Goal: Task Accomplishment & Management: Manage account settings

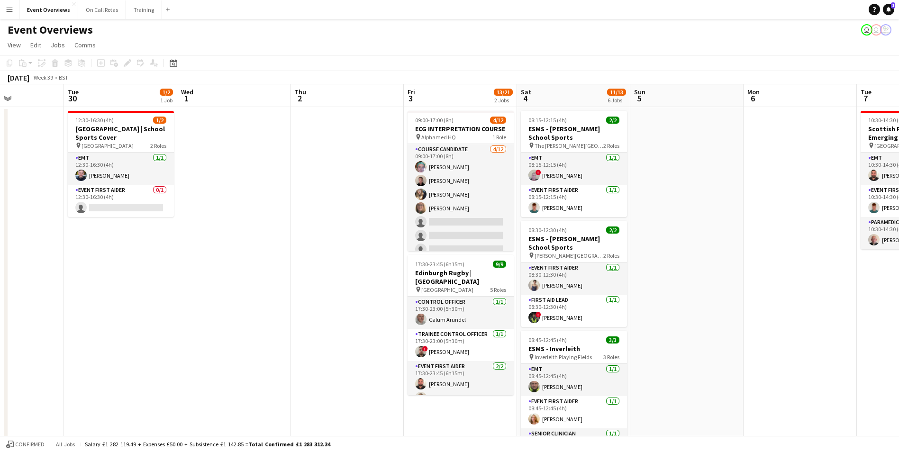
drag, startPoint x: 769, startPoint y: 273, endPoint x: 353, endPoint y: 306, distance: 417.8
click at [353, 306] on app-calendar-viewport "Fri 26 Sat 27 7/7 3 Jobs Sun 28 2/2 1 Job Mon 29 Tue 30 1/2 1 Job Wed 1 Thu 2 F…" at bounding box center [449, 448] width 899 height 729
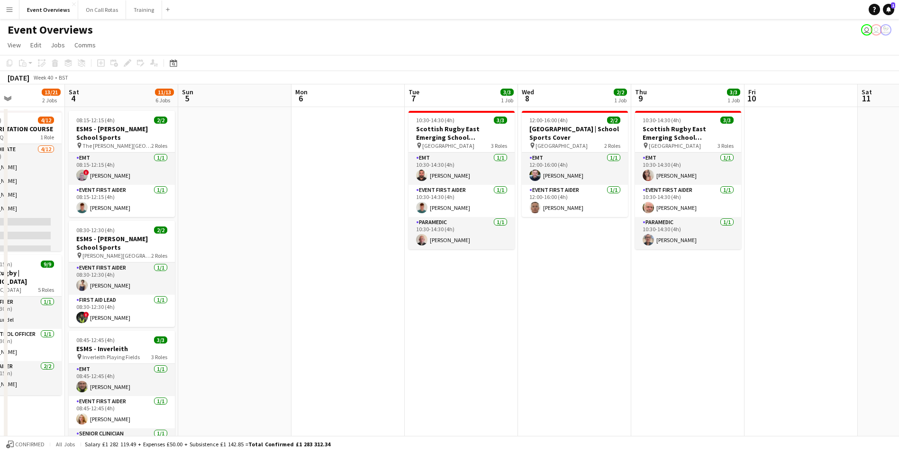
drag, startPoint x: 870, startPoint y: 272, endPoint x: 222, endPoint y: 313, distance: 649.5
click at [222, 313] on app-calendar-viewport "Wed 1 Thu 2 Fri 3 13/21 2 Jobs Sat 4 11/13 6 Jobs Sun 5 Mon 6 Tue 7 3/3 1 Job W…" at bounding box center [449, 448] width 899 height 729
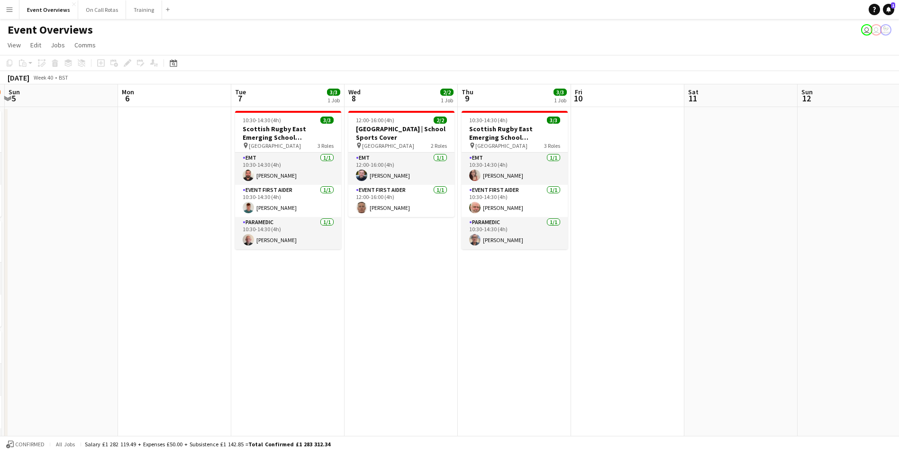
scroll to position [0, 344]
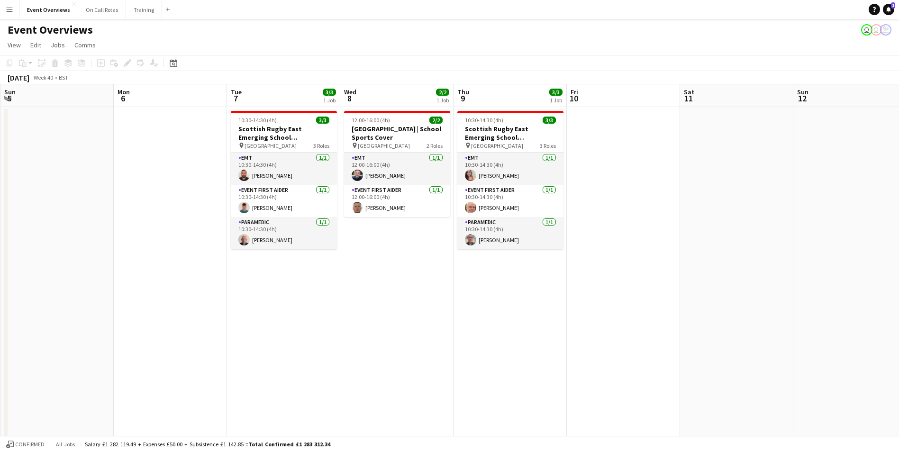
drag, startPoint x: 790, startPoint y: 274, endPoint x: 725, endPoint y: 311, distance: 74.1
click at [725, 311] on app-calendar-viewport "Thu 2 Fri 3 13/21 2 Jobs Sat 4 11/13 6 Jobs Sun 5 Mon 6 Tue 7 3/3 1 Job Wed 8 2…" at bounding box center [449, 448] width 899 height 729
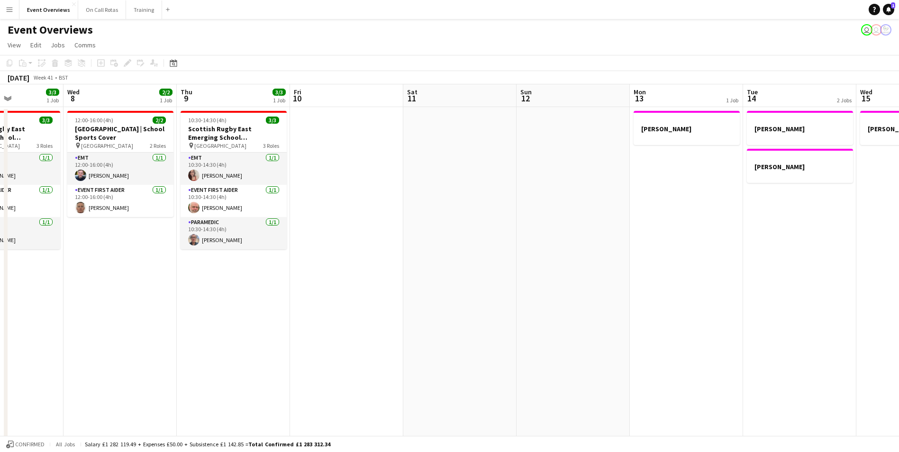
drag, startPoint x: 774, startPoint y: 298, endPoint x: 444, endPoint y: 295, distance: 330.8
click at [441, 297] on app-calendar-viewport "Sun 5 Mon 6 Tue 7 3/3 1 Job Wed 8 2/2 1 Job Thu 9 3/3 1 Job Fri 10 Sat 11 Sun 1…" at bounding box center [449, 448] width 899 height 729
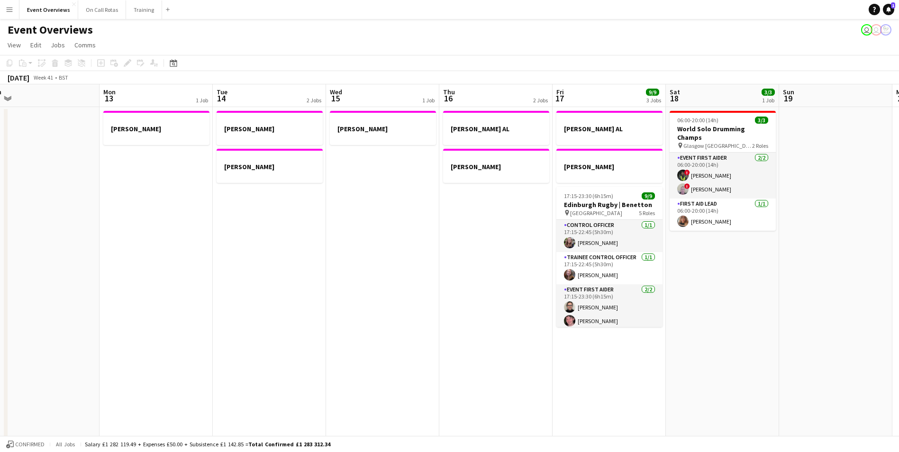
drag, startPoint x: 761, startPoint y: 293, endPoint x: 396, endPoint y: 265, distance: 366.4
click at [349, 261] on app-calendar-viewport "Thu 9 3/3 1 Job Fri 10 Sat 11 Sun 12 Mon 13 1 Job Tue 14 2 Jobs Wed 15 1 Job Th…" at bounding box center [449, 448] width 899 height 729
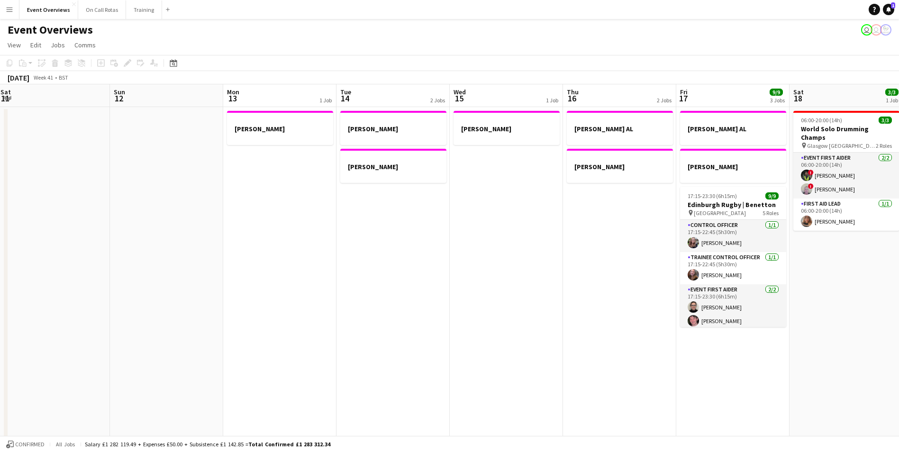
drag, startPoint x: 305, startPoint y: 326, endPoint x: 706, endPoint y: 327, distance: 400.9
click at [706, 327] on app-calendar-viewport "Thu 9 3/3 1 Job Fri 10 Sat 11 Sun 12 Mon 13 1 Job Tue 14 2 Jobs Wed 15 1 Job Th…" at bounding box center [449, 448] width 899 height 729
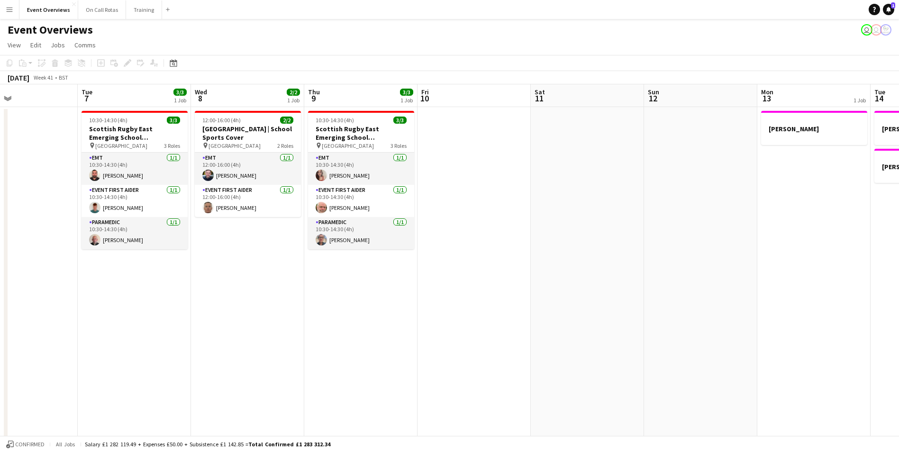
drag, startPoint x: 424, startPoint y: 312, endPoint x: 618, endPoint y: 318, distance: 194.9
click at [618, 318] on app-calendar-viewport "Sat 4 11/13 6 Jobs Sun 5 Mon 6 Tue 7 3/3 1 Job Wed 8 2/2 1 Job Thu 9 3/3 1 Job …" at bounding box center [449, 448] width 899 height 729
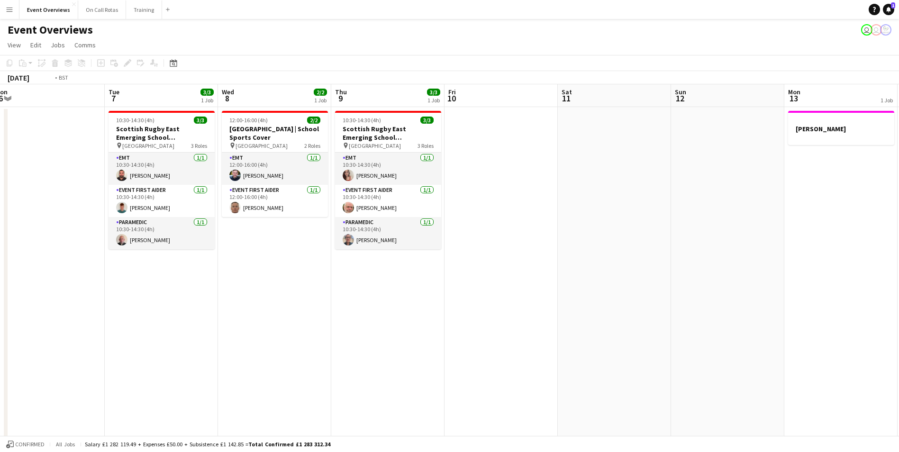
drag, startPoint x: 445, startPoint y: 321, endPoint x: 811, endPoint y: 309, distance: 366.0
click at [812, 309] on app-calendar-viewport "Sat 4 11/13 6 Jobs Sun 5 Mon 6 Tue 7 3/3 1 Job Wed 8 2/2 1 Job Thu 9 3/3 1 Job …" at bounding box center [449, 448] width 899 height 729
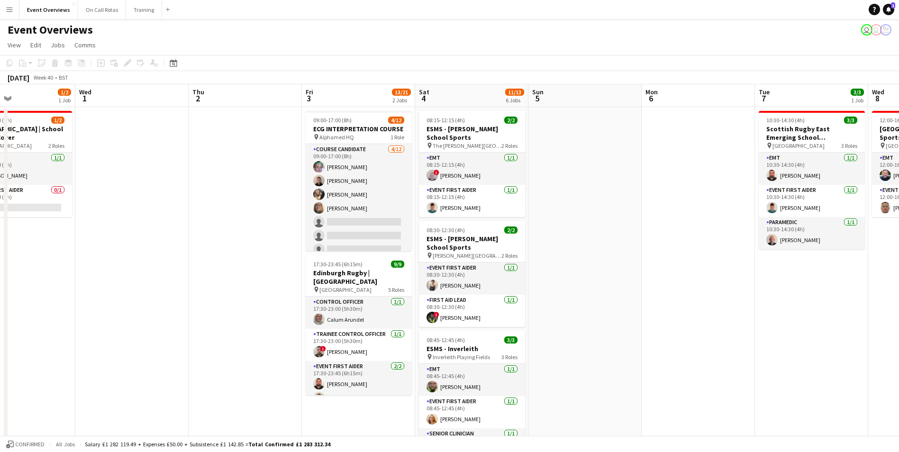
drag, startPoint x: 315, startPoint y: 309, endPoint x: 625, endPoint y: 308, distance: 310.4
click at [625, 308] on app-calendar-viewport "Sun 28 2/2 1 Job Mon 29 Tue 30 1/2 1 Job Wed 1 Thu 2 Fri 3 13/21 2 Jobs Sat 4 1…" at bounding box center [449, 448] width 899 height 729
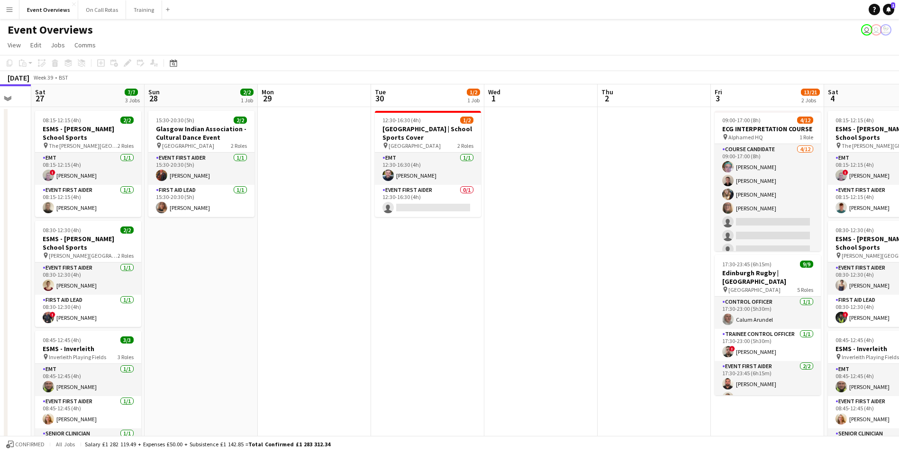
scroll to position [0, 283]
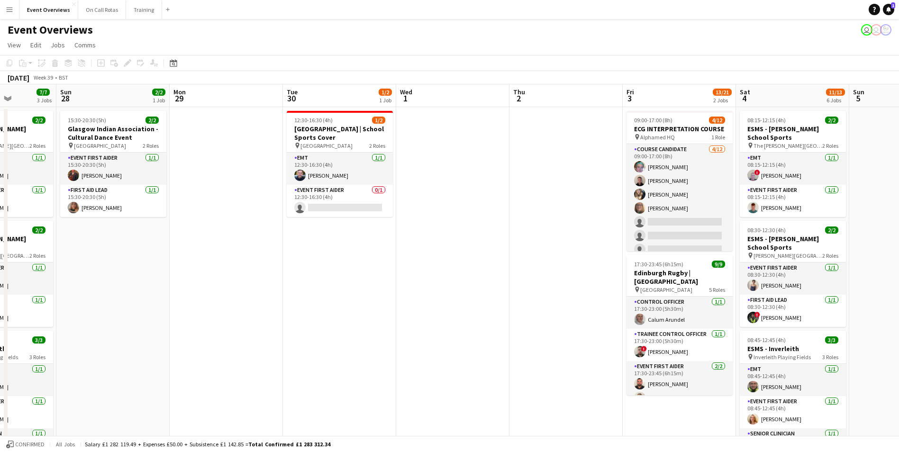
drag, startPoint x: 222, startPoint y: 286, endPoint x: 543, endPoint y: 280, distance: 320.8
click at [543, 280] on app-calendar-viewport "Thu 25 Fri 26 Sat 27 7/7 3 Jobs Sun 28 2/2 1 Job Mon 29 Tue 30 1/2 1 Job Wed 1 …" at bounding box center [449, 448] width 899 height 729
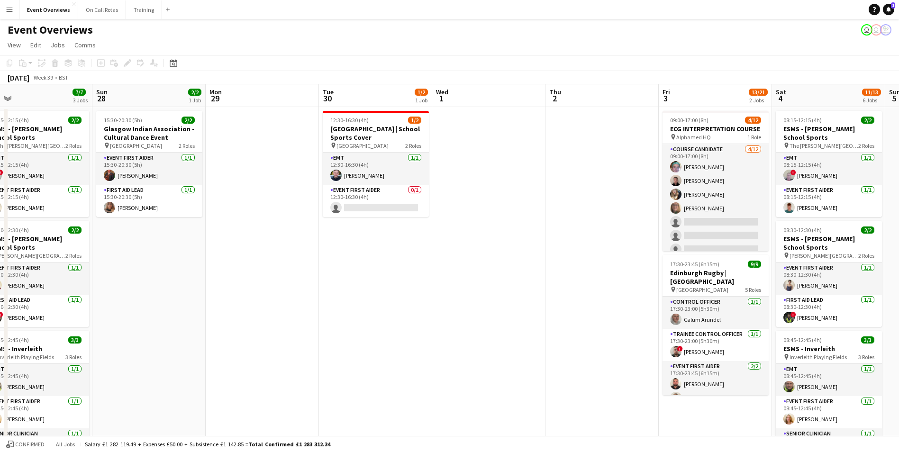
scroll to position [0, 253]
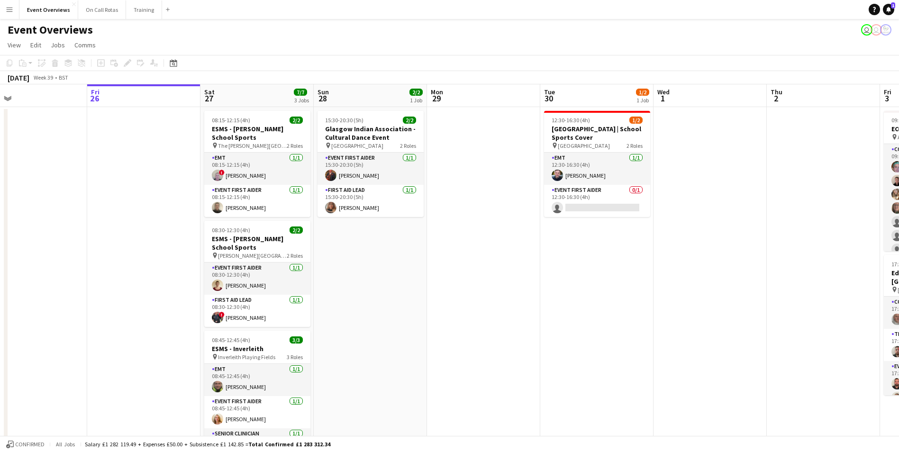
drag, startPoint x: 389, startPoint y: 284, endPoint x: 647, endPoint y: 285, distance: 257.3
click at [647, 285] on app-calendar-viewport "Tue 23 9/9 1 Job Wed 24 2/2 1 Job Thu 25 Fri 26 Sat 27 7/7 3 Jobs Sun 28 2/2 1 …" at bounding box center [449, 448] width 899 height 729
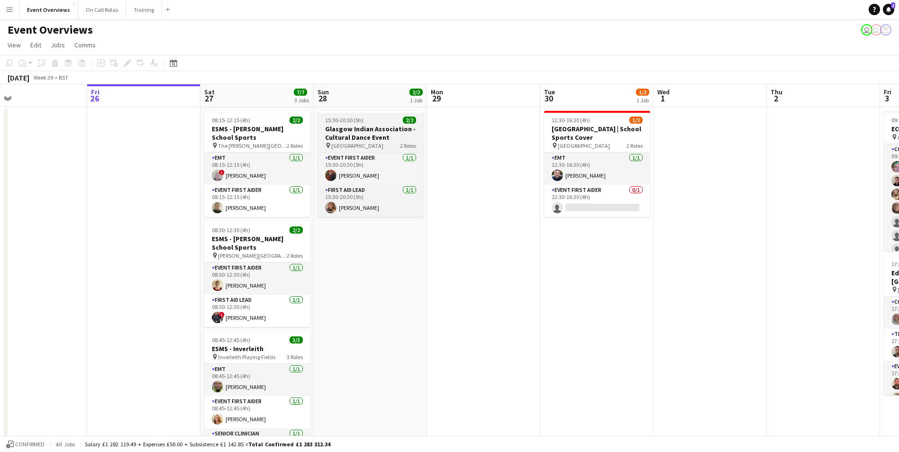
click at [384, 125] on h3 "Glasgow Indian Association - Cultural Dance Event" at bounding box center [370, 133] width 106 height 17
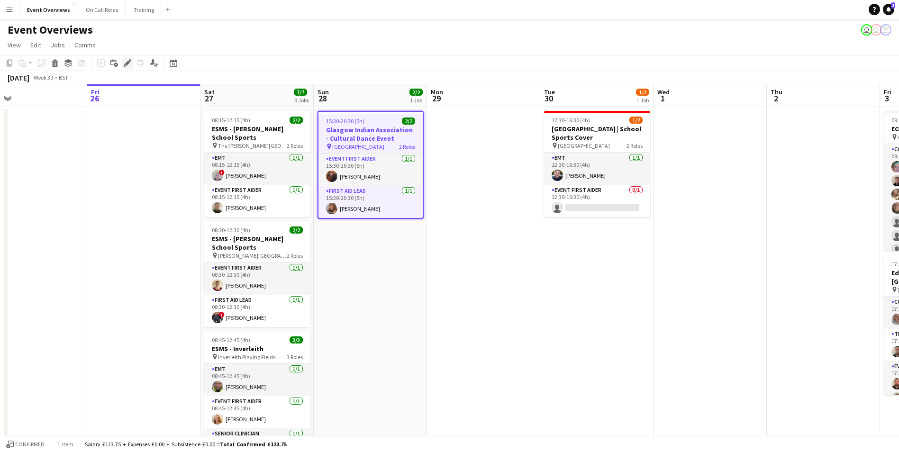
click at [125, 65] on icon at bounding box center [125, 65] width 2 height 2
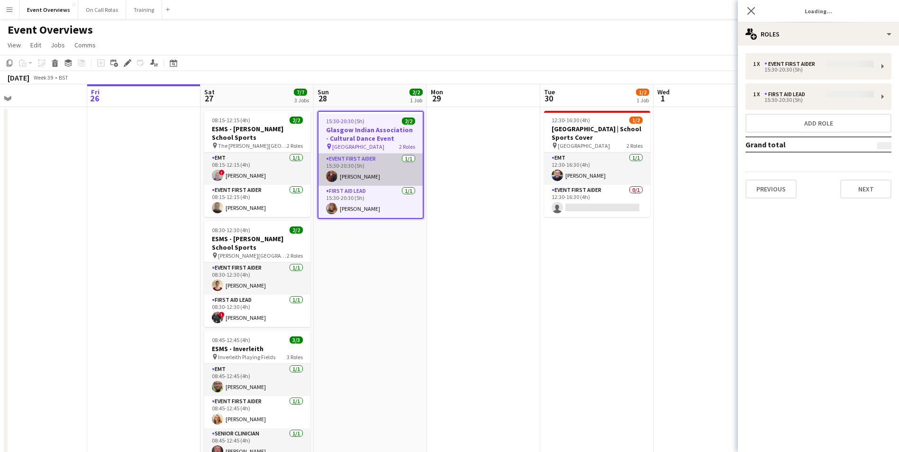
type input "**********"
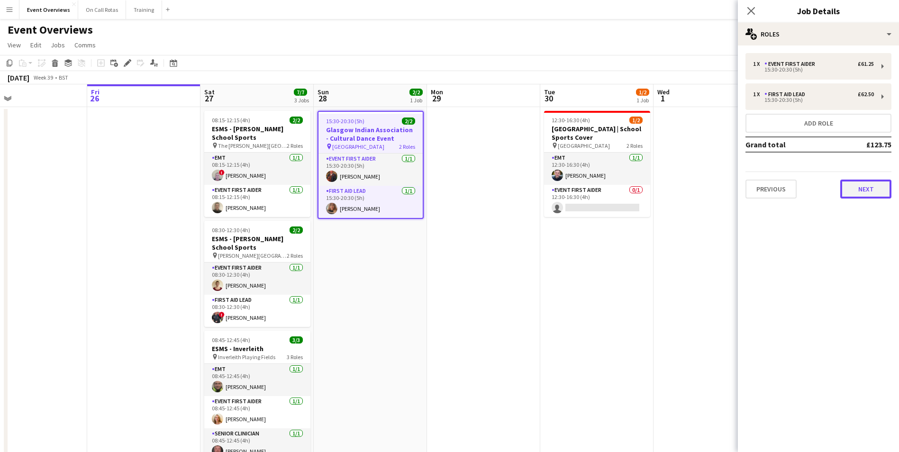
click at [870, 192] on button "Next" at bounding box center [865, 189] width 51 height 19
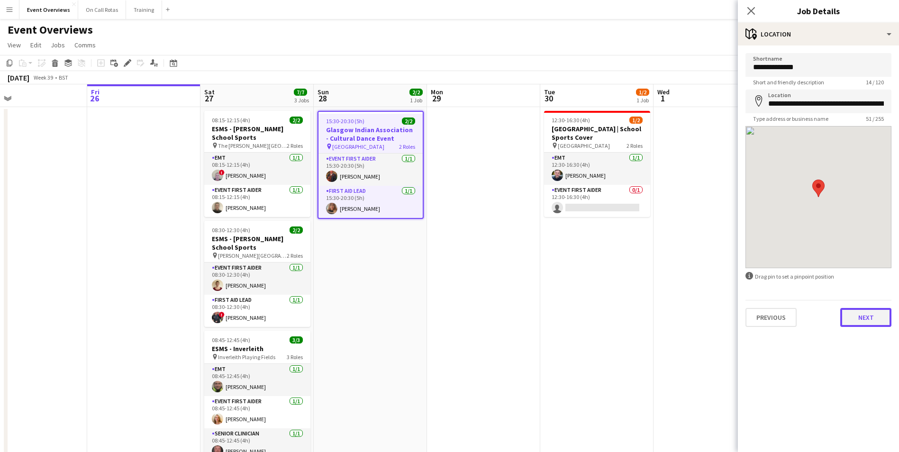
click at [872, 311] on button "Next" at bounding box center [865, 317] width 51 height 19
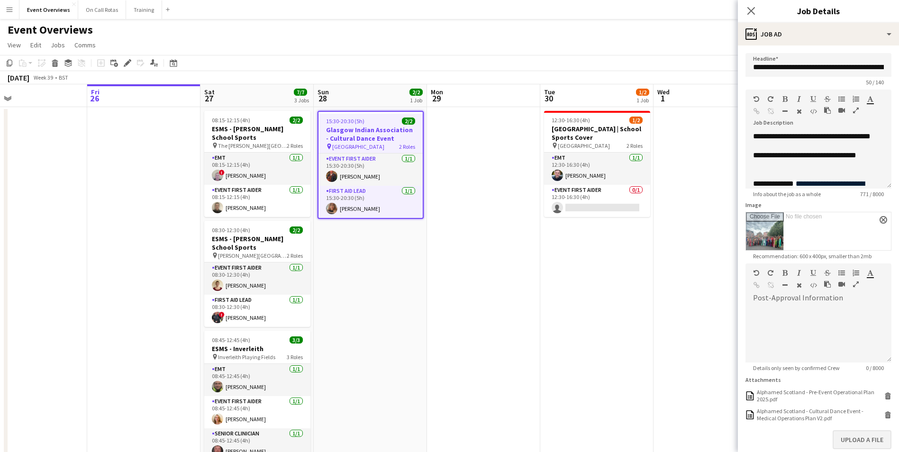
scroll to position [0, 0]
click at [751, 12] on icon "Close pop-in" at bounding box center [750, 10] width 9 height 9
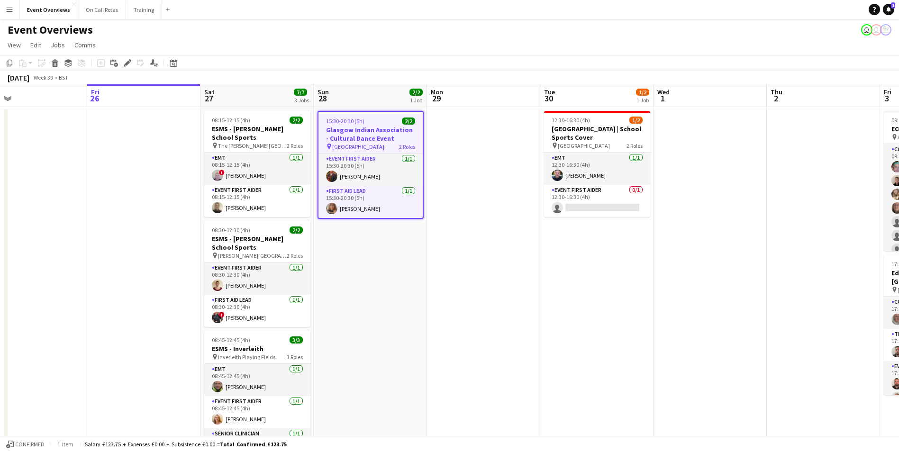
click at [710, 143] on app-date-cell at bounding box center [709, 460] width 113 height 706
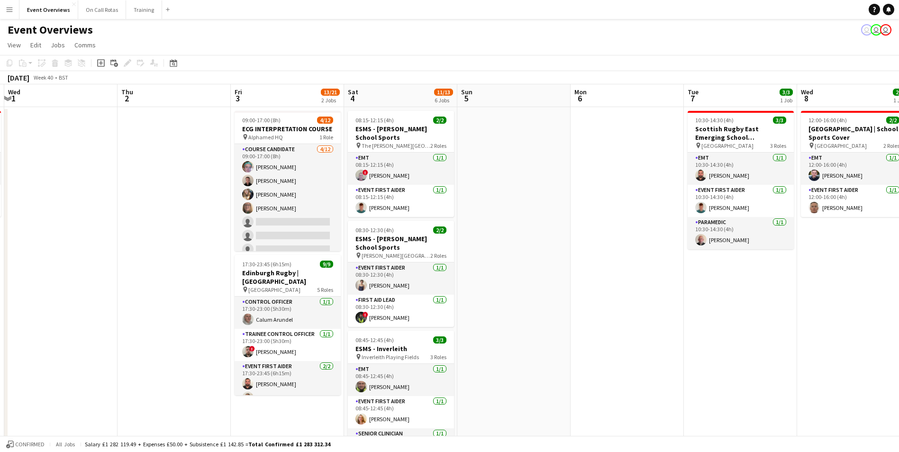
scroll to position [0, 322]
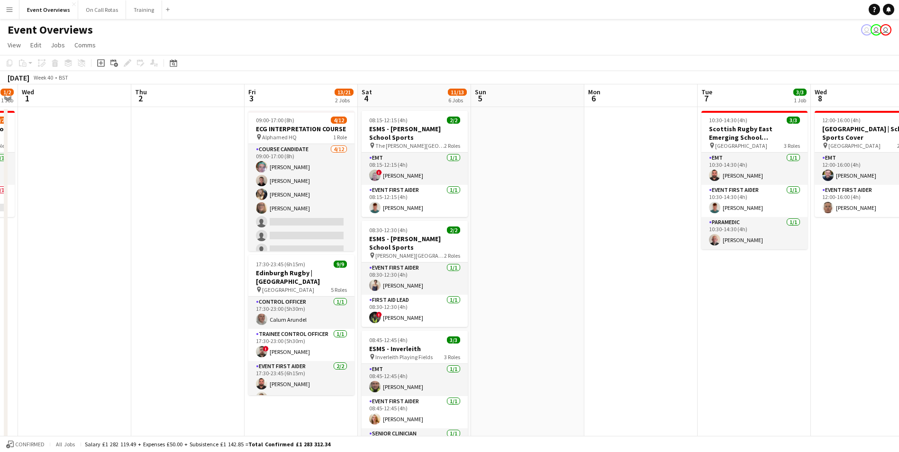
drag, startPoint x: 751, startPoint y: 244, endPoint x: 115, endPoint y: 162, distance: 640.8
click at [115, 162] on app-calendar-viewport "Sun 28 2/2 1 Job Mon 29 Tue 30 1/2 1 Job Wed 1 Thu 2 Fri 3 13/21 2 Jobs Sat 4 1…" at bounding box center [449, 448] width 899 height 729
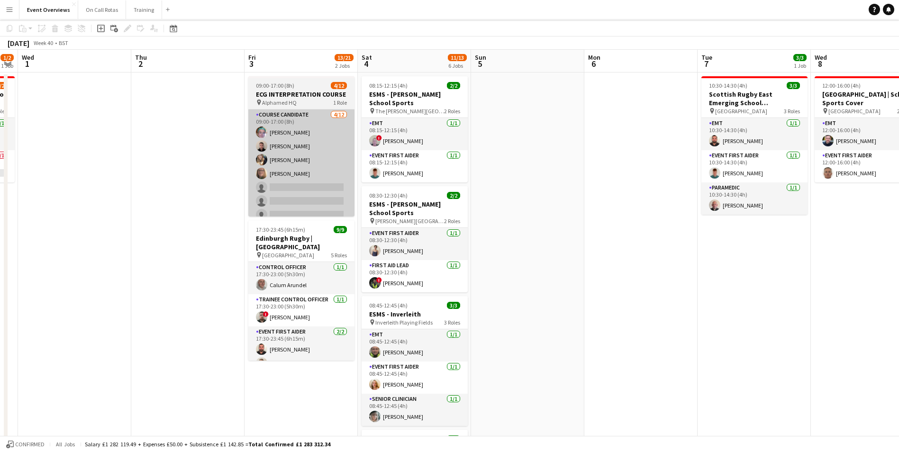
scroll to position [0, 0]
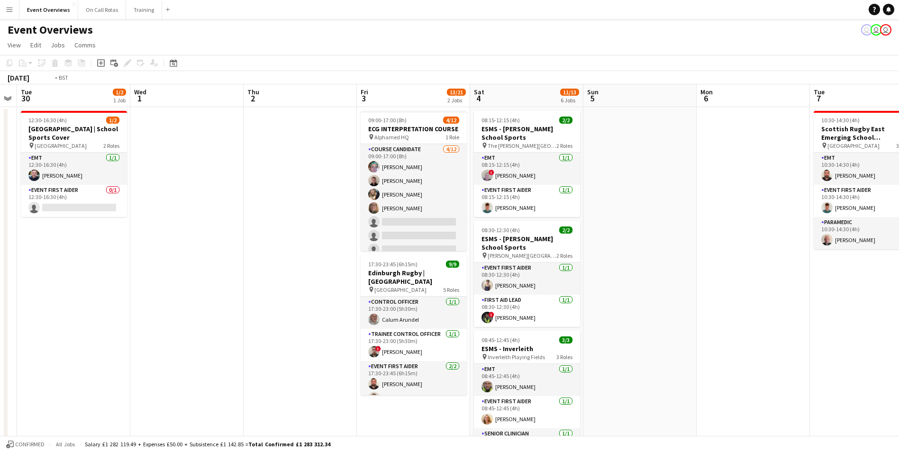
drag, startPoint x: 159, startPoint y: 154, endPoint x: 504, endPoint y: 151, distance: 345.4
click at [504, 151] on app-calendar-viewport "Sun 28 2/2 1 Job Mon 29 Tue 30 1/2 1 Job Wed 1 Thu 2 Fri 3 13/21 2 Jobs Sat 4 1…" at bounding box center [449, 448] width 899 height 729
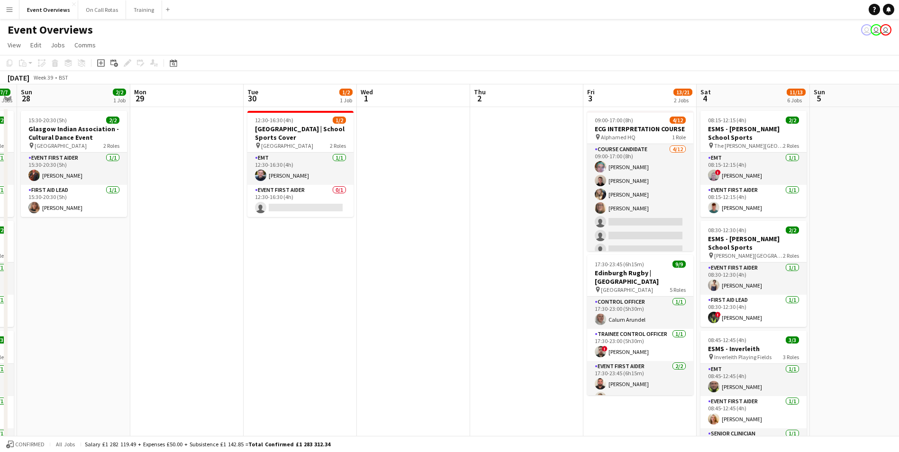
scroll to position [0, 203]
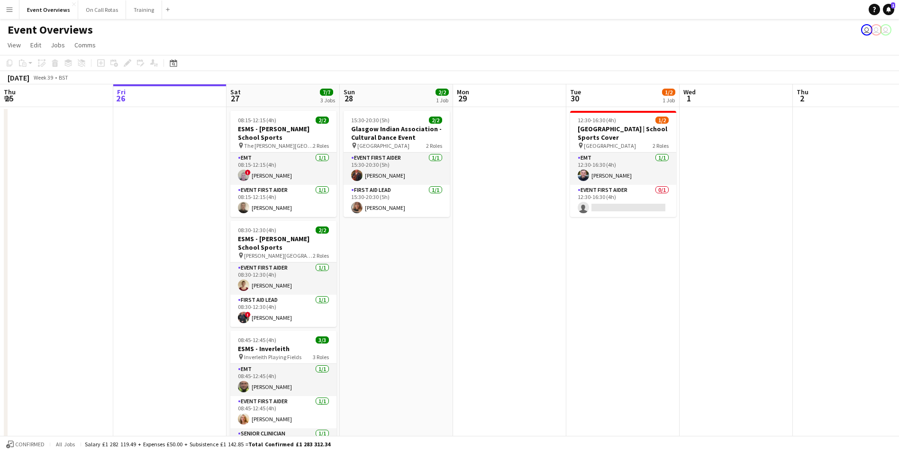
click at [7, 7] on app-icon "Menu" at bounding box center [10, 10] width 8 height 8
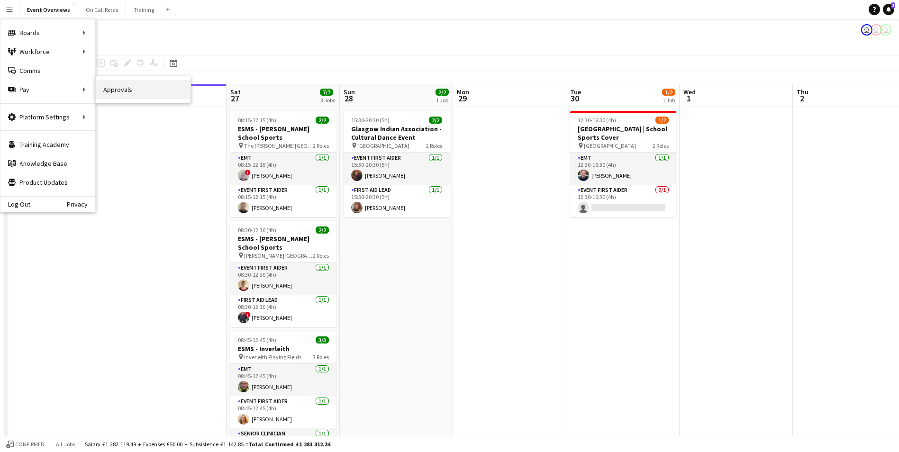
click at [126, 84] on link "Approvals" at bounding box center [143, 89] width 95 height 19
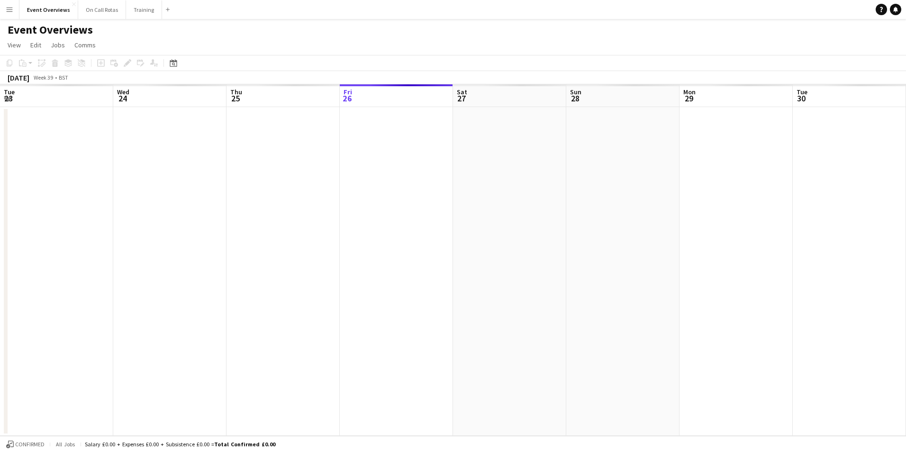
click at [6, 9] on app-icon "Menu" at bounding box center [10, 10] width 8 height 8
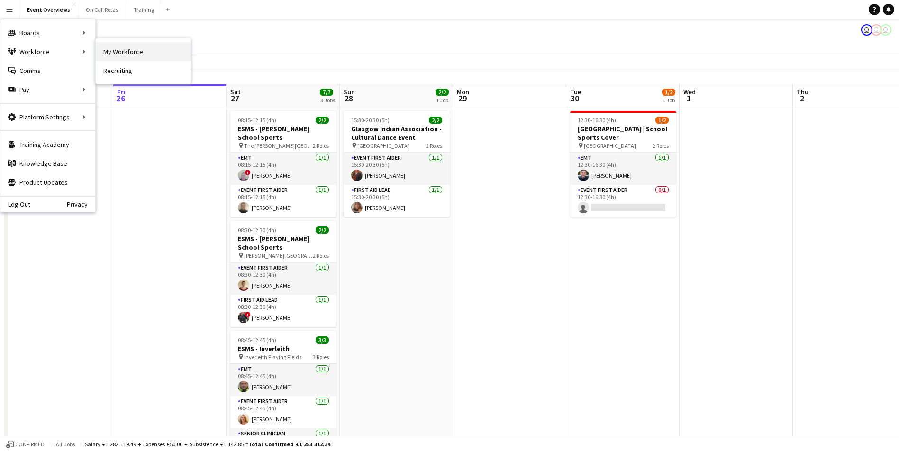
click at [99, 50] on link "My Workforce" at bounding box center [143, 51] width 95 height 19
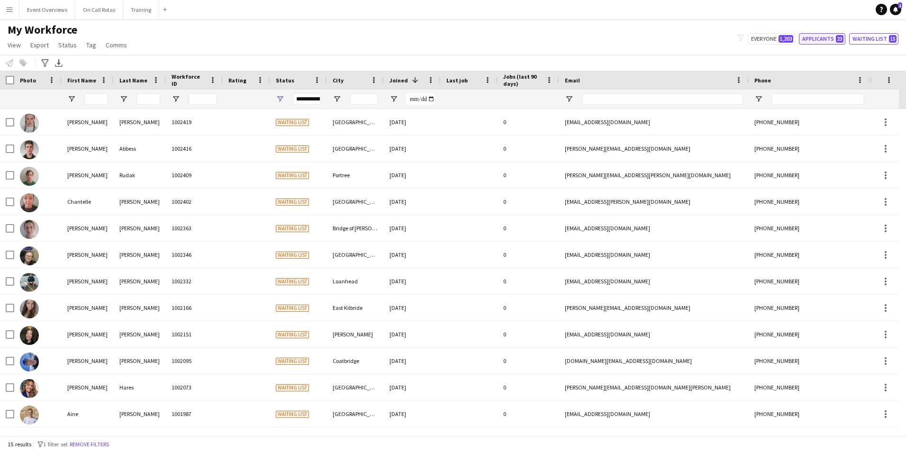
click at [829, 37] on button "Applicants 23" at bounding box center [822, 38] width 46 height 11
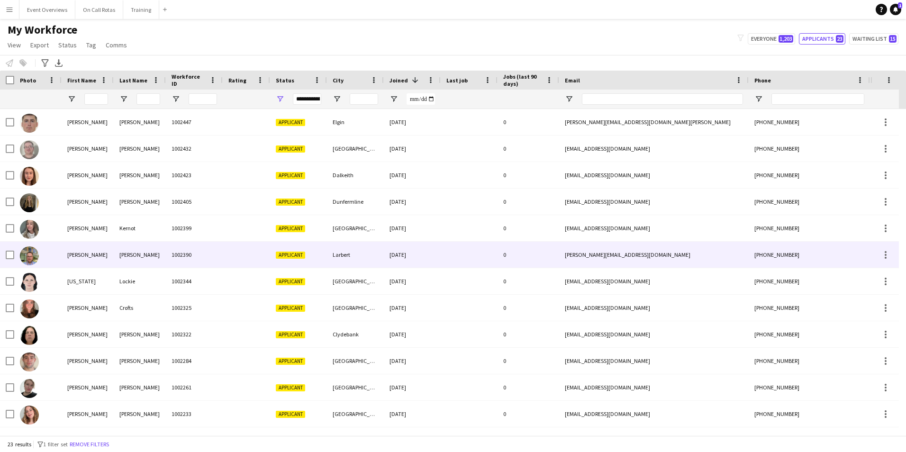
click at [173, 249] on div "1002390" at bounding box center [194, 255] width 57 height 26
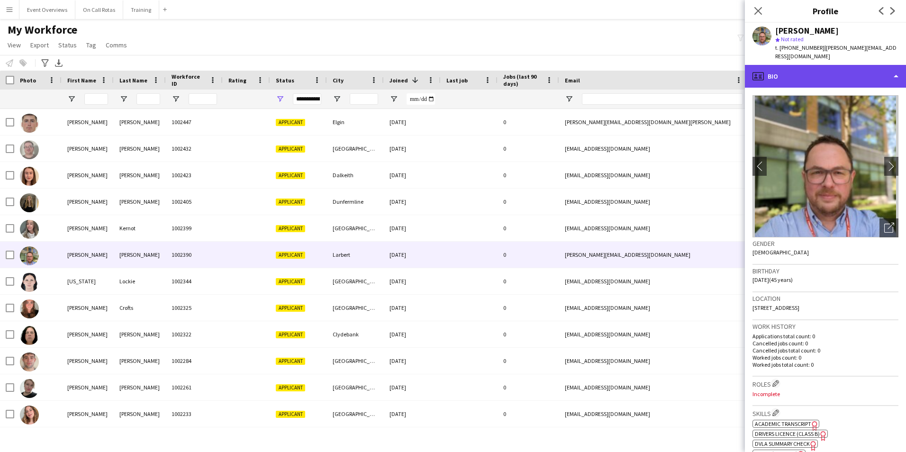
click at [847, 65] on div "profile Bio" at bounding box center [825, 76] width 161 height 23
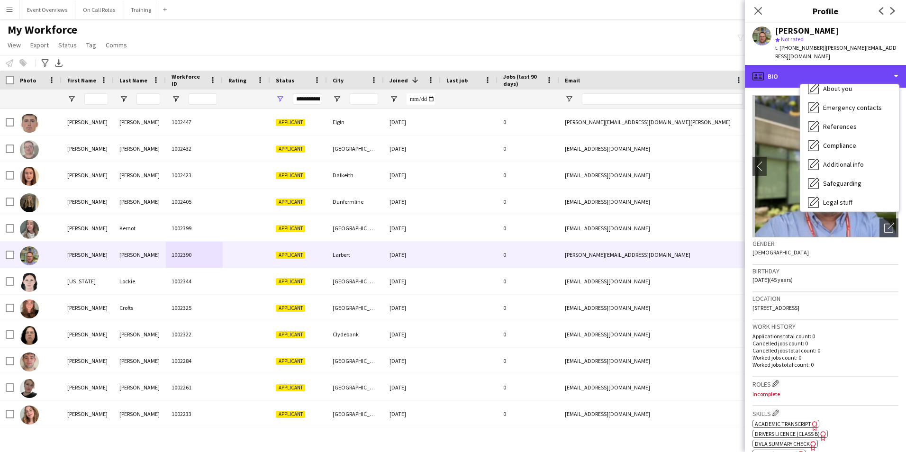
scroll to position [165, 0]
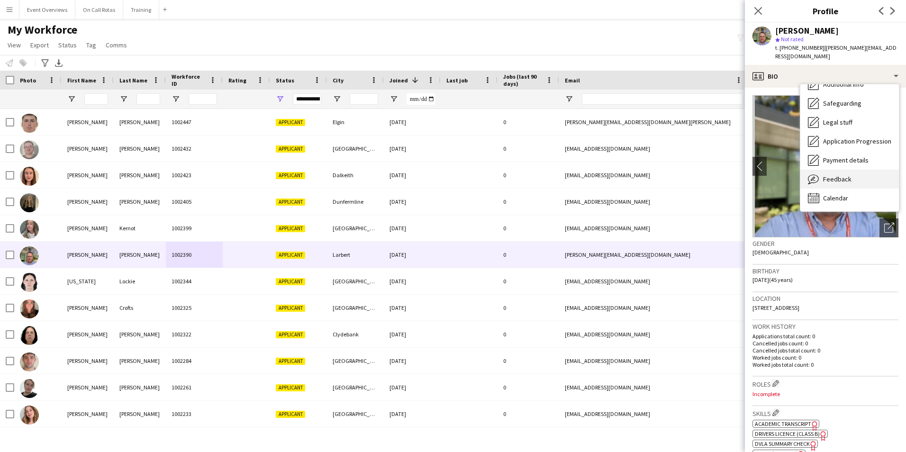
click at [841, 175] on span "Feedback" at bounding box center [837, 179] width 28 height 9
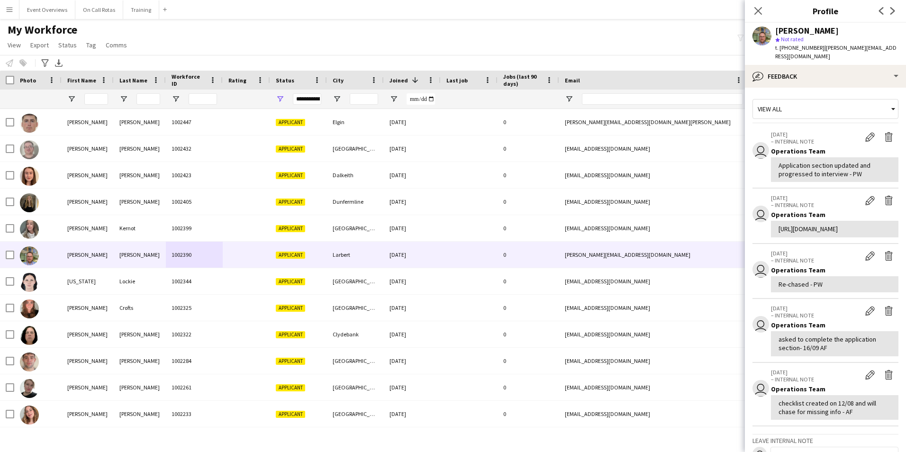
drag, startPoint x: 758, startPoint y: 10, endPoint x: 817, endPoint y: 47, distance: 69.6
click at [817, 47] on app-crew-profile "Close pop-in Profile Previous Next David Spicer star Not rated t. +447545565064…" at bounding box center [825, 226] width 161 height 452
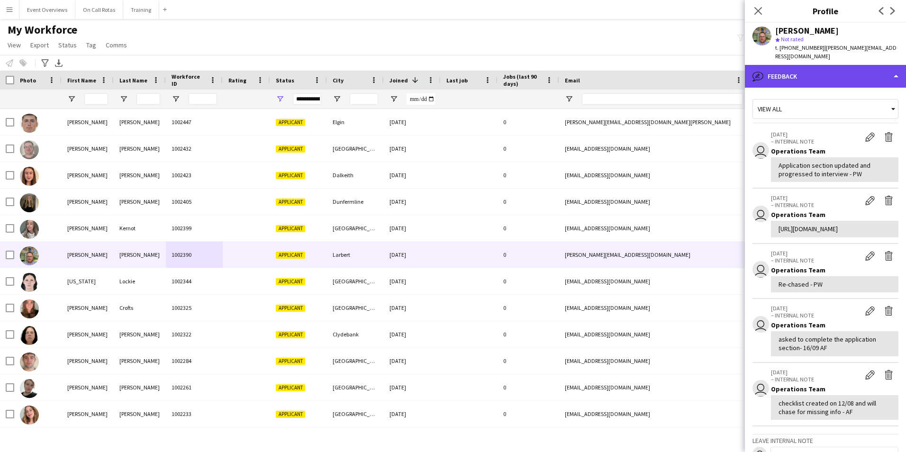
click at [820, 66] on div "bubble-pencil Feedback" at bounding box center [825, 76] width 161 height 23
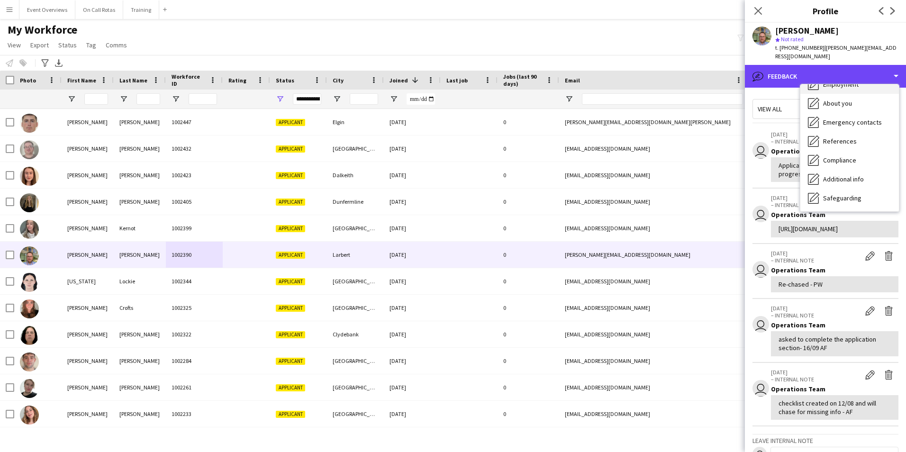
scroll to position [0, 0]
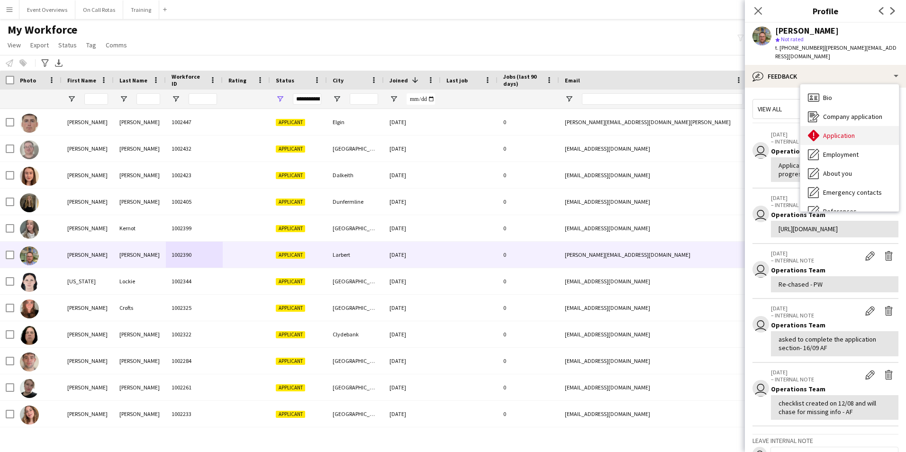
click at [835, 126] on div "Application Application" at bounding box center [849, 135] width 99 height 19
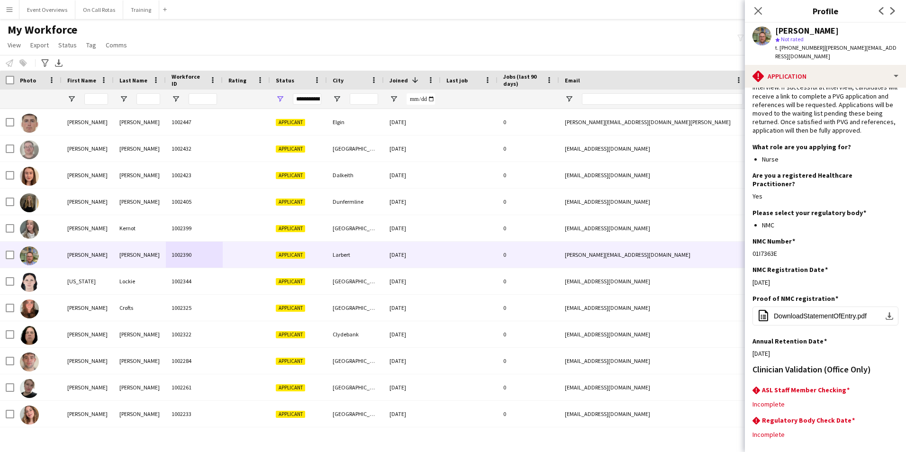
scroll to position [30, 0]
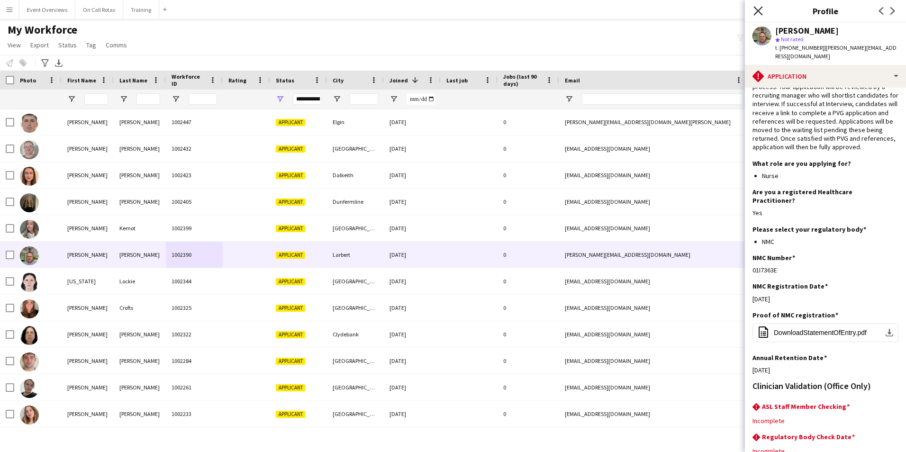
click at [760, 9] on icon at bounding box center [757, 10] width 9 height 9
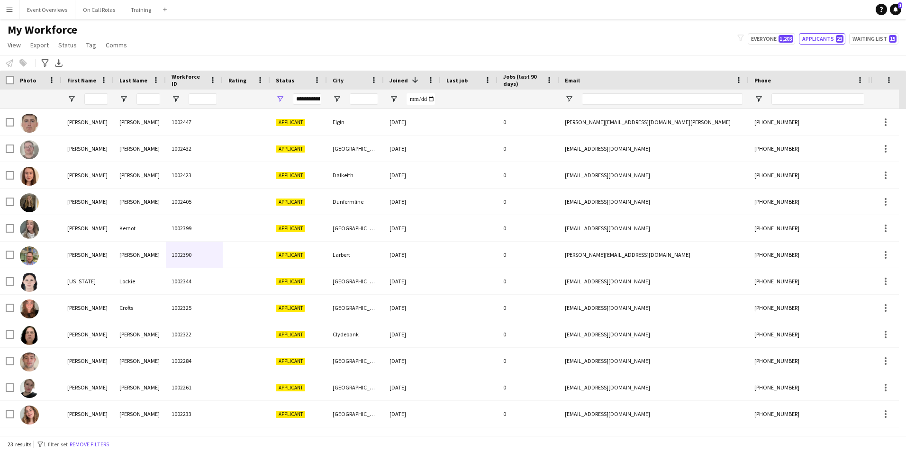
click at [877, 28] on div "My Workforce View Views Default view Active Staff Applications - First Aider Ap…" at bounding box center [453, 39] width 906 height 32
click at [877, 36] on button "Waiting list 15" at bounding box center [873, 38] width 49 height 11
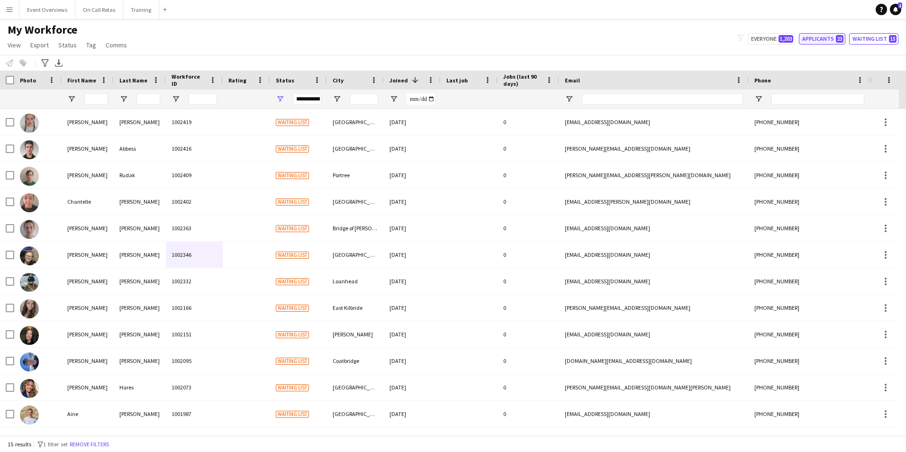
click at [828, 40] on button "Applicants 23" at bounding box center [822, 38] width 46 height 11
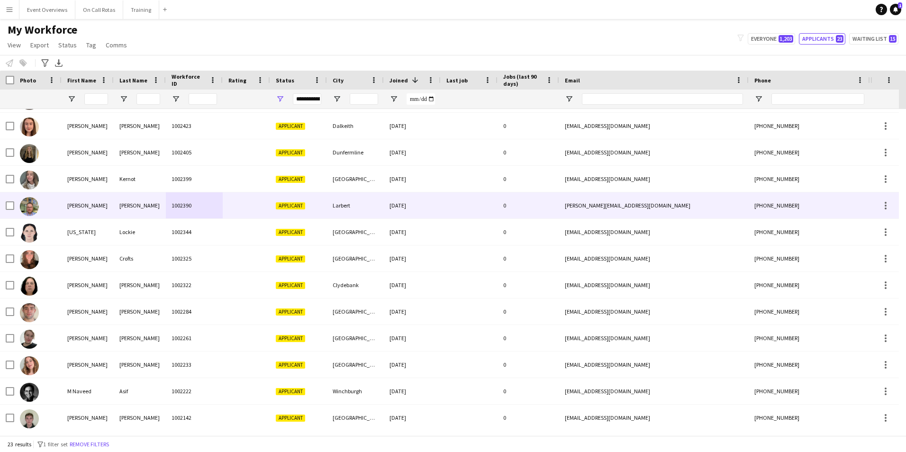
scroll to position [0, 0]
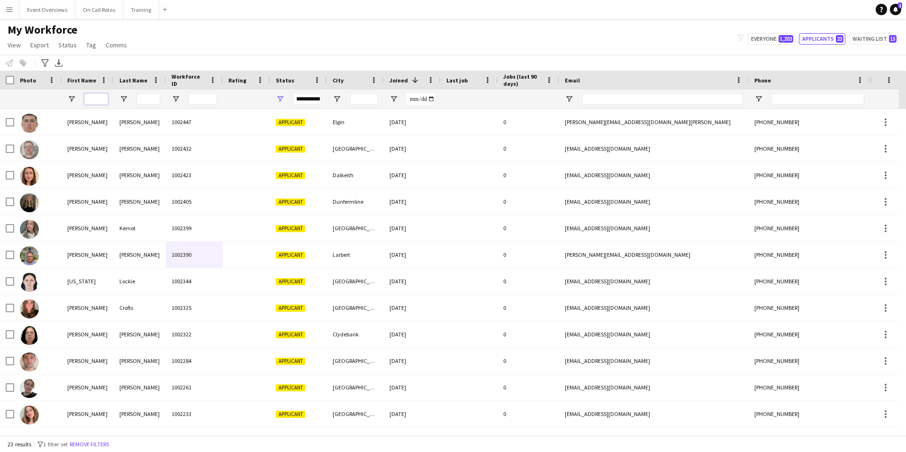
click at [100, 97] on input "First Name Filter Input" at bounding box center [96, 98] width 24 height 11
click at [879, 38] on button "Waiting list 15" at bounding box center [873, 38] width 49 height 11
type input "**********"
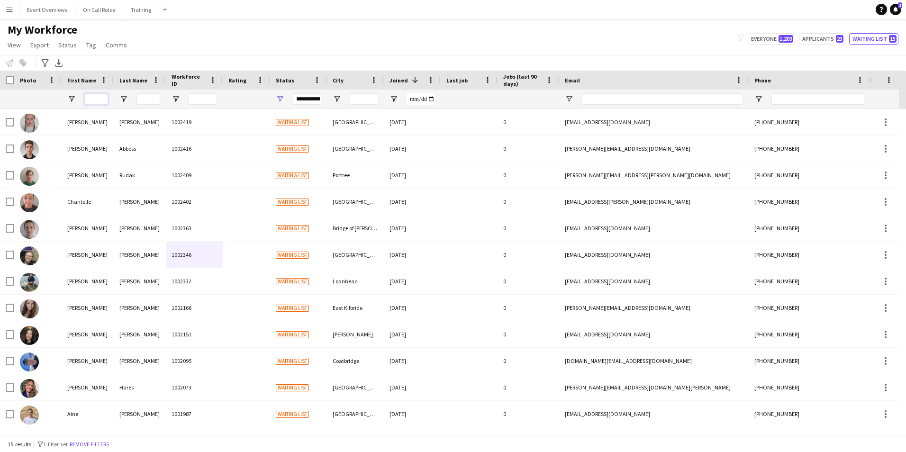
click at [97, 100] on input "First Name Filter Input" at bounding box center [96, 98] width 24 height 11
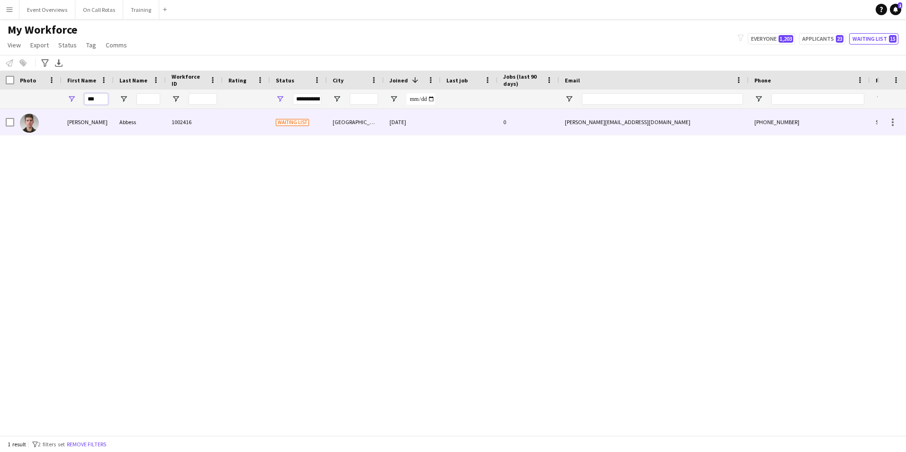
type input "***"
click at [124, 130] on div "Abbess" at bounding box center [140, 122] width 52 height 26
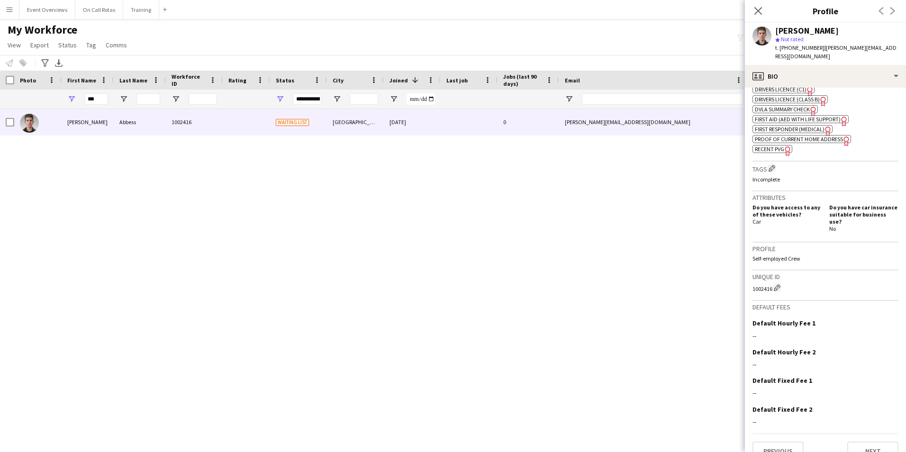
scroll to position [308, 0]
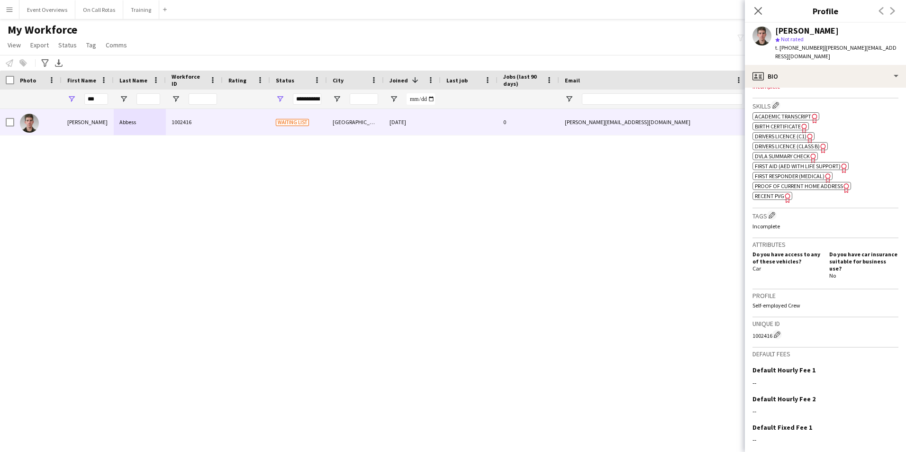
click at [788, 163] on span "First Aid (AED with life support)" at bounding box center [798, 166] width 86 height 7
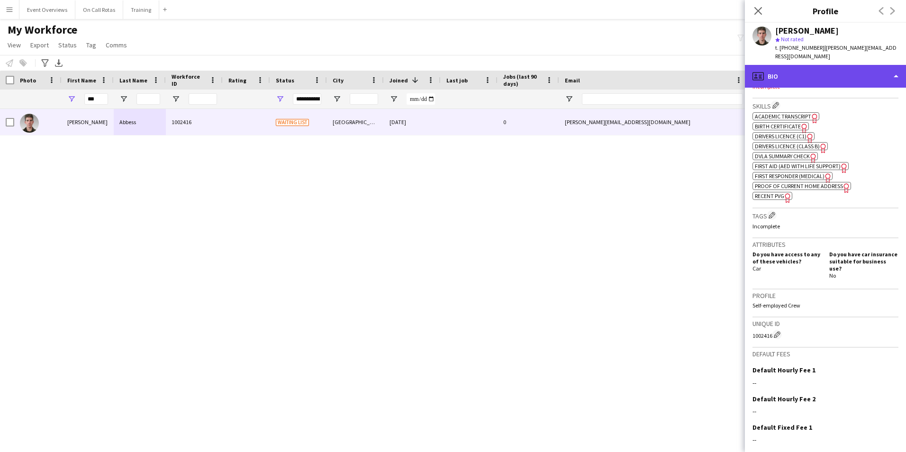
click at [843, 65] on div "profile Bio" at bounding box center [825, 76] width 161 height 23
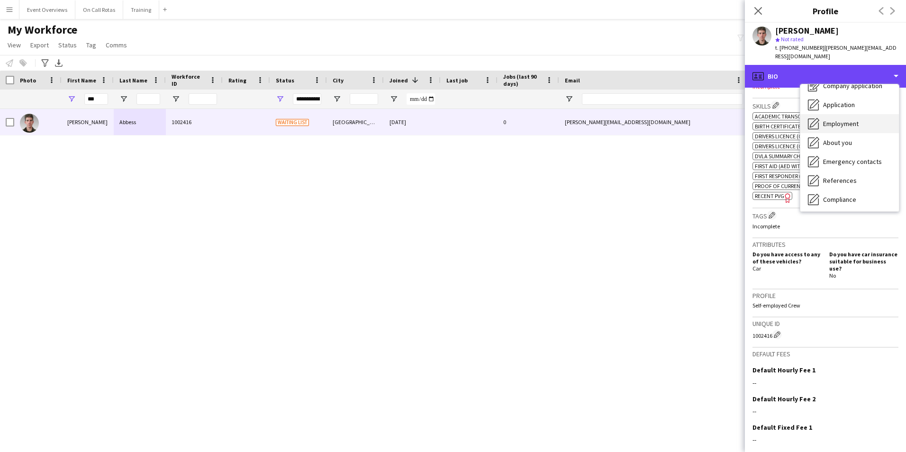
scroll to position [47, 0]
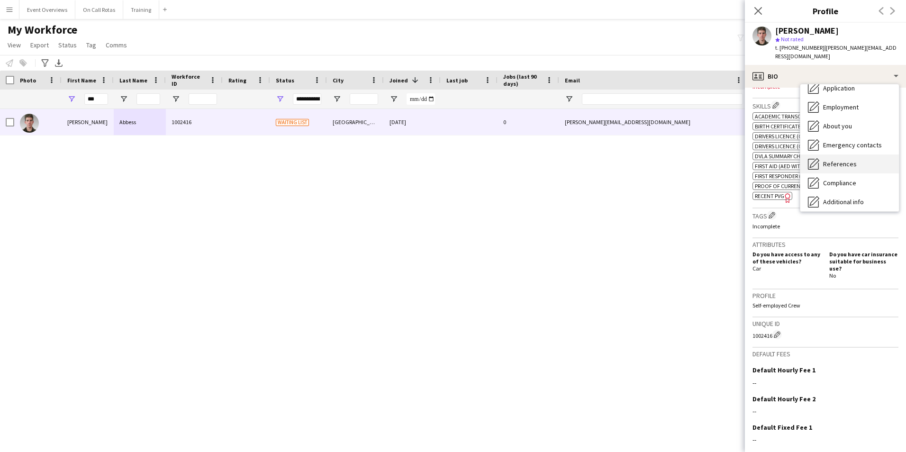
click at [839, 154] on div "References References" at bounding box center [849, 163] width 99 height 19
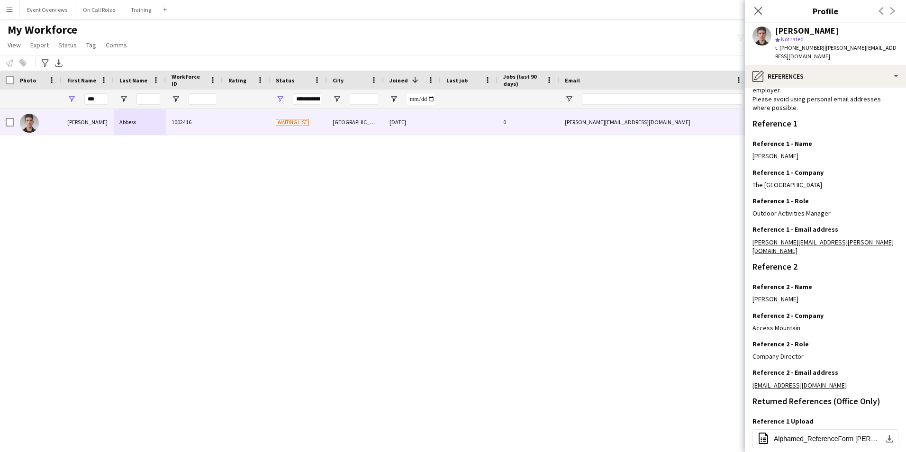
scroll to position [142, 0]
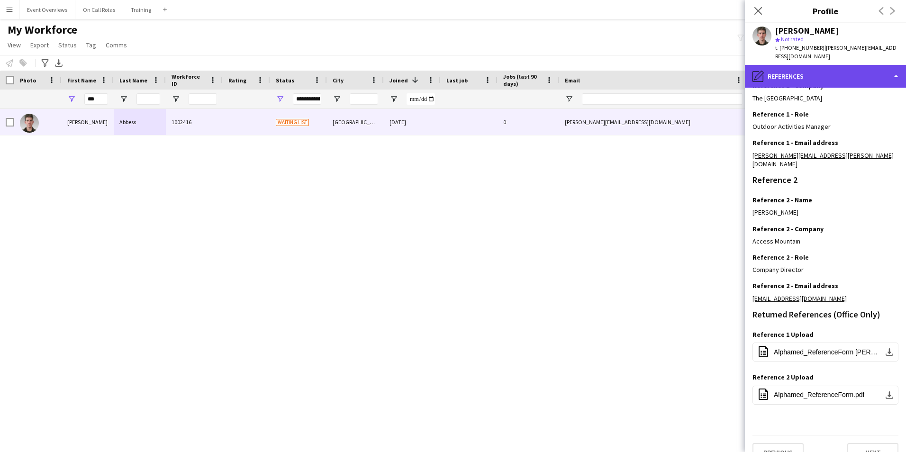
click at [811, 67] on div "pencil4 References" at bounding box center [825, 76] width 161 height 23
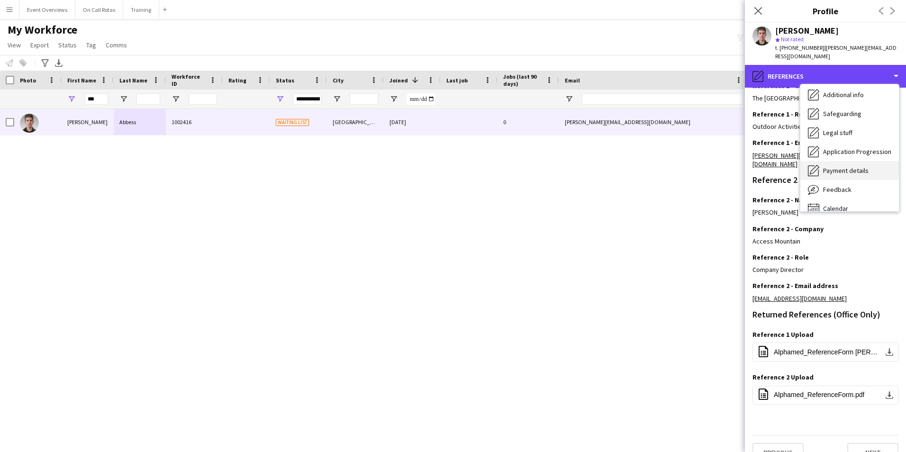
scroll to position [165, 0]
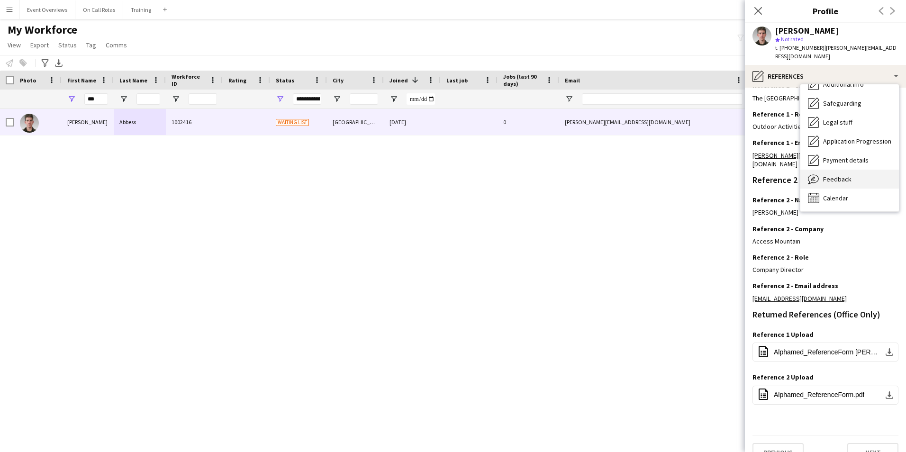
click at [843, 175] on span "Feedback" at bounding box center [837, 179] width 28 height 9
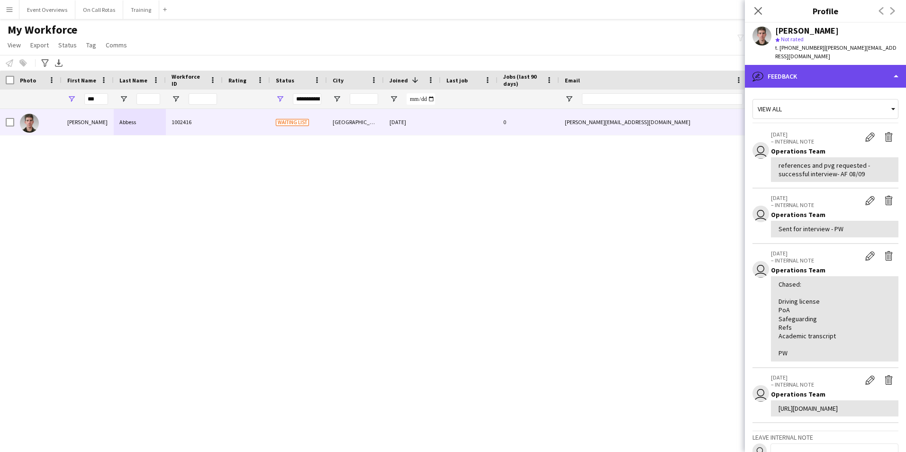
click at [815, 65] on div "bubble-pencil Feedback" at bounding box center [825, 76] width 161 height 23
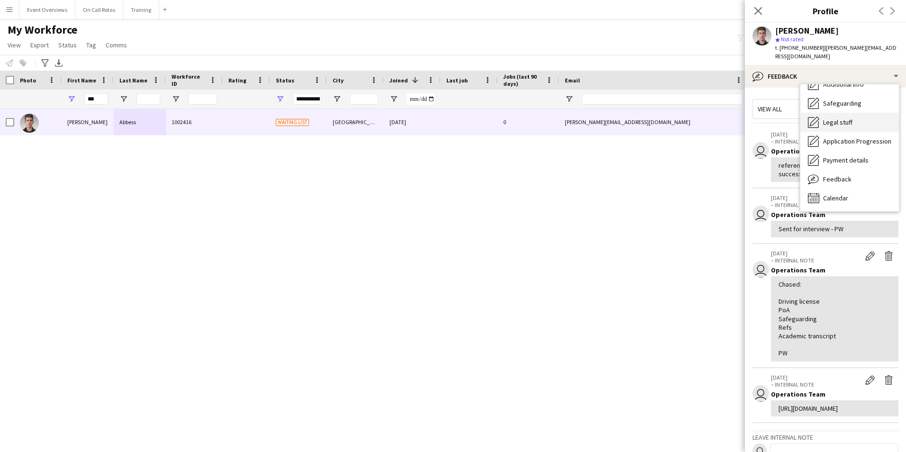
click at [835, 118] on span "Legal stuff" at bounding box center [837, 122] width 29 height 9
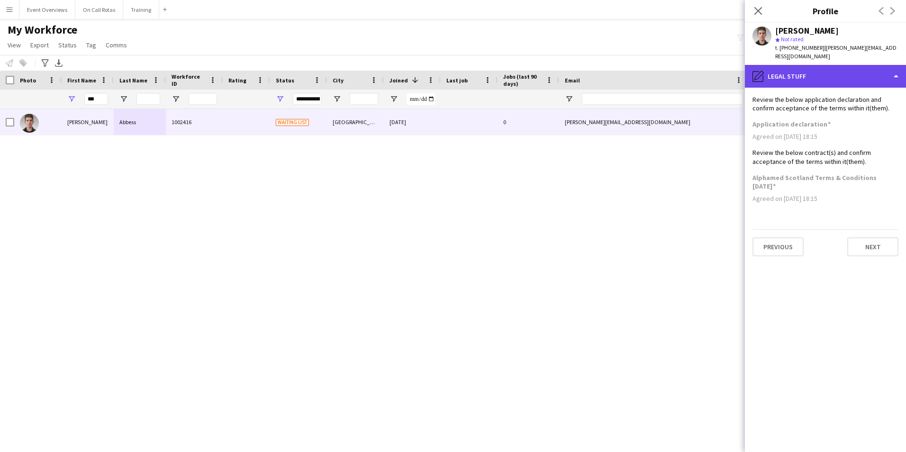
click at [822, 65] on div "pencil4 Legal stuff" at bounding box center [825, 76] width 161 height 23
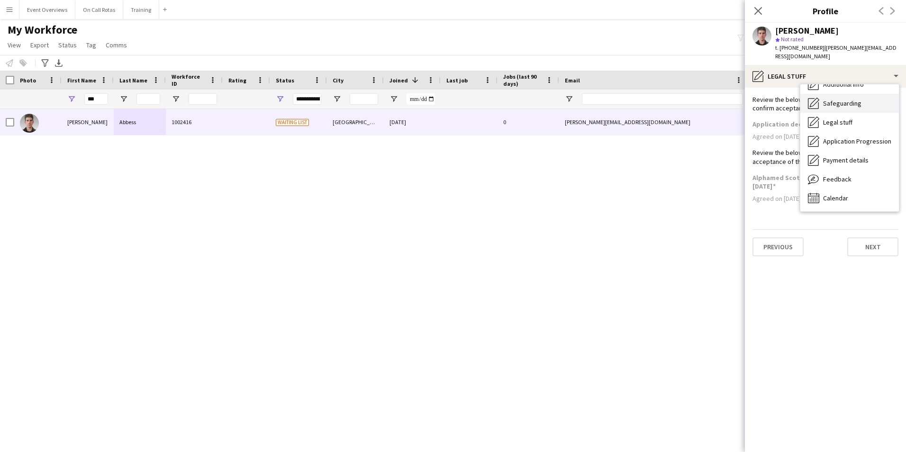
click at [841, 99] on span "Safeguarding" at bounding box center [842, 103] width 38 height 9
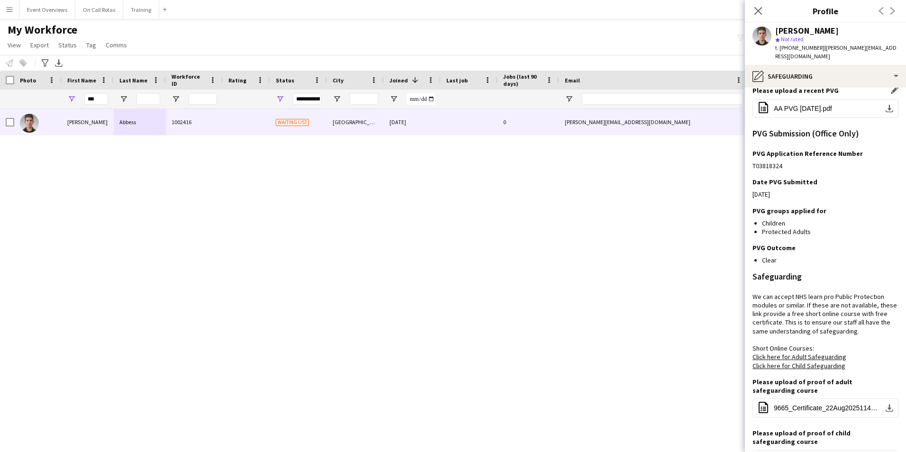
scroll to position [205, 0]
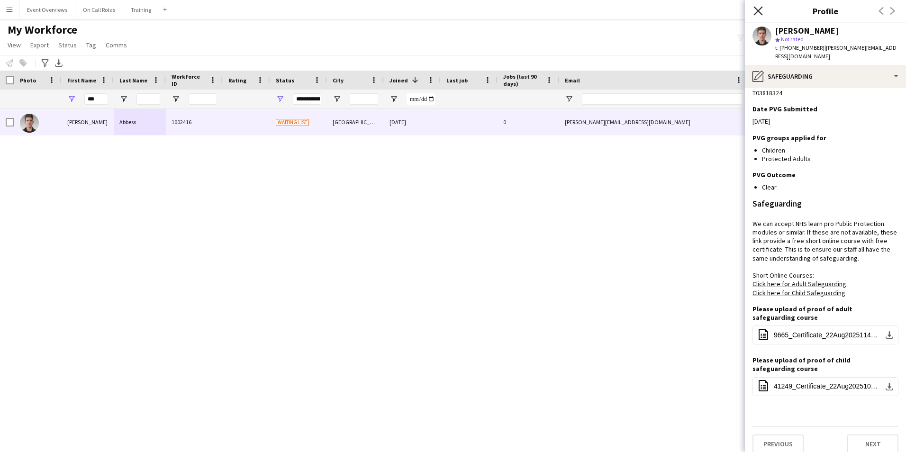
click at [762, 7] on icon at bounding box center [757, 10] width 9 height 9
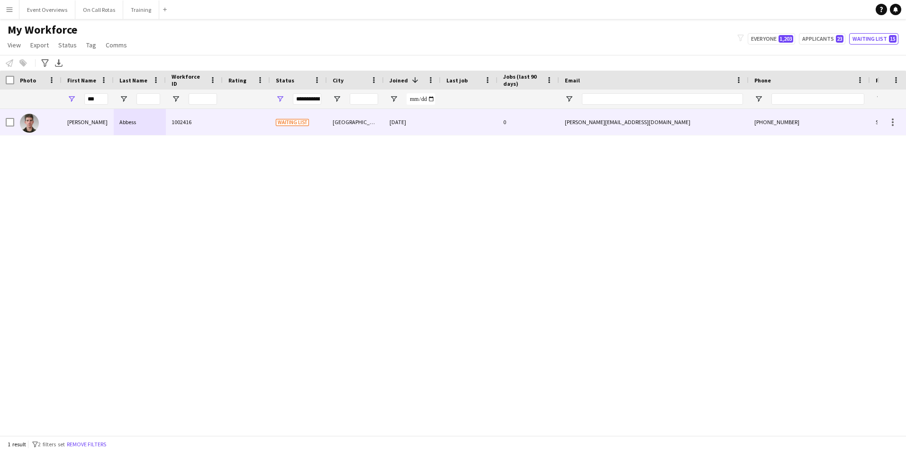
click at [253, 120] on div at bounding box center [246, 122] width 47 height 26
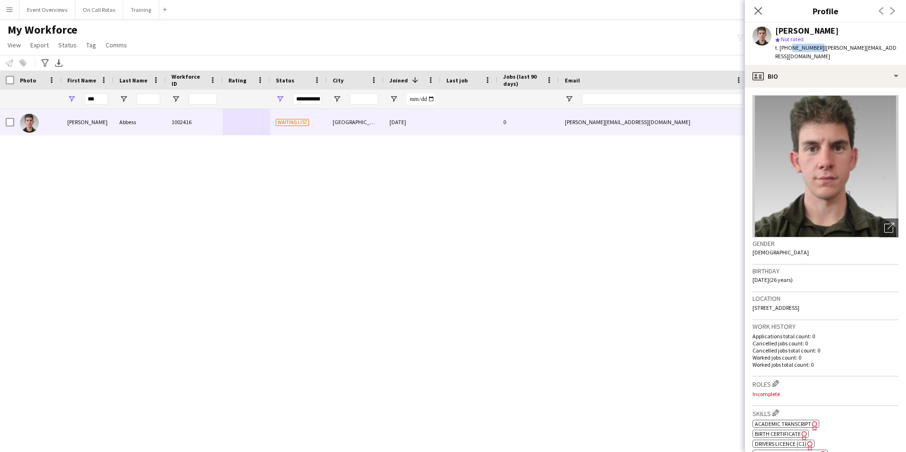
drag, startPoint x: 816, startPoint y: 49, endPoint x: 788, endPoint y: 51, distance: 28.0
click at [788, 51] on span "t. +447756521825" at bounding box center [799, 47] width 49 height 7
copy span "7756521825"
click at [758, 10] on icon at bounding box center [757, 10] width 9 height 9
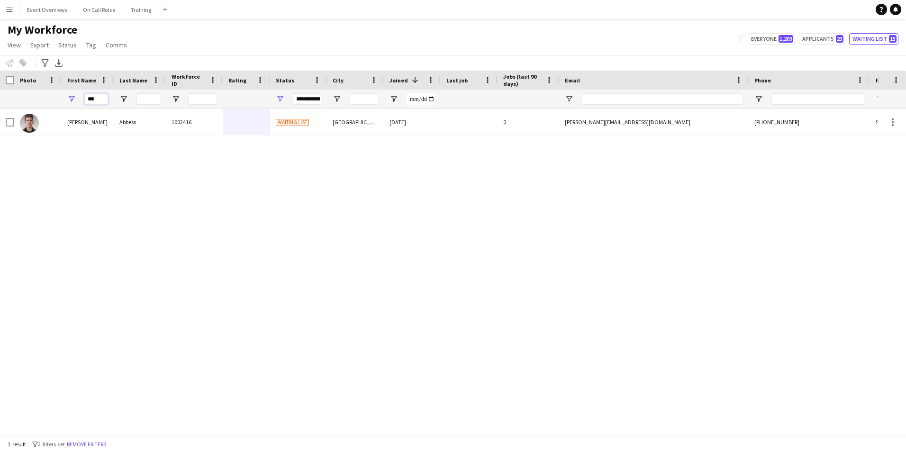
drag, startPoint x: 97, startPoint y: 100, endPoint x: 49, endPoint y: 97, distance: 47.5
click at [49, 99] on div "**********" at bounding box center [513, 99] width 1027 height 19
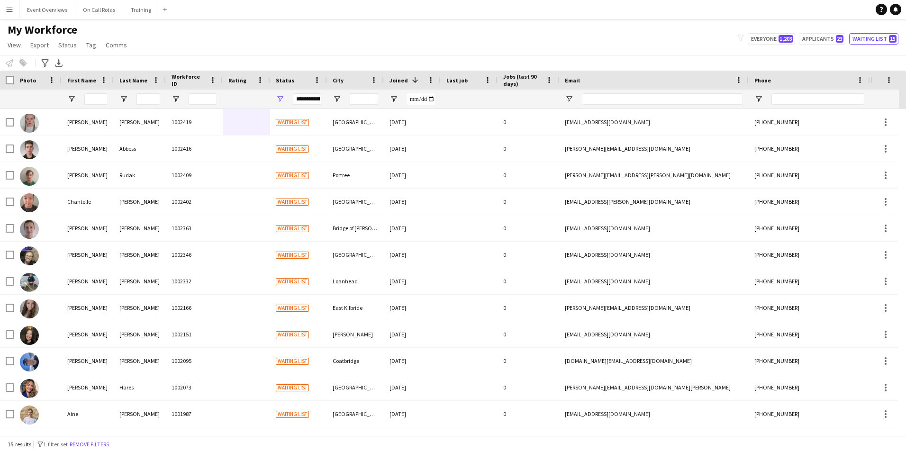
click at [836, 54] on div "My Workforce View Views Default view Active Staff Applications - First Aider Ap…" at bounding box center [453, 39] width 906 height 32
click at [831, 39] on button "Applicants 23" at bounding box center [822, 38] width 46 height 11
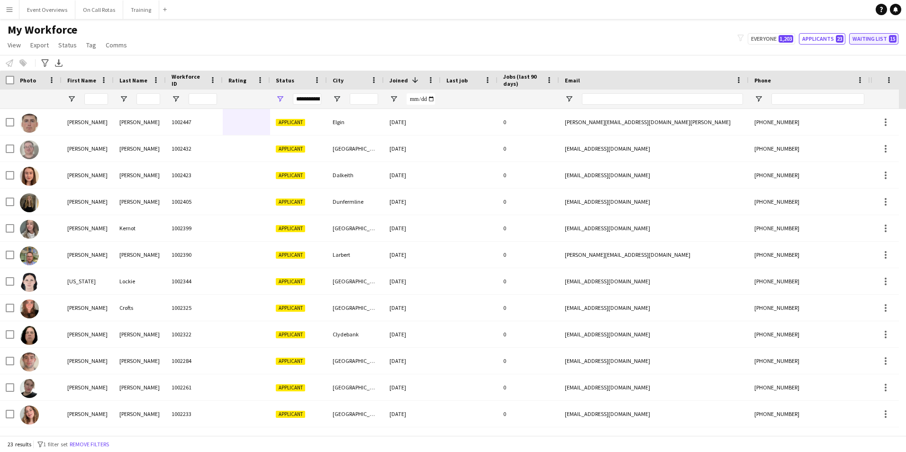
click at [878, 39] on button "Waiting list 15" at bounding box center [873, 38] width 49 height 11
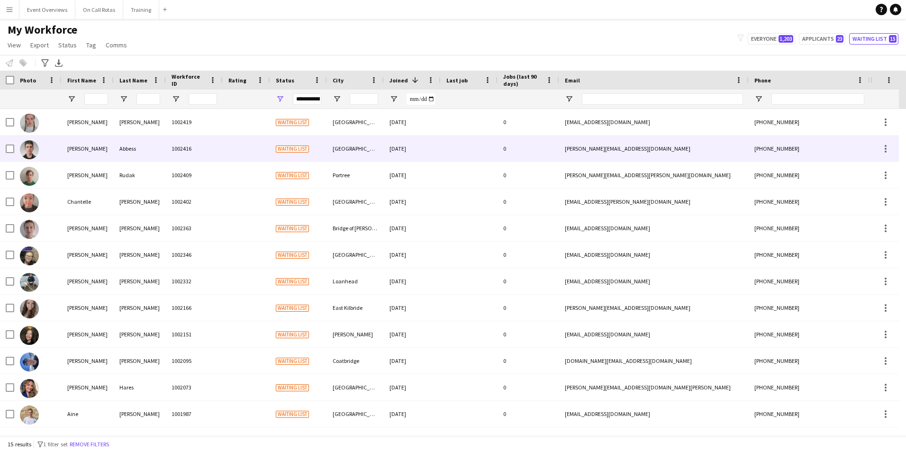
click at [152, 155] on div "Abbess" at bounding box center [140, 149] width 52 height 26
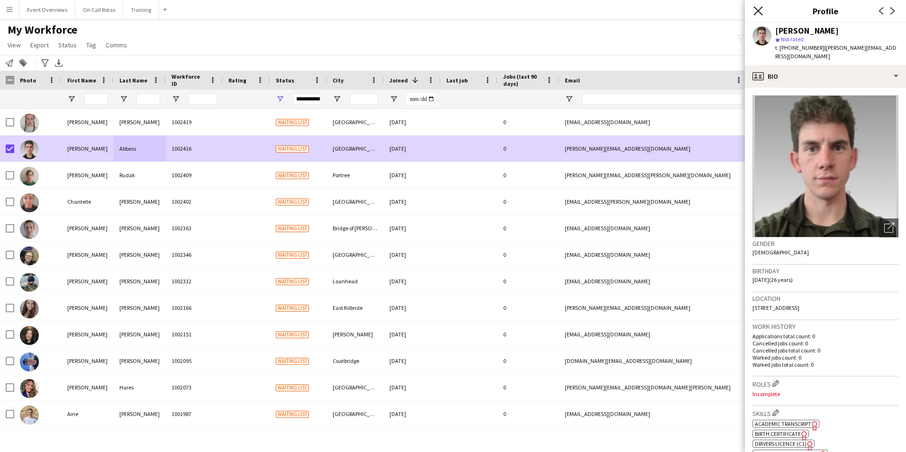
click at [759, 9] on icon "Close pop-in" at bounding box center [757, 10] width 9 height 9
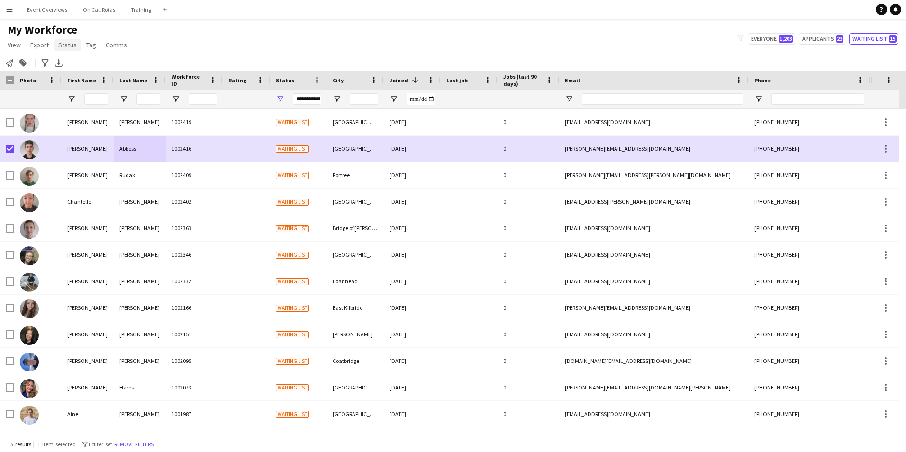
click at [69, 44] on span "Status" at bounding box center [67, 45] width 18 height 9
drag, startPoint x: 73, startPoint y: 61, endPoint x: 98, endPoint y: 62, distance: 25.2
click at [73, 61] on link "Edit" at bounding box center [87, 65] width 66 height 20
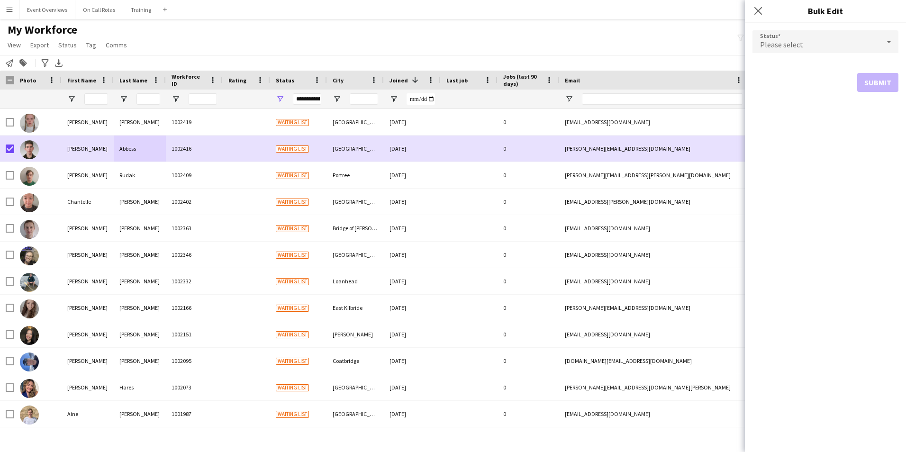
click at [802, 49] on div "Please select" at bounding box center [815, 41] width 127 height 23
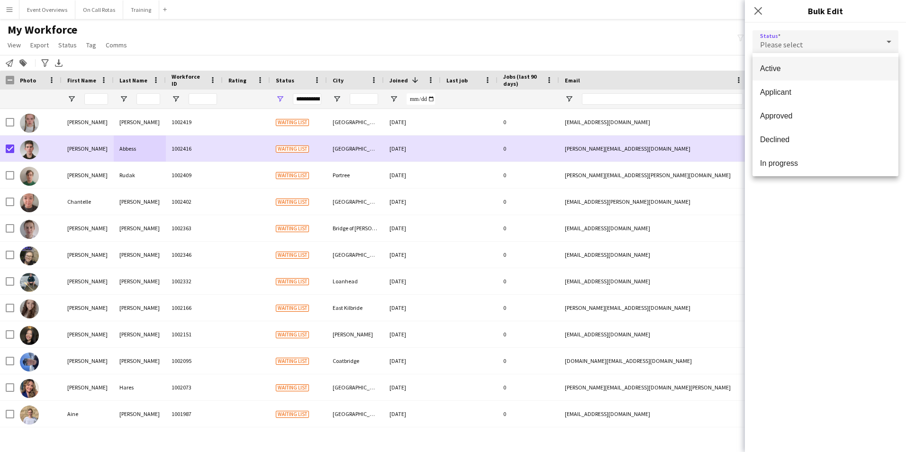
click at [804, 72] on span "Active" at bounding box center [825, 68] width 131 height 9
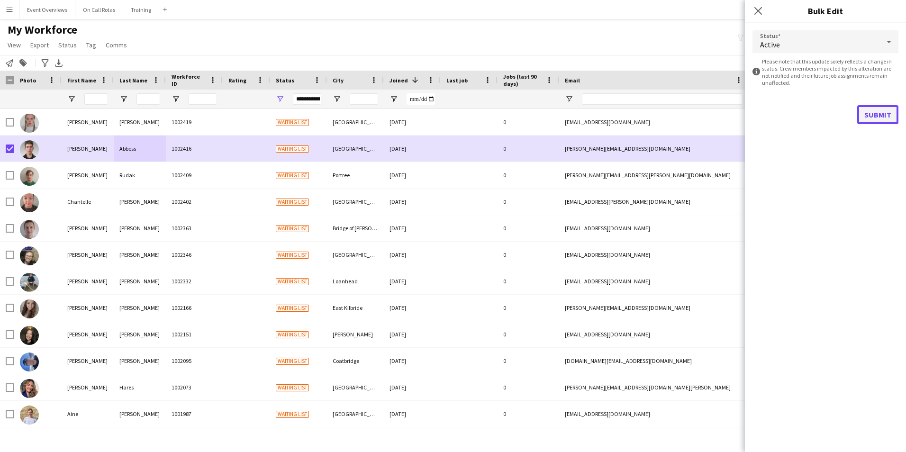
click at [884, 107] on button "Submit" at bounding box center [877, 114] width 41 height 19
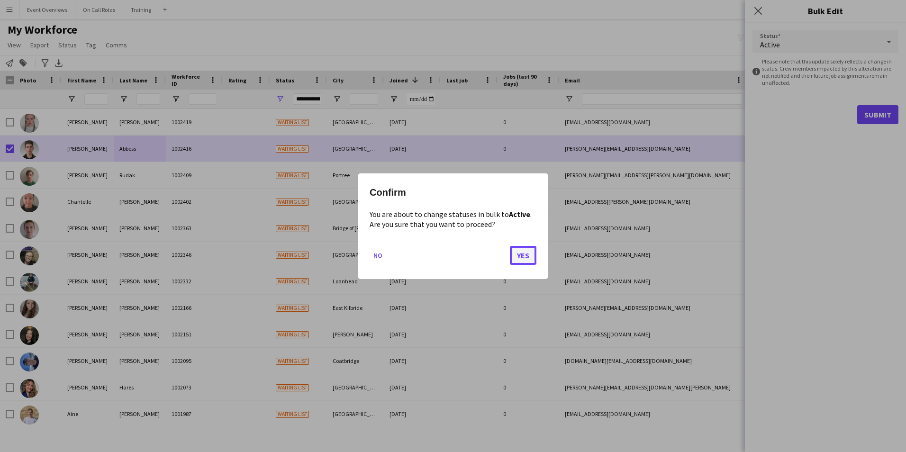
click at [529, 250] on button "Yes" at bounding box center [523, 254] width 27 height 19
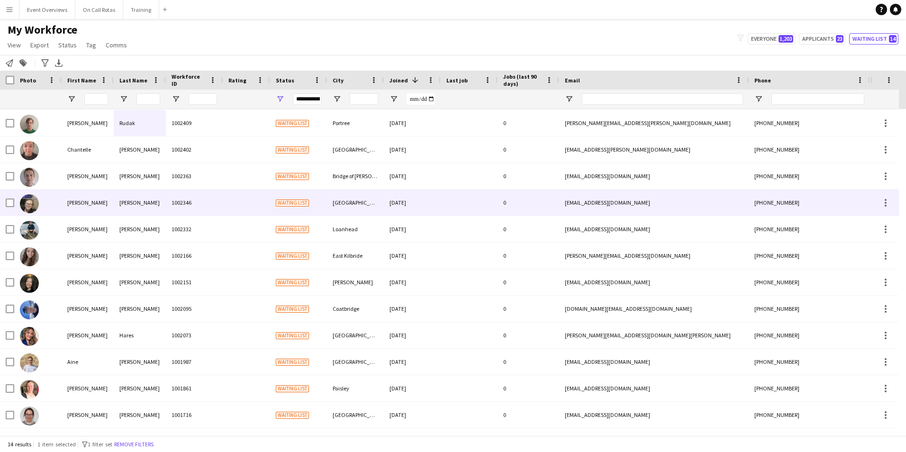
scroll to position [0, 0]
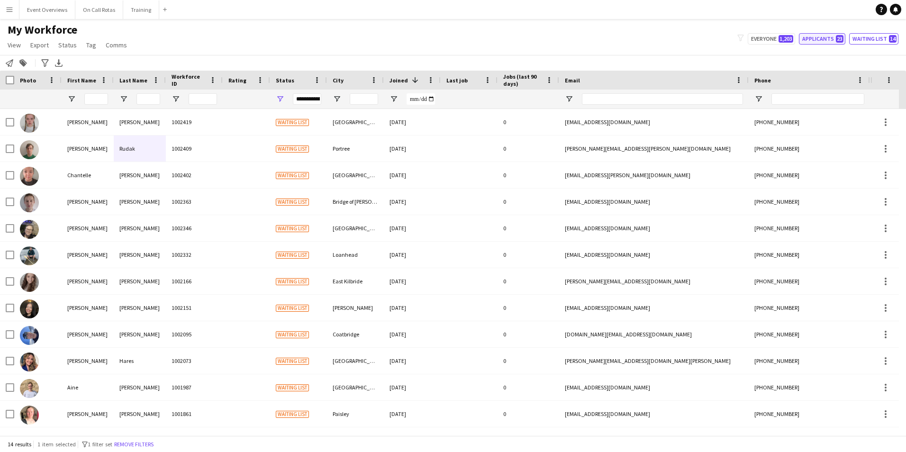
click at [839, 35] on button "Applicants 23" at bounding box center [822, 38] width 46 height 11
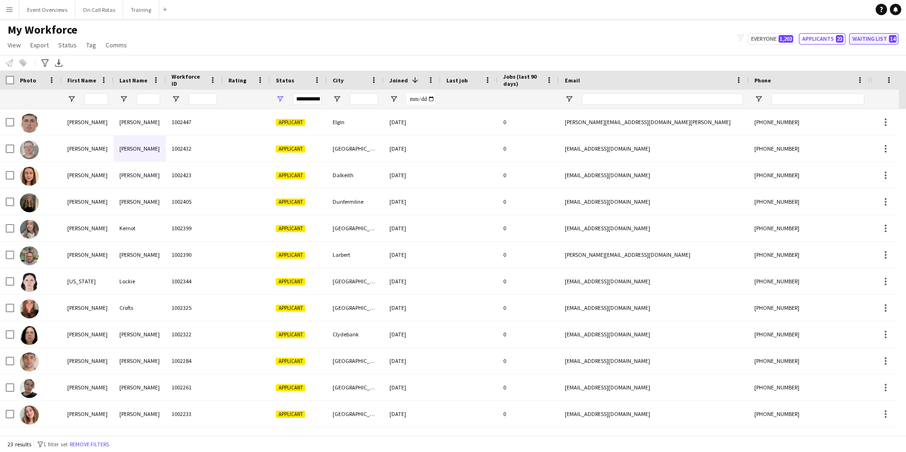
click at [875, 41] on button "Waiting list 14" at bounding box center [873, 38] width 49 height 11
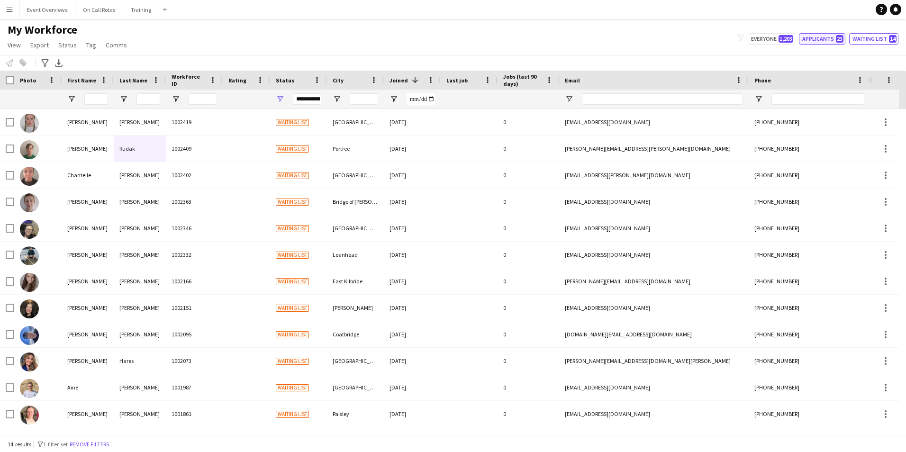
click at [812, 38] on button "Applicants 23" at bounding box center [822, 38] width 46 height 11
type input "**********"
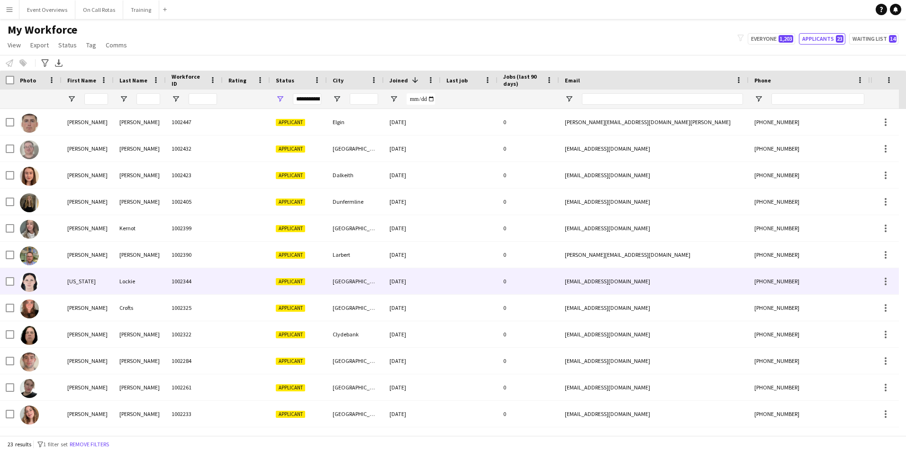
click at [116, 290] on div "Lockie" at bounding box center [140, 281] width 52 height 26
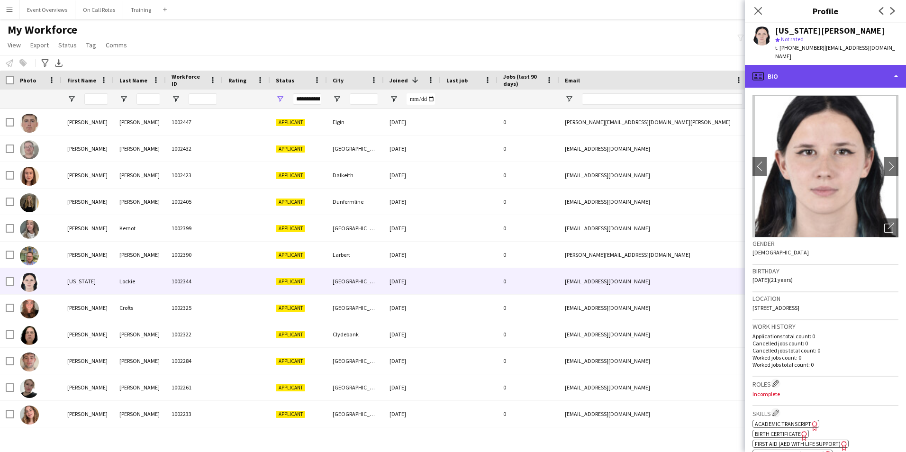
click at [846, 65] on div "profile Bio" at bounding box center [825, 76] width 161 height 23
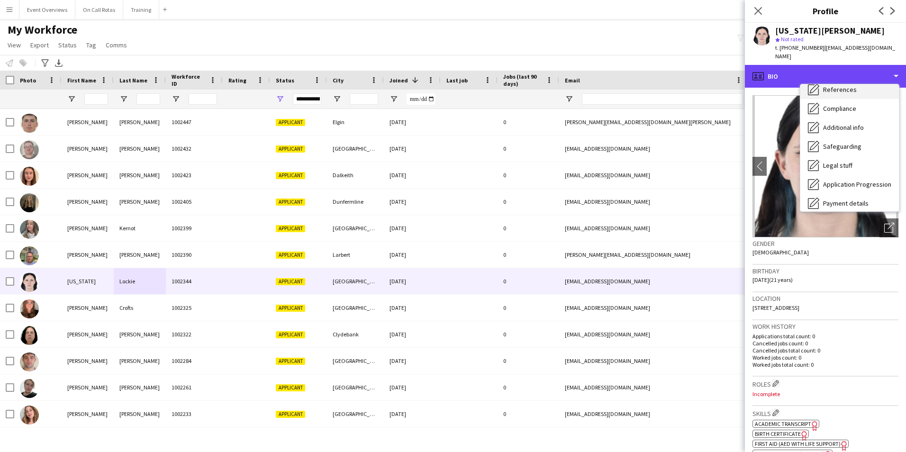
scroll to position [165, 0]
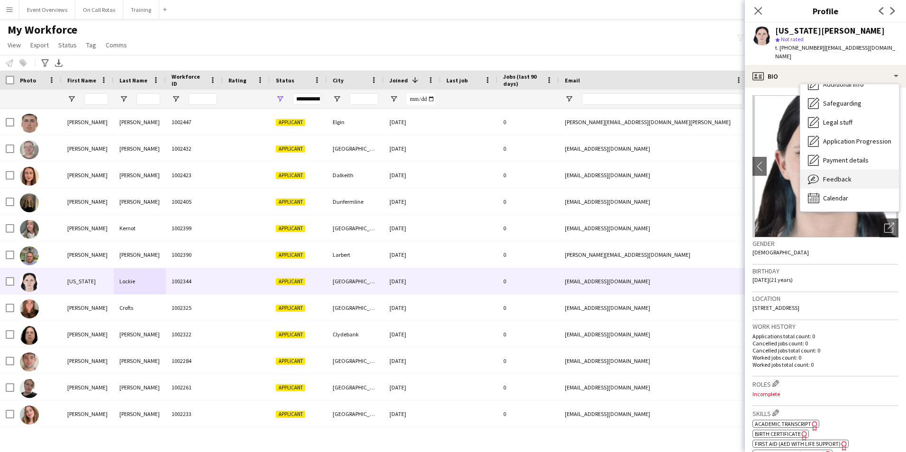
click at [852, 170] on div "Feedback Feedback" at bounding box center [849, 179] width 99 height 19
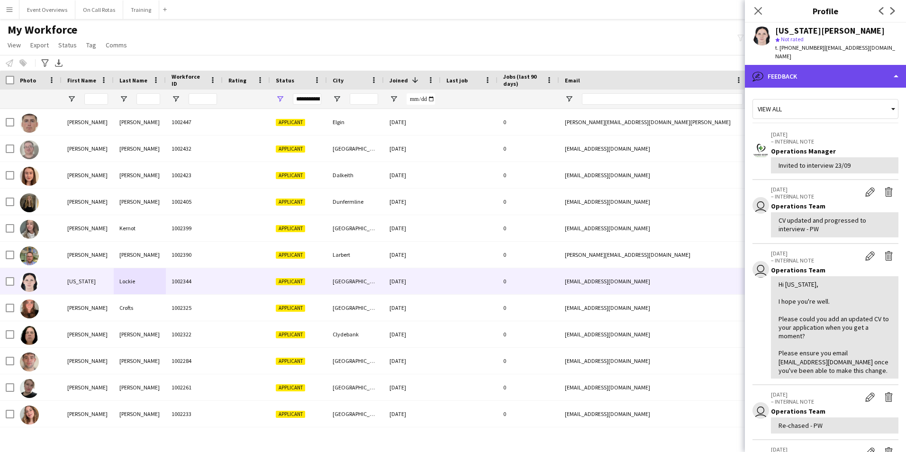
click at [818, 78] on div "bubble-pencil Feedback" at bounding box center [825, 76] width 161 height 23
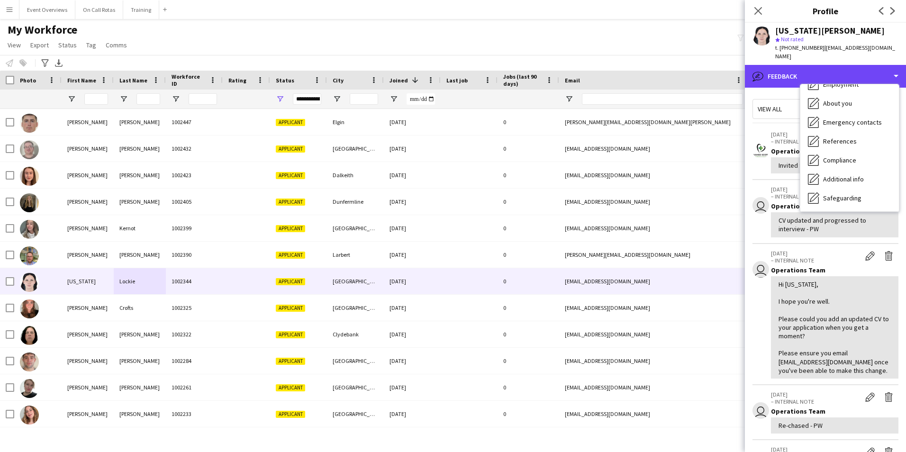
scroll to position [0, 0]
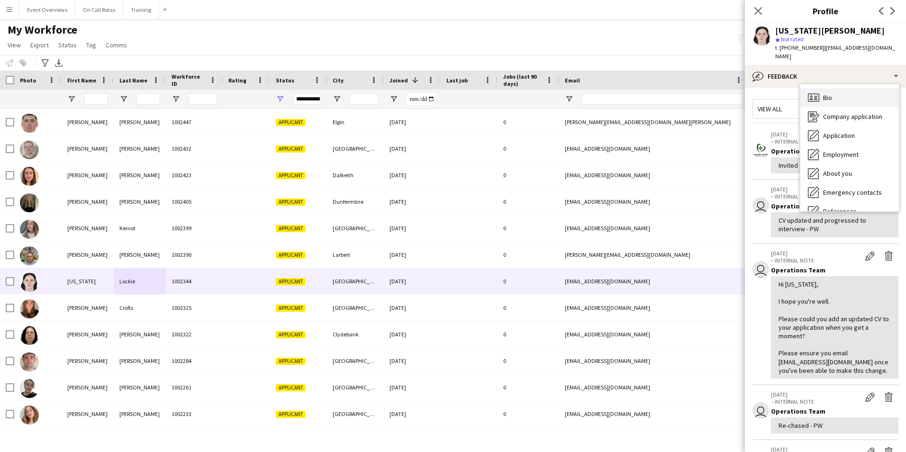
click at [836, 95] on div "Bio Bio" at bounding box center [849, 97] width 99 height 19
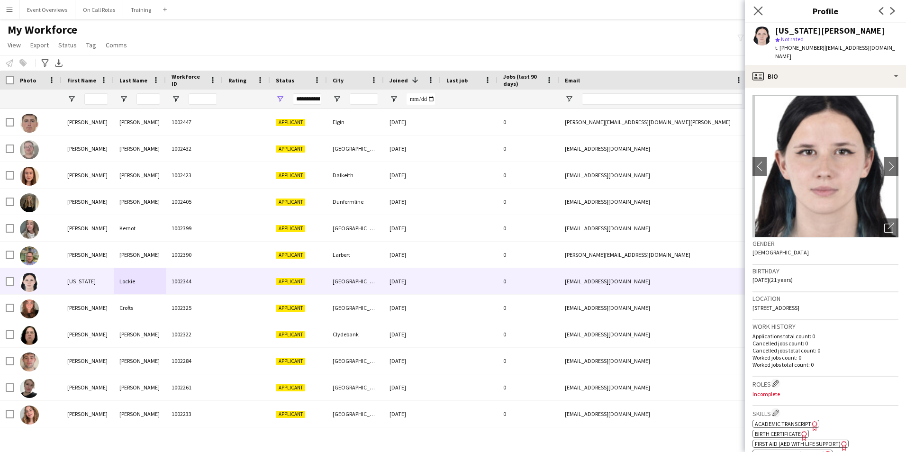
click at [753, 8] on icon "Close pop-in" at bounding box center [757, 10] width 9 height 9
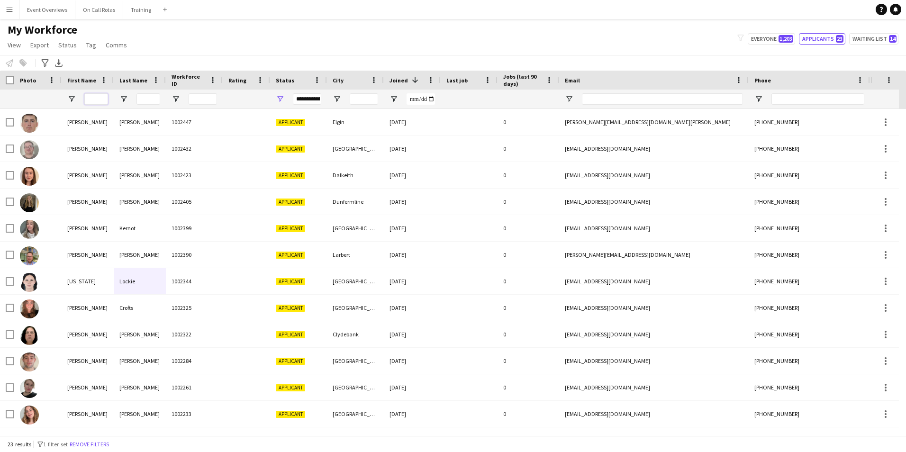
click at [95, 100] on input "First Name Filter Input" at bounding box center [96, 98] width 24 height 11
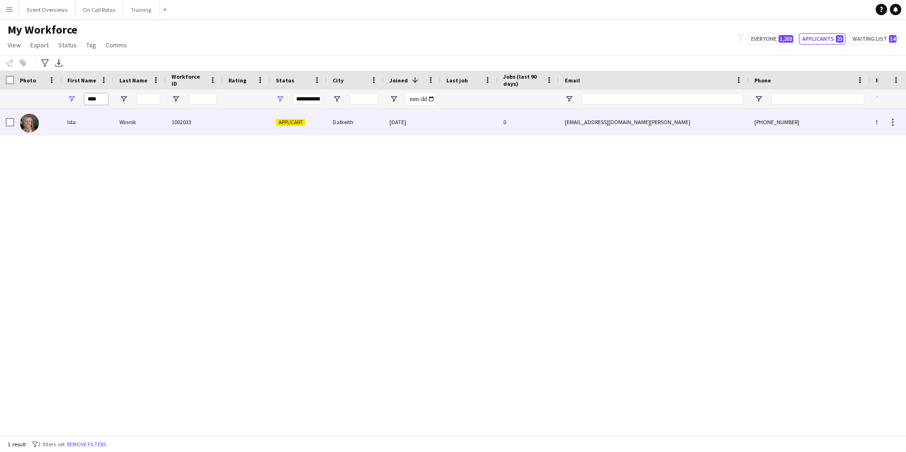
type input "****"
click at [179, 127] on div "1002033" at bounding box center [194, 122] width 57 height 26
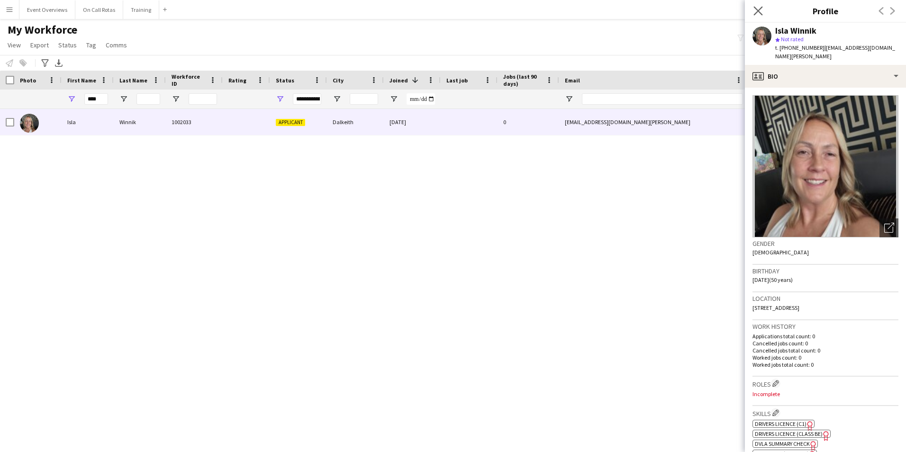
click at [763, 12] on app-icon "Close pop-in" at bounding box center [758, 11] width 14 height 14
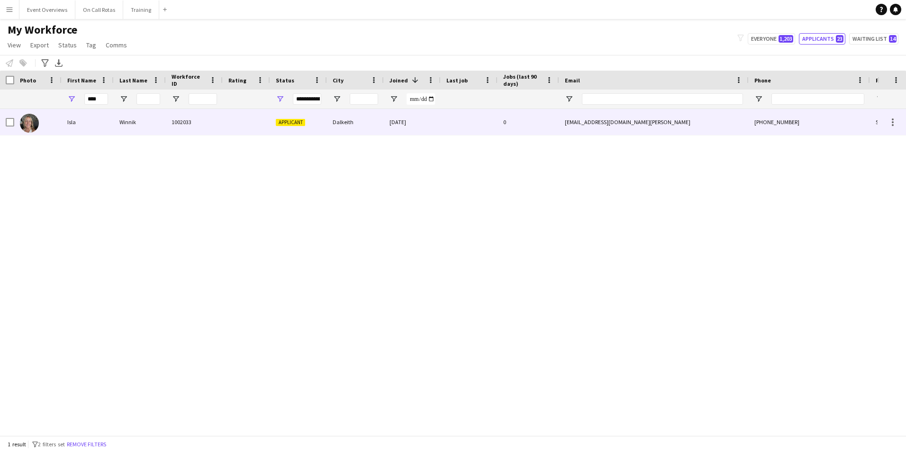
click at [291, 128] on div "Applicant" at bounding box center [298, 122] width 57 height 26
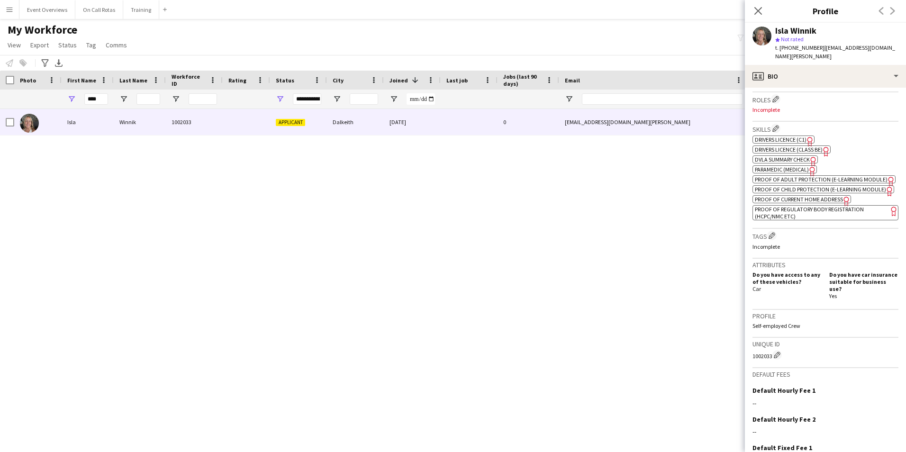
scroll to position [366, 0]
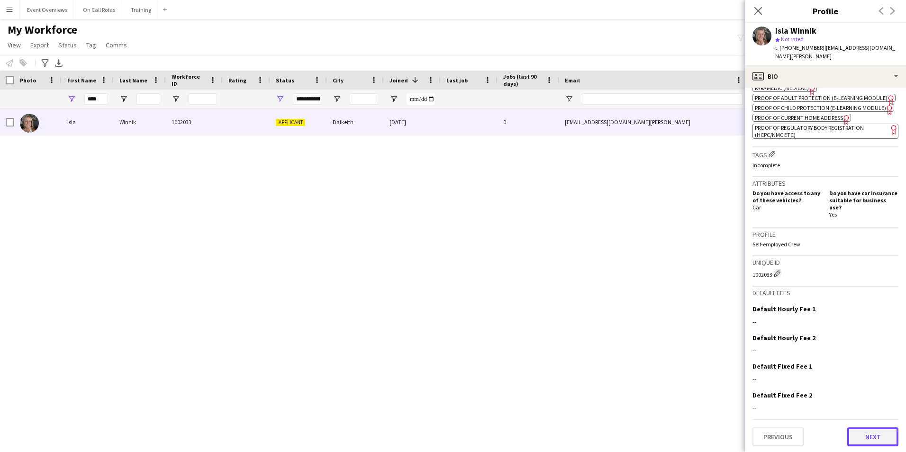
click at [873, 434] on button "Next" at bounding box center [872, 436] width 51 height 19
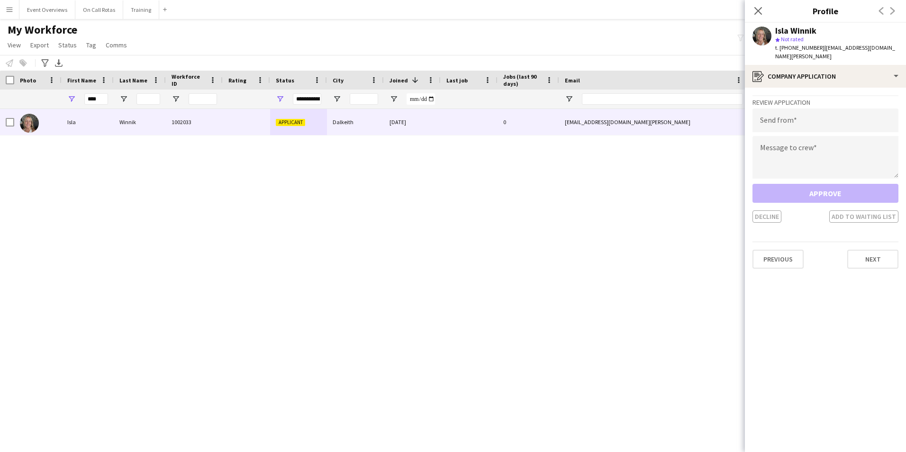
click at [847, 250] on div "Previous Next" at bounding box center [825, 255] width 146 height 27
click at [861, 253] on button "Next" at bounding box center [872, 259] width 51 height 19
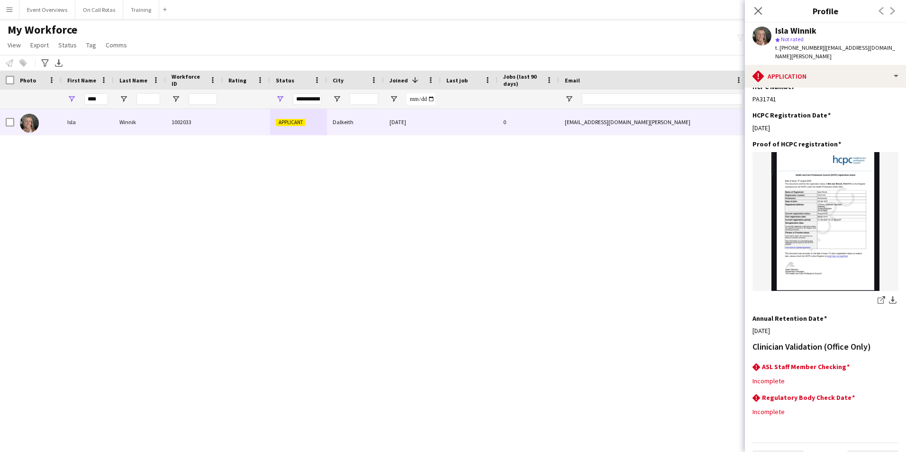
scroll to position [208, 0]
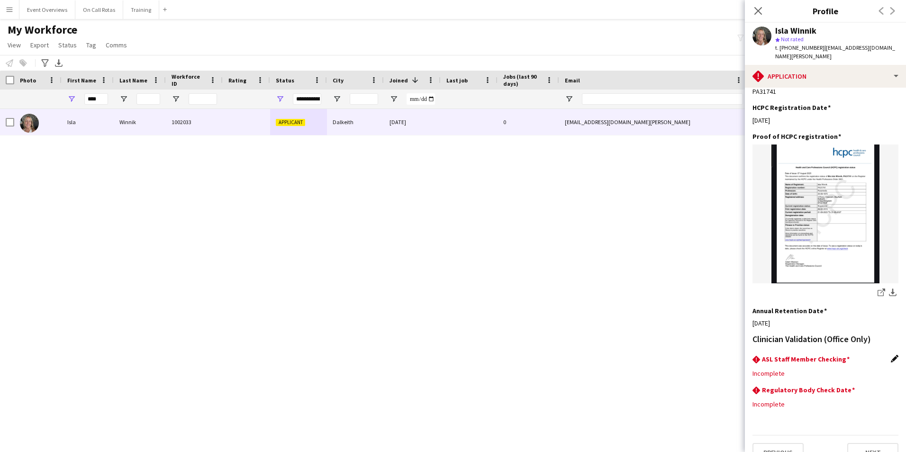
click at [891, 355] on app-icon "Edit this field" at bounding box center [895, 359] width 8 height 8
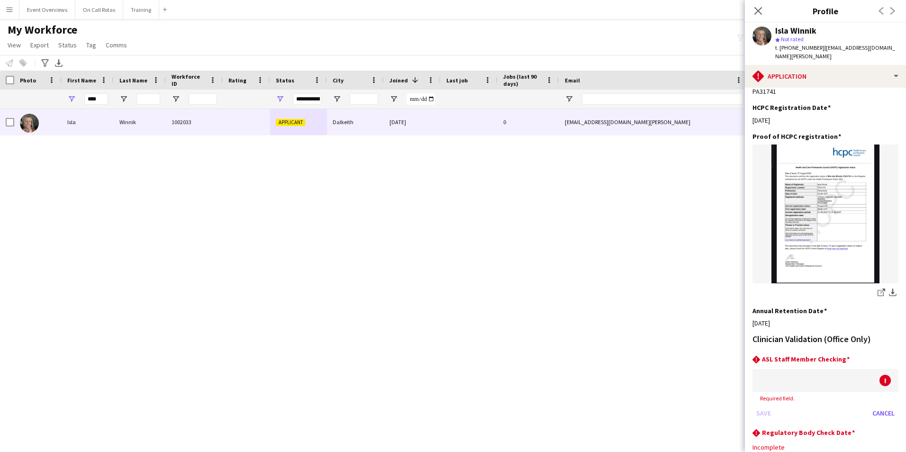
click at [833, 369] on div at bounding box center [815, 380] width 127 height 23
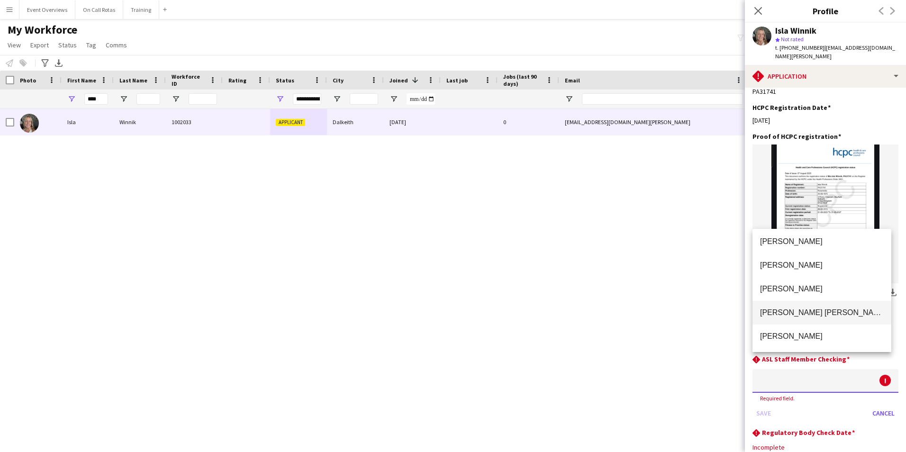
scroll to position [0, 0]
click at [881, 193] on div at bounding box center [453, 226] width 906 height 452
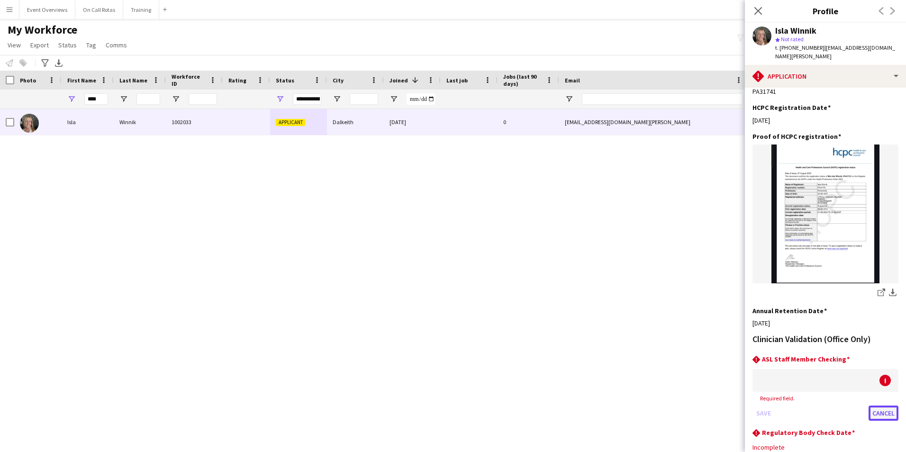
click at [877, 406] on button "Cancel" at bounding box center [884, 413] width 30 height 15
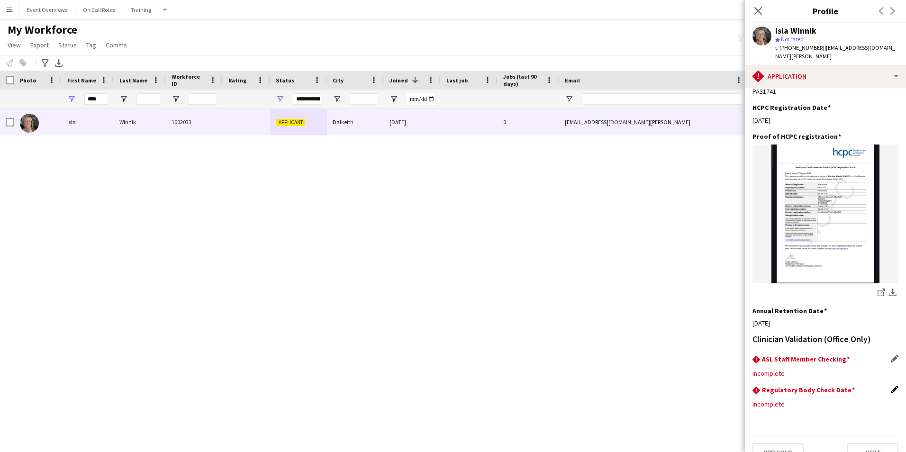
click at [891, 386] on app-icon "Edit this field" at bounding box center [895, 390] width 8 height 8
click at [876, 436] on button "Cancel" at bounding box center [884, 443] width 30 height 15
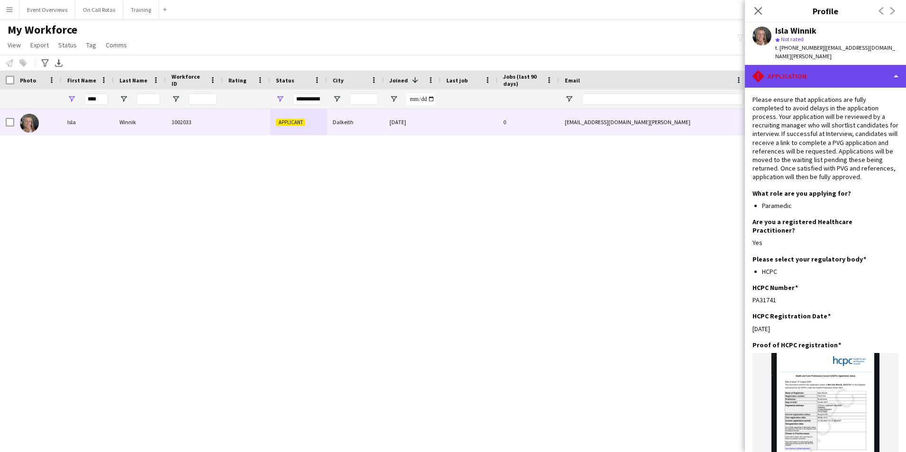
click at [764, 65] on div "rhombus-alert Application" at bounding box center [825, 76] width 161 height 23
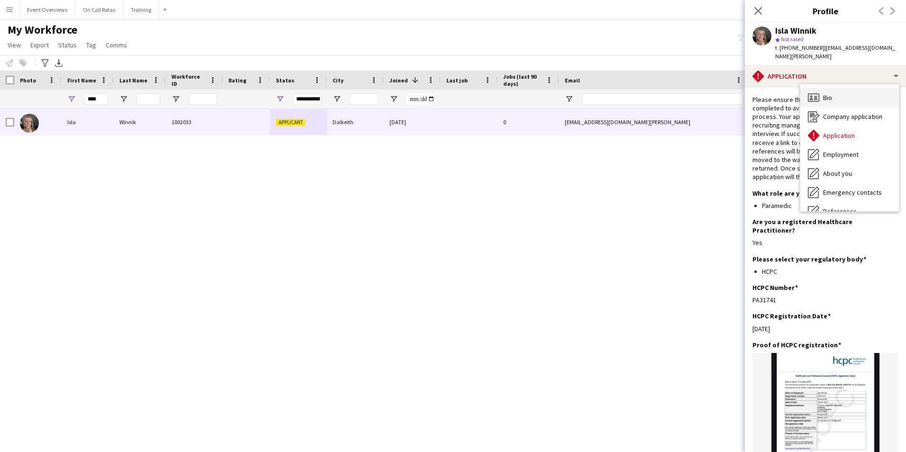
click at [824, 93] on span "Bio" at bounding box center [827, 97] width 9 height 9
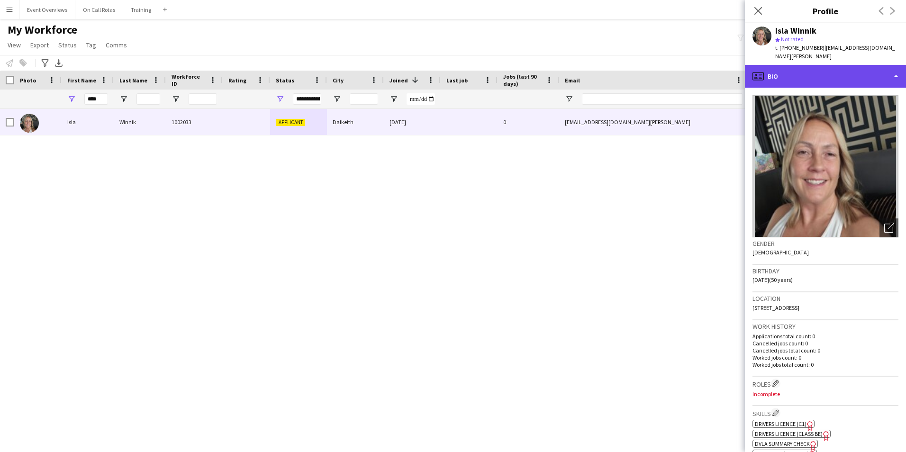
click at [803, 68] on div "profile Bio" at bounding box center [825, 76] width 161 height 23
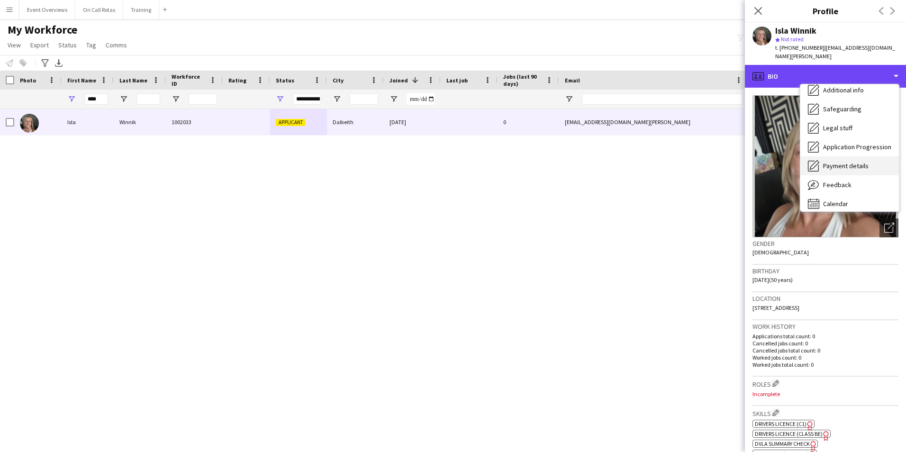
scroll to position [165, 0]
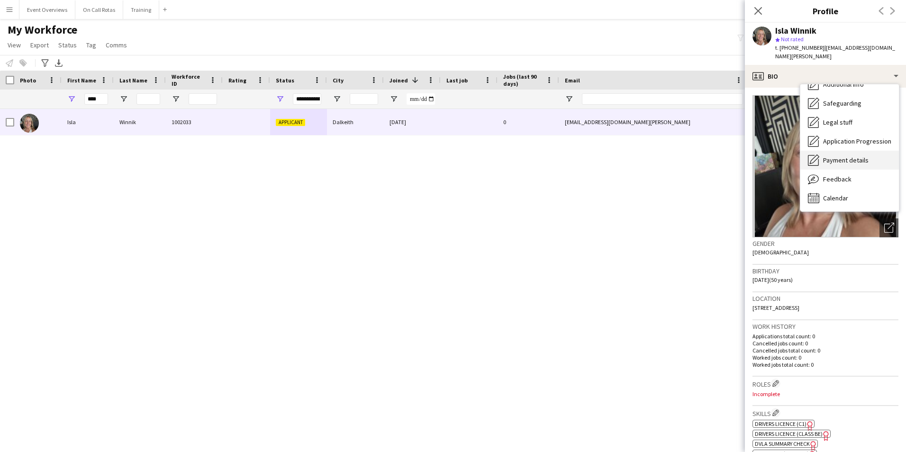
click at [833, 175] on span "Feedback" at bounding box center [837, 179] width 28 height 9
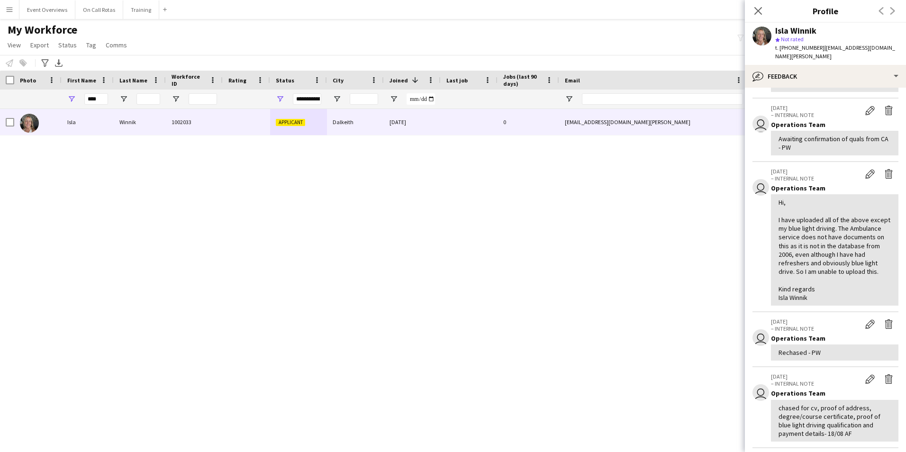
scroll to position [426, 0]
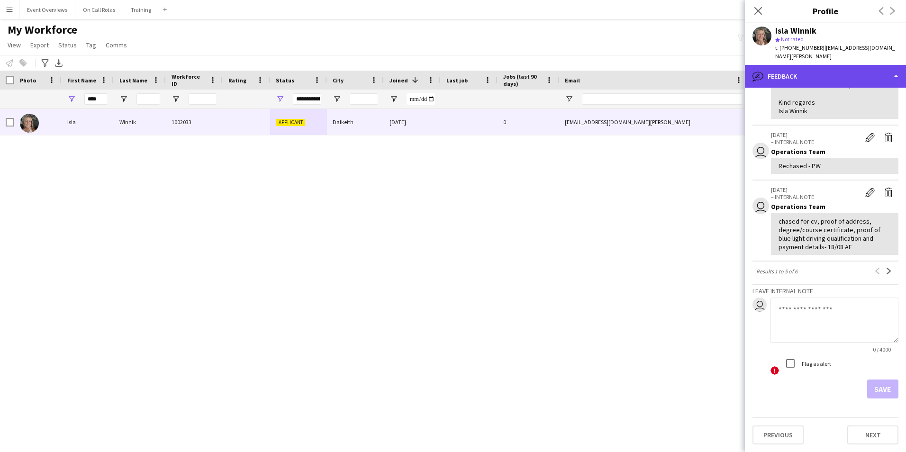
click at [793, 65] on div "bubble-pencil Feedback" at bounding box center [825, 76] width 161 height 23
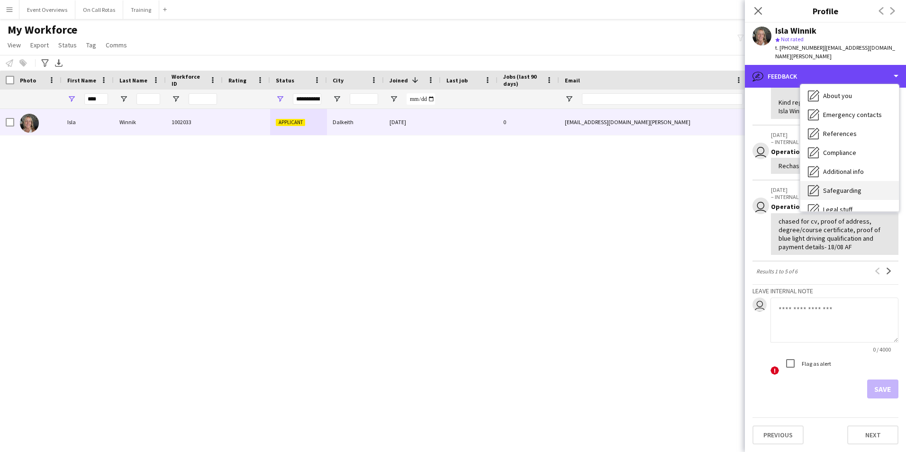
scroll to position [0, 0]
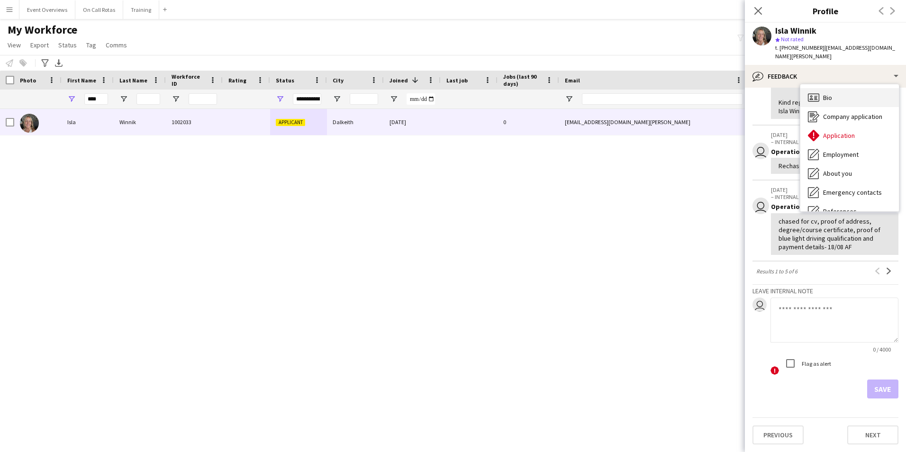
click at [839, 88] on div "Bio Bio" at bounding box center [849, 97] width 99 height 19
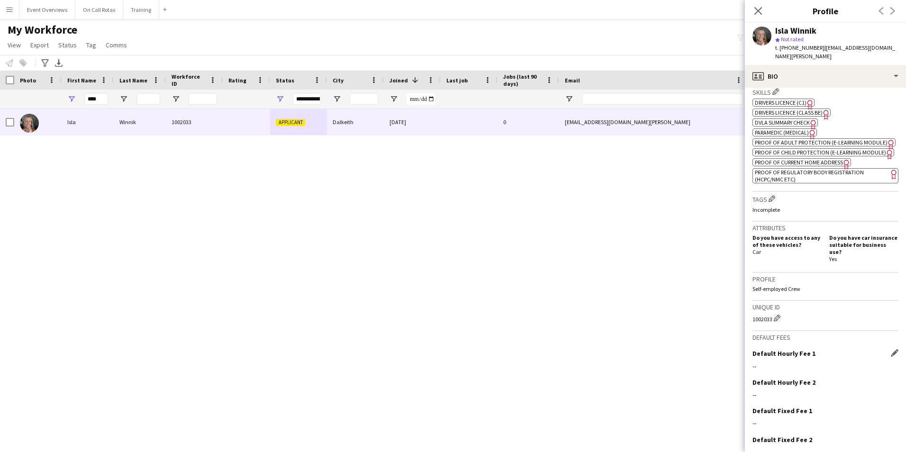
scroll to position [366, 0]
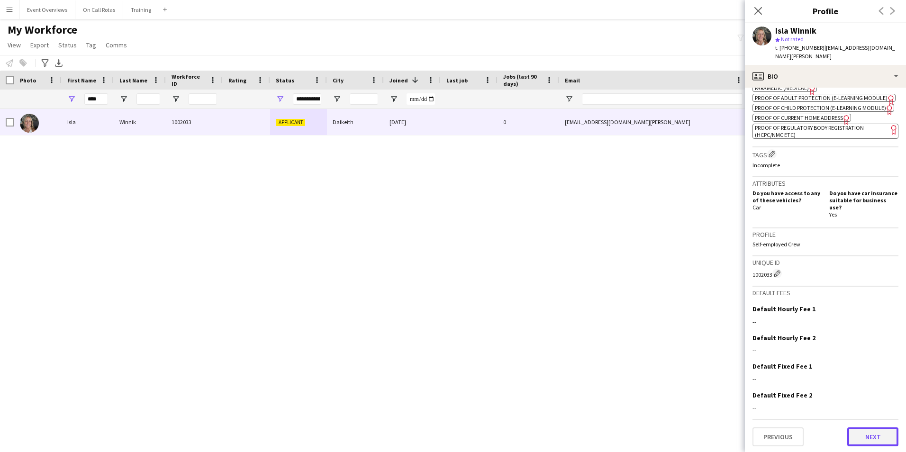
click at [865, 434] on button "Next" at bounding box center [872, 436] width 51 height 19
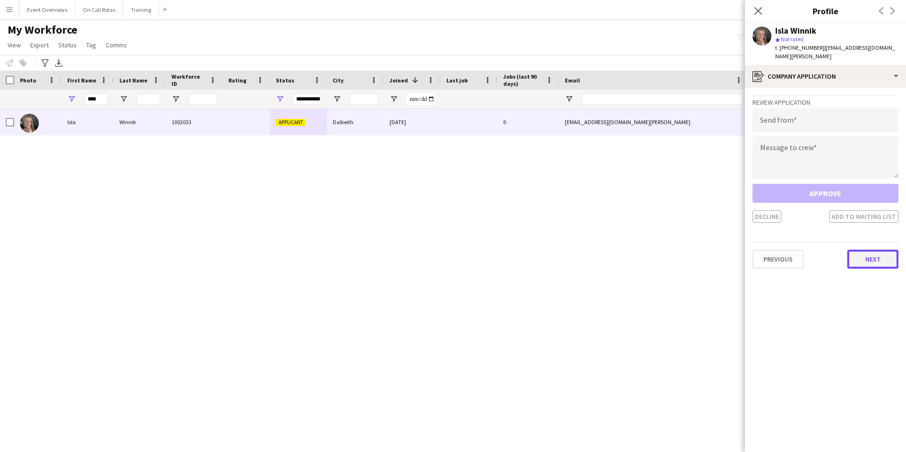
click at [862, 251] on button "Next" at bounding box center [872, 259] width 51 height 19
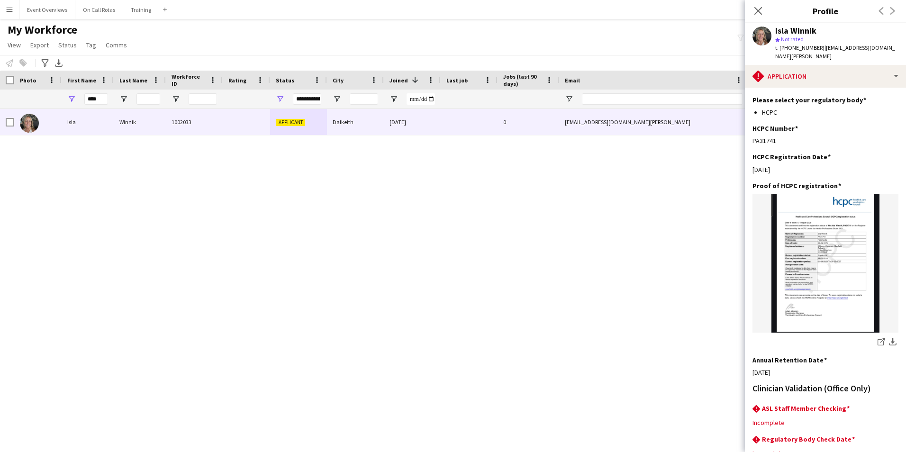
scroll to position [208, 0]
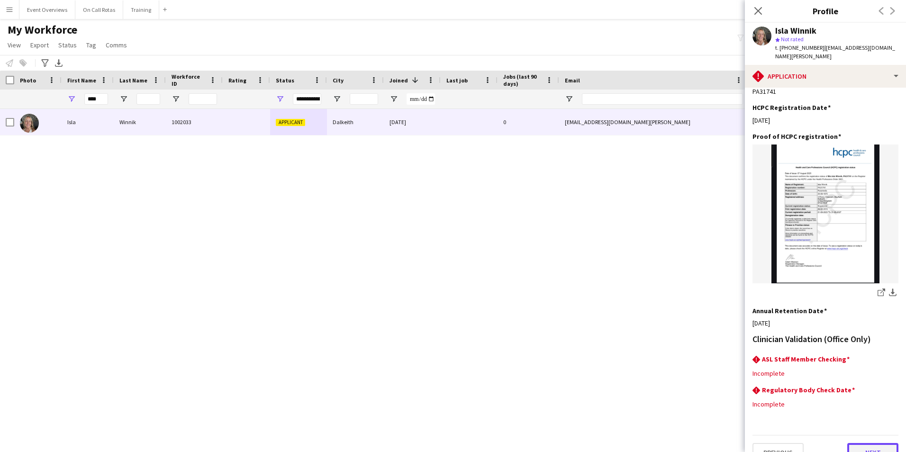
click at [865, 443] on button "Next" at bounding box center [872, 452] width 51 height 19
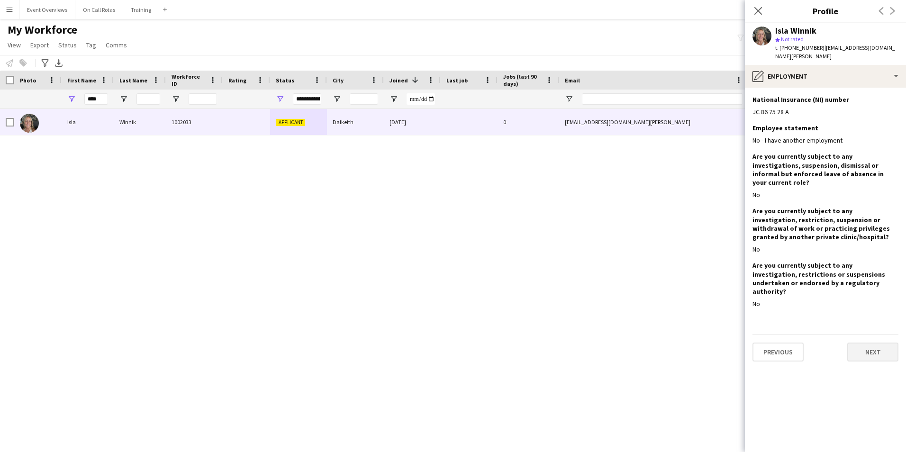
scroll to position [0, 0]
click at [876, 344] on app-section-data-types "National Insurance (NI) number Edit this field JC 86 75 28 A Employee statement…" at bounding box center [825, 270] width 161 height 364
click at [873, 343] on button "Next" at bounding box center [872, 352] width 51 height 19
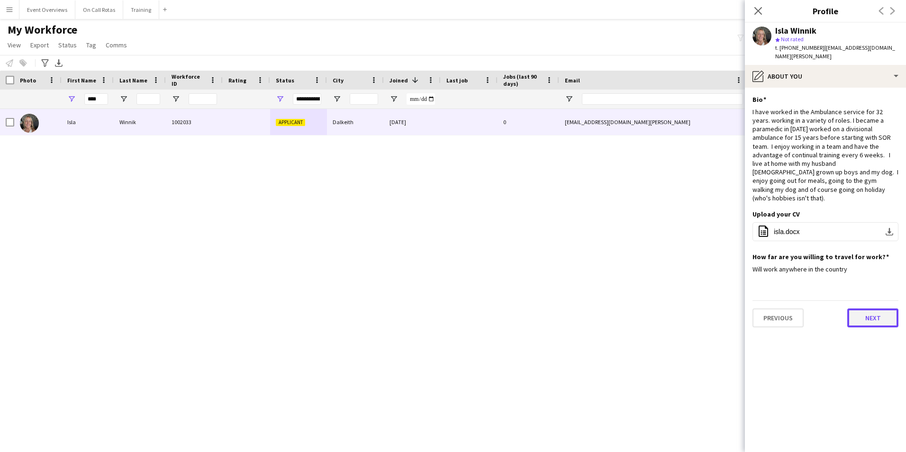
click at [869, 308] on button "Next" at bounding box center [872, 317] width 51 height 19
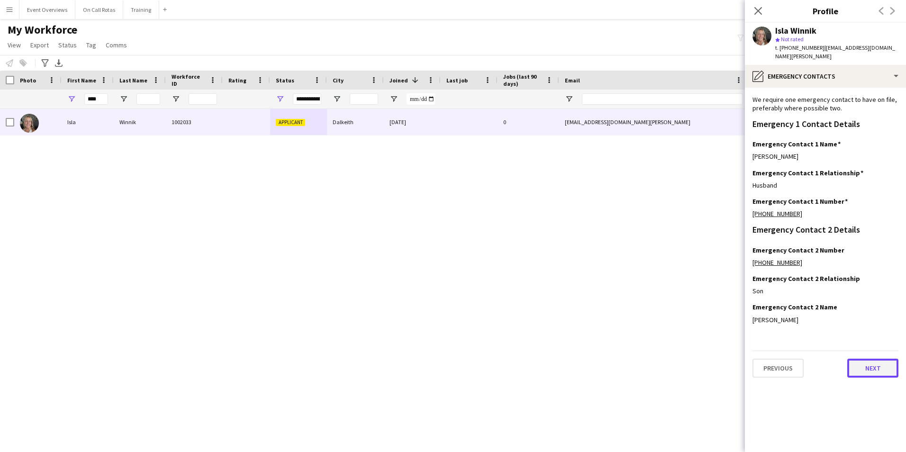
click at [877, 362] on button "Next" at bounding box center [872, 368] width 51 height 19
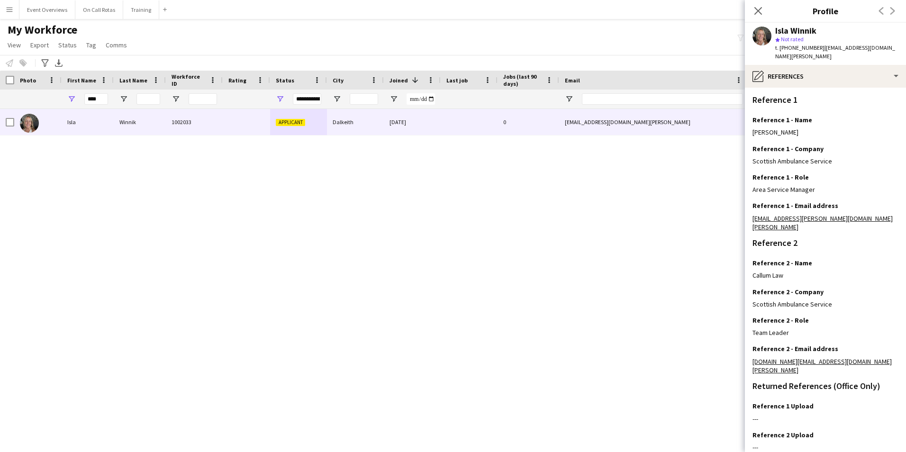
scroll to position [113, 0]
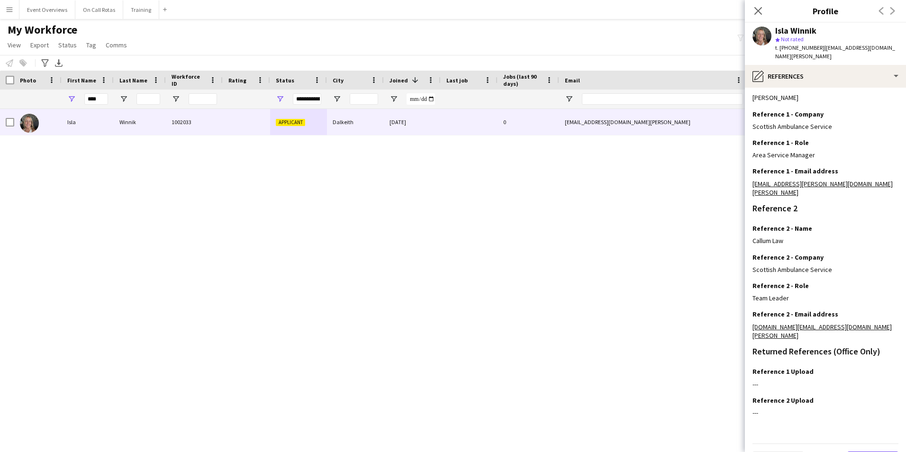
click at [858, 452] on button "Next" at bounding box center [872, 461] width 51 height 19
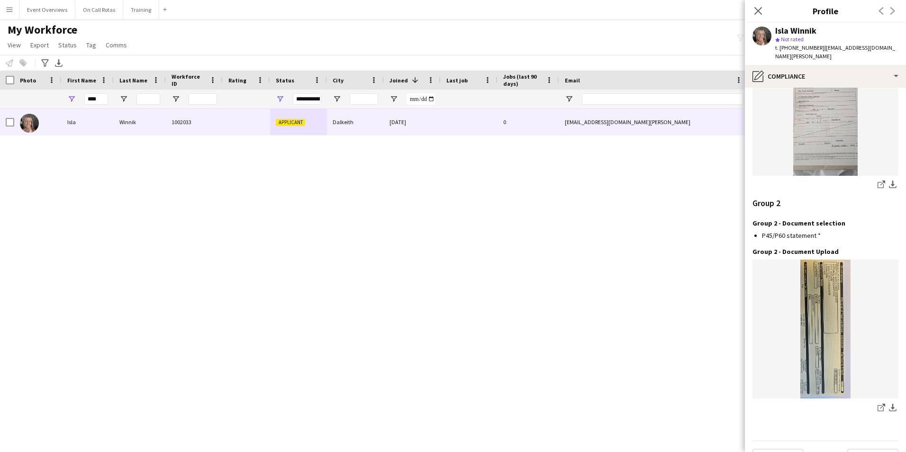
scroll to position [989, 0]
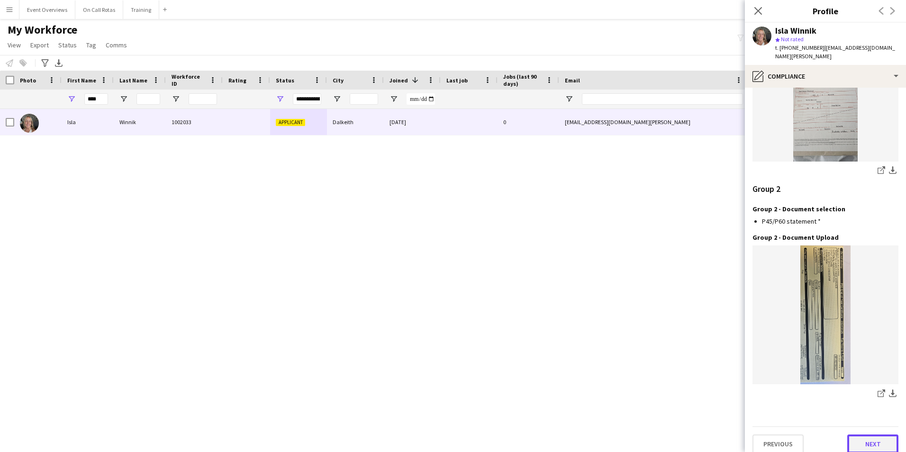
click at [860, 435] on button "Next" at bounding box center [872, 444] width 51 height 19
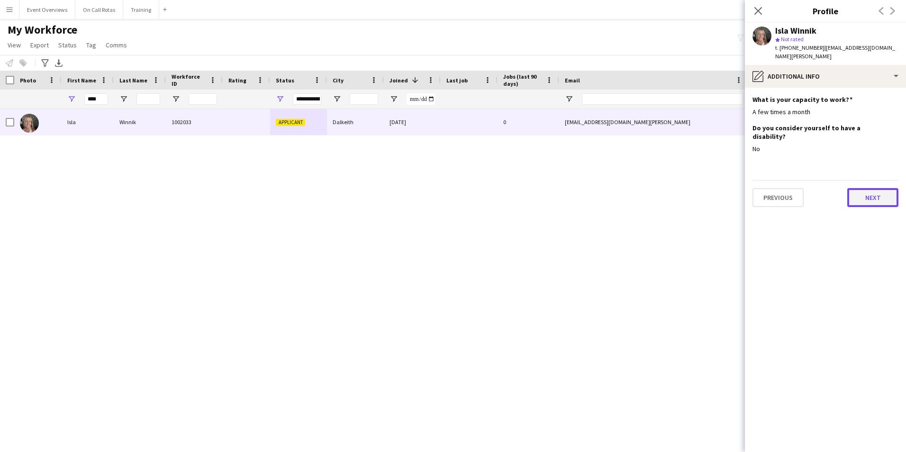
click at [867, 188] on button "Next" at bounding box center [872, 197] width 51 height 19
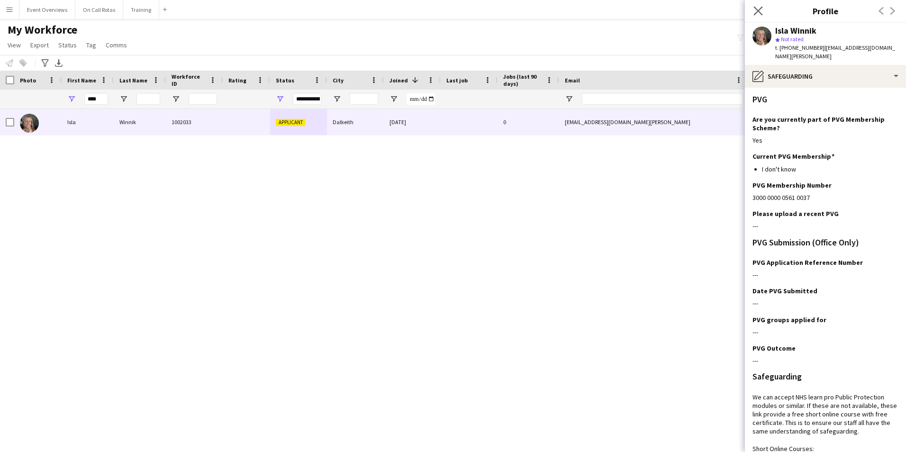
click at [760, 6] on app-icon "Close pop-in" at bounding box center [758, 11] width 14 height 14
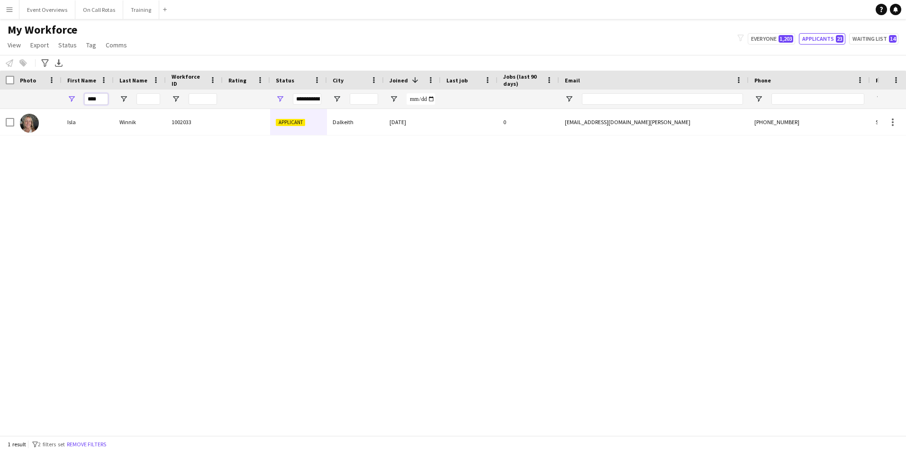
drag, startPoint x: 104, startPoint y: 93, endPoint x: 72, endPoint y: 100, distance: 32.4
click at [72, 100] on div "****" at bounding box center [88, 99] width 52 height 19
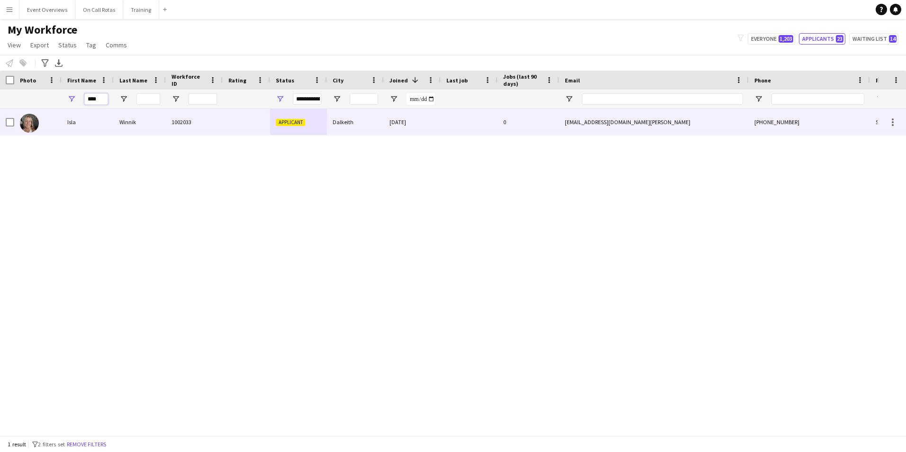
type input "****"
click at [204, 122] on div "1002033" at bounding box center [194, 122] width 57 height 26
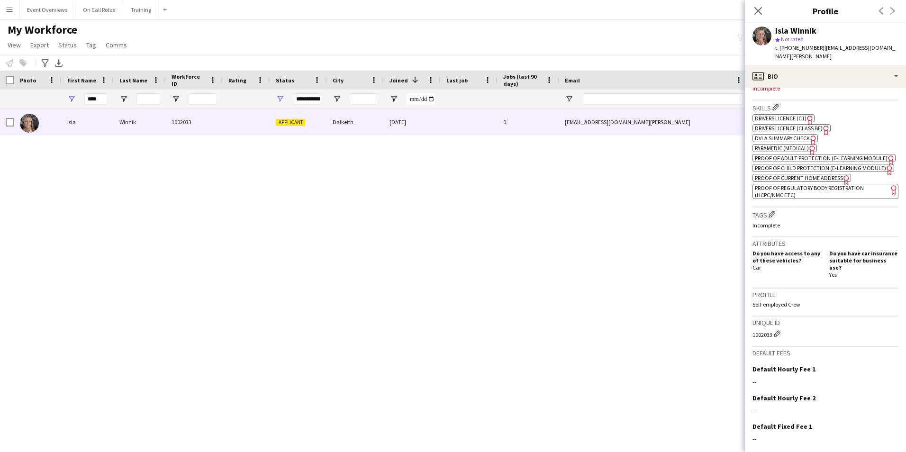
scroll to position [271, 0]
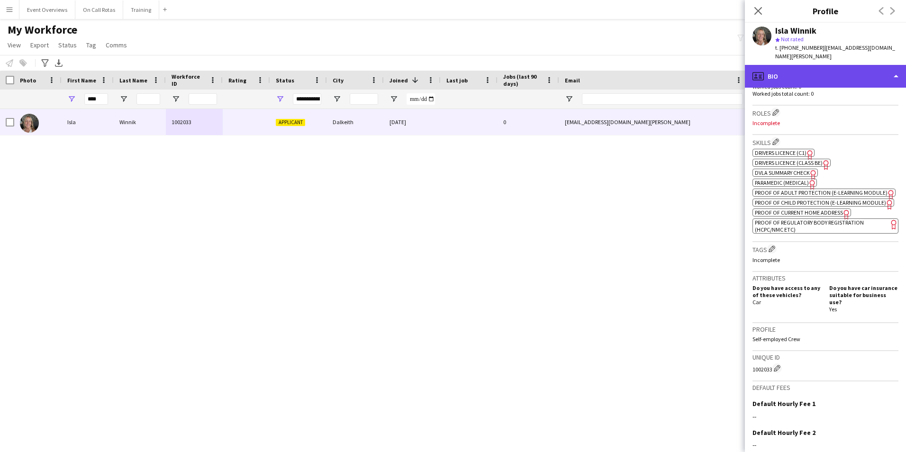
click at [779, 65] on div "profile Bio" at bounding box center [825, 76] width 161 height 23
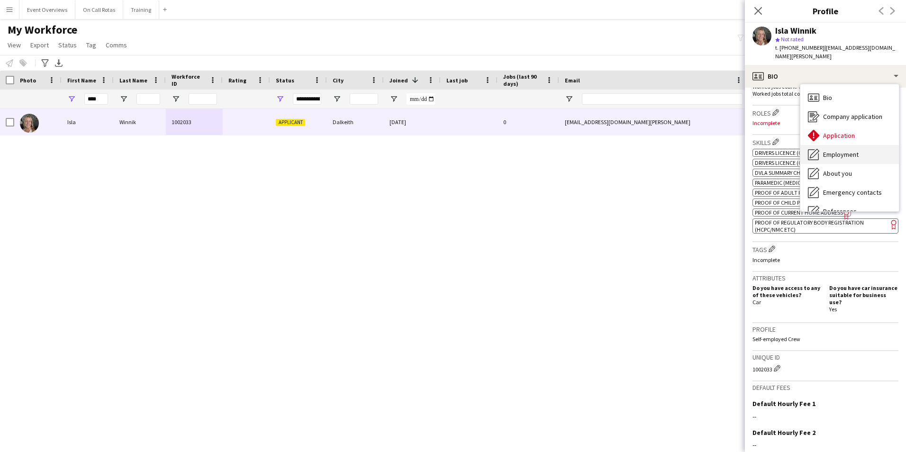
click at [852, 150] on span "Employment" at bounding box center [841, 154] width 36 height 9
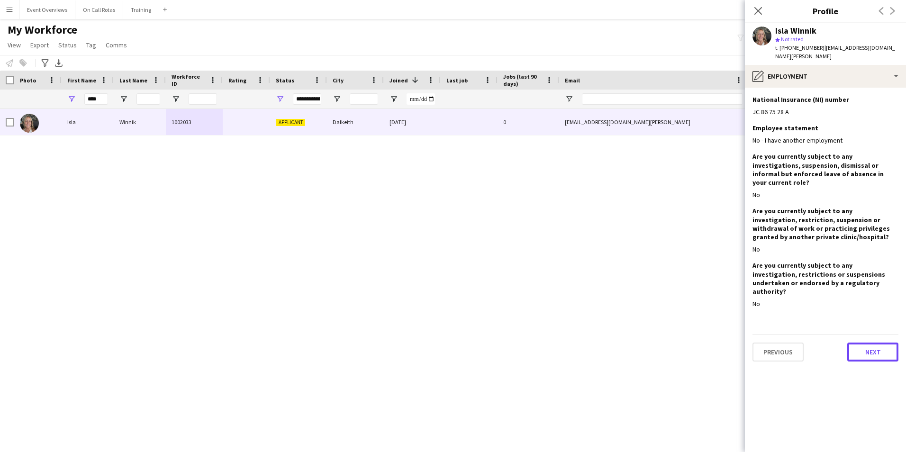
click at [878, 343] on button "Next" at bounding box center [872, 352] width 51 height 19
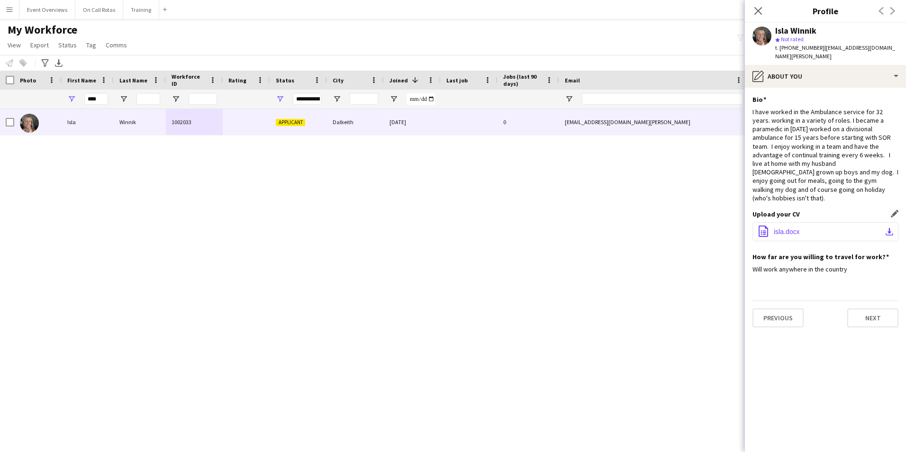
click at [792, 228] on span "isla.docx" at bounding box center [787, 232] width 26 height 8
click at [859, 88] on app-section-data-types "Bio Edit this field I have worked in the Ambulance service for 32 years. workin…" at bounding box center [825, 270] width 161 height 364
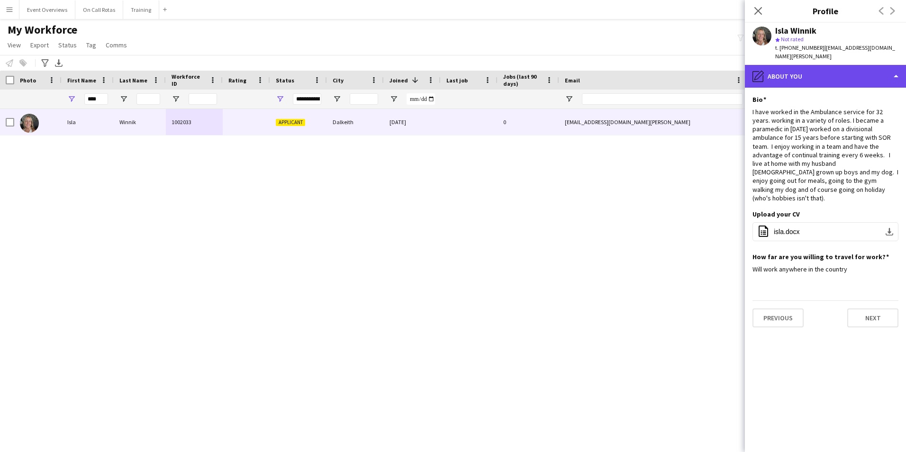
click at [849, 67] on div "pencil4 About you" at bounding box center [825, 76] width 161 height 23
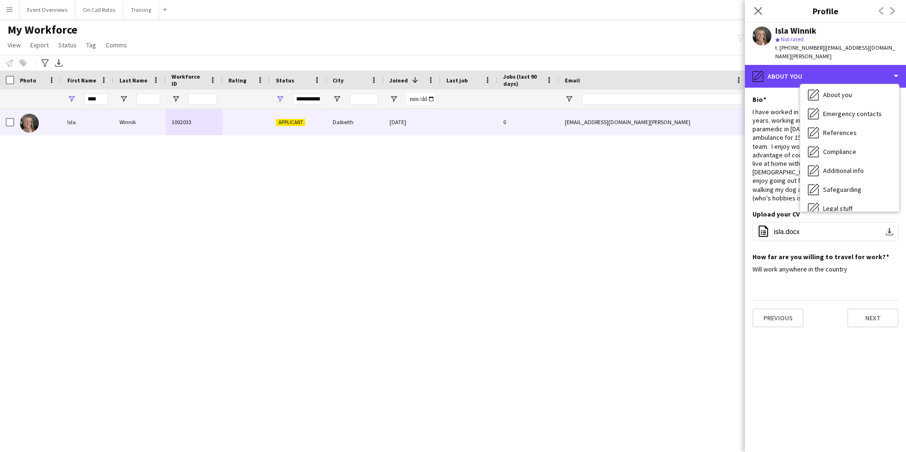
scroll to position [165, 0]
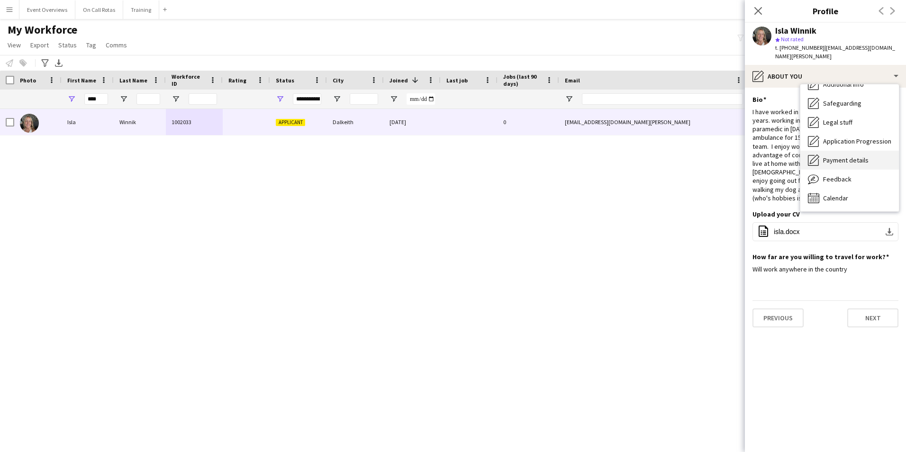
click at [845, 156] on span "Payment details" at bounding box center [845, 160] width 45 height 9
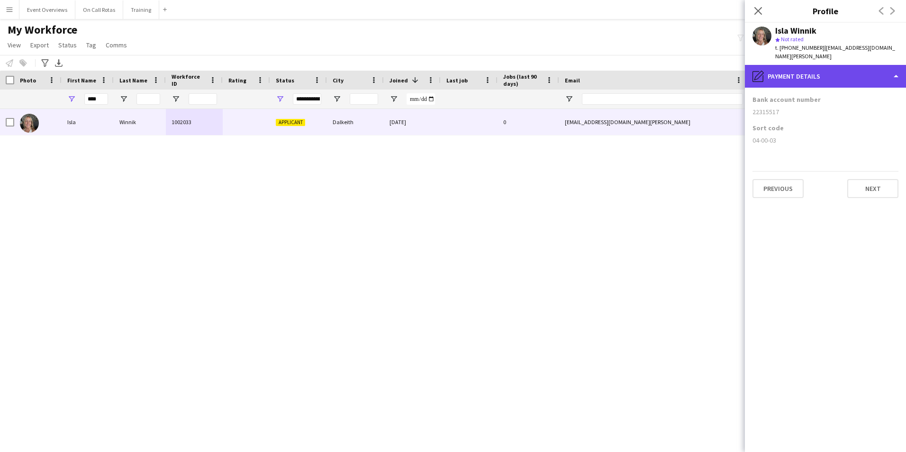
click at [867, 65] on div "pencil4 Payment details" at bounding box center [825, 76] width 161 height 23
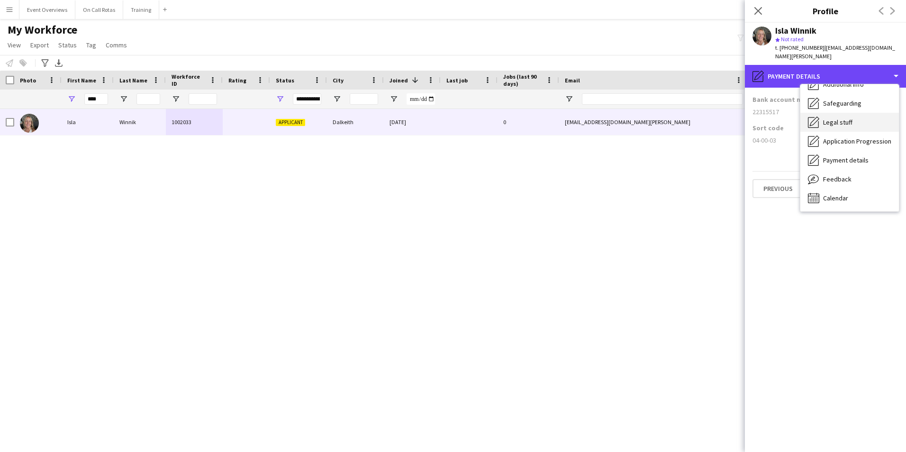
scroll to position [0, 0]
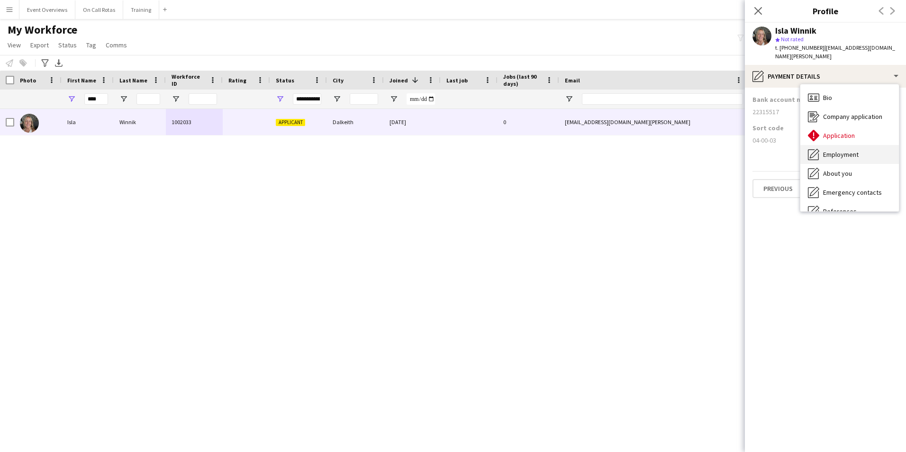
click at [851, 145] on div "Employment Employment" at bounding box center [849, 154] width 99 height 19
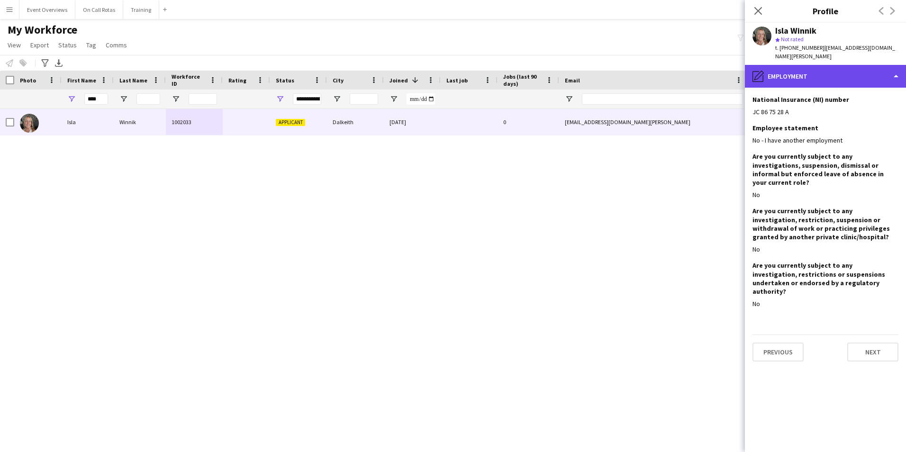
click at [817, 67] on div "pencil4 Employment" at bounding box center [825, 76] width 161 height 23
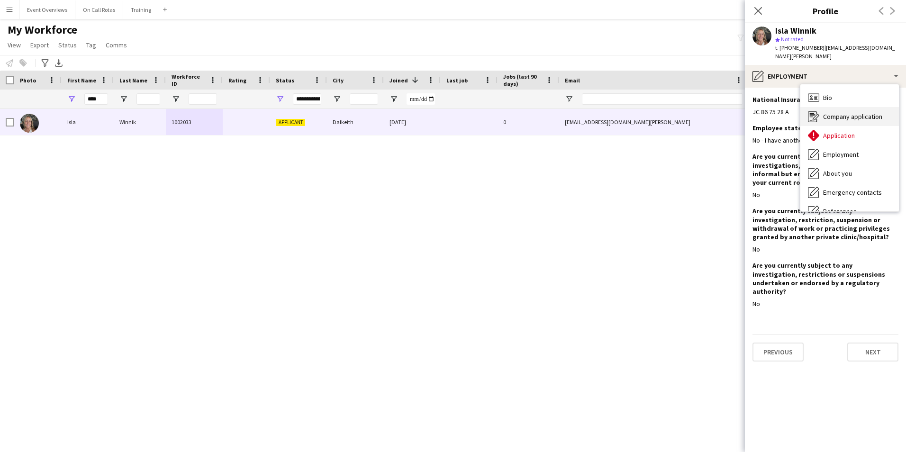
click at [851, 117] on div "Company application Company application" at bounding box center [849, 116] width 99 height 19
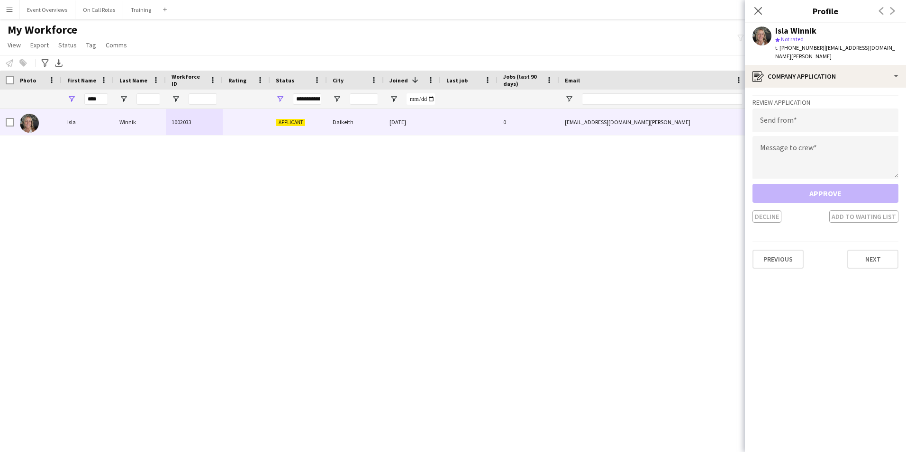
click at [833, 88] on app-crew-profile-application "Review Application Send from Message to crew Approve Decline Add to waiting lis…" at bounding box center [825, 270] width 161 height 364
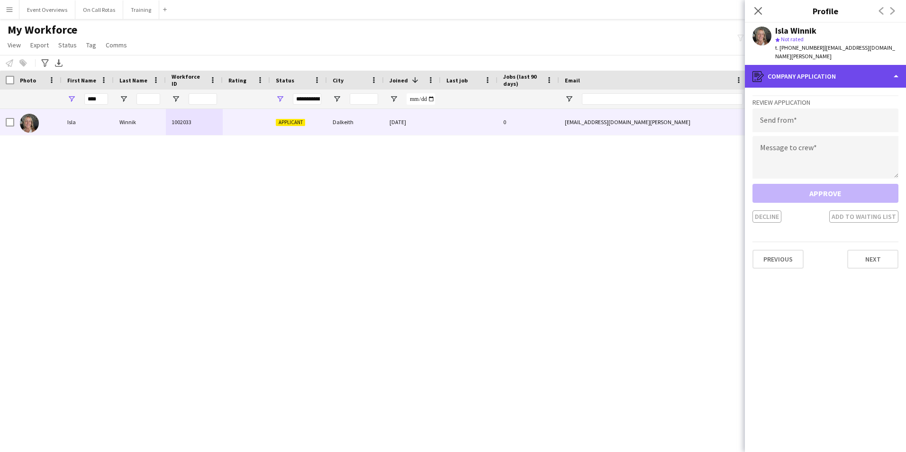
click at [833, 66] on div "register Company application" at bounding box center [825, 76] width 161 height 23
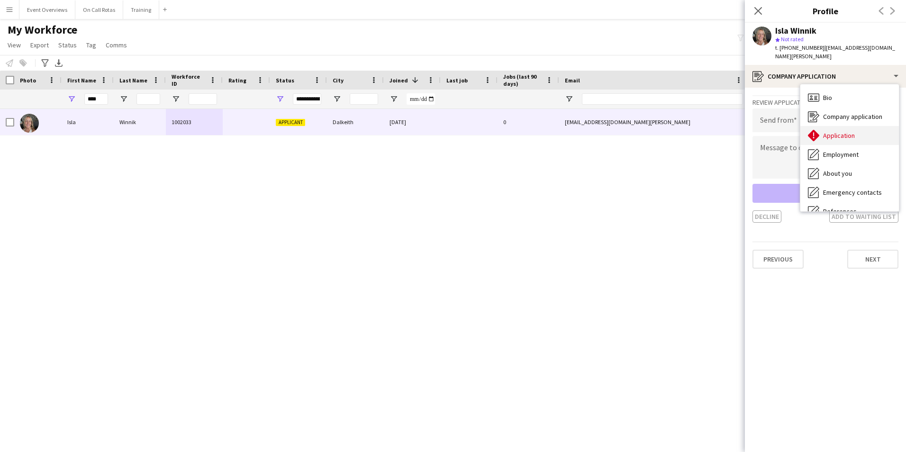
click at [851, 126] on div "Application Application" at bounding box center [849, 135] width 99 height 19
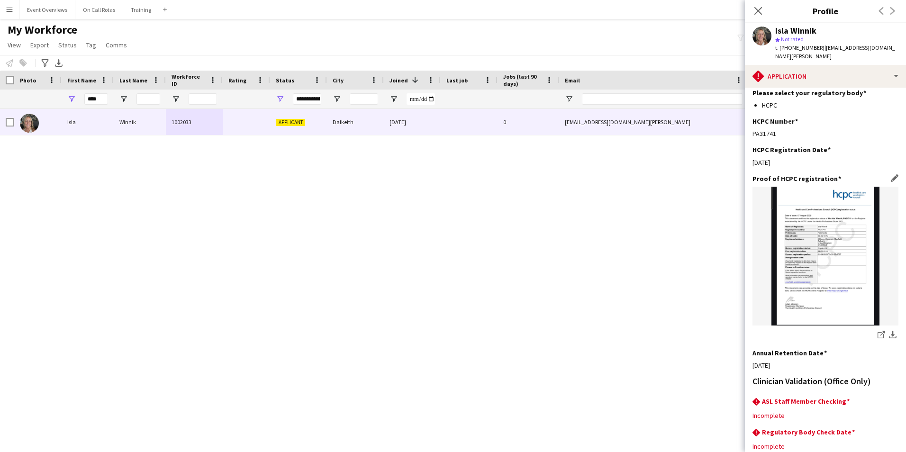
scroll to position [208, 0]
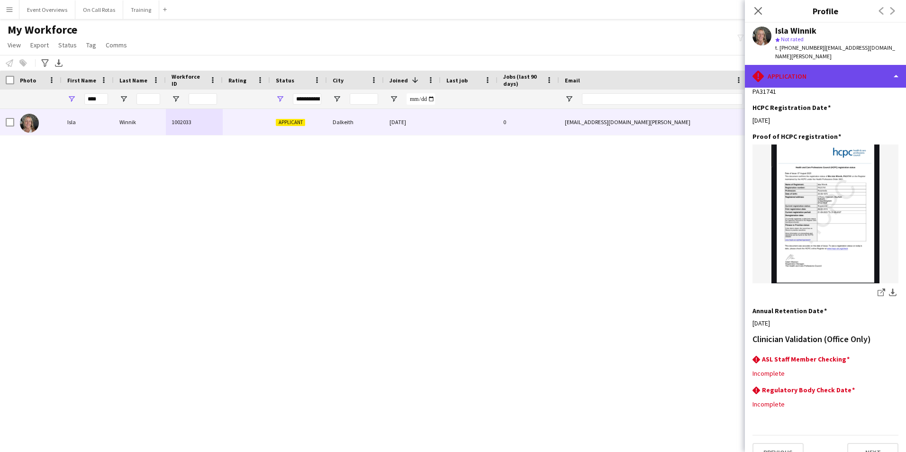
click at [809, 71] on div "rhombus-alert Application" at bounding box center [825, 76] width 161 height 23
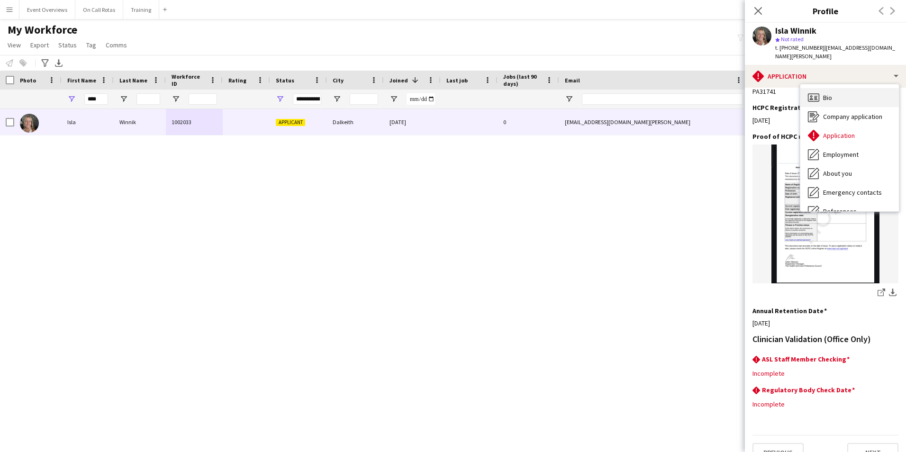
click at [833, 92] on div "Bio Bio" at bounding box center [849, 97] width 99 height 19
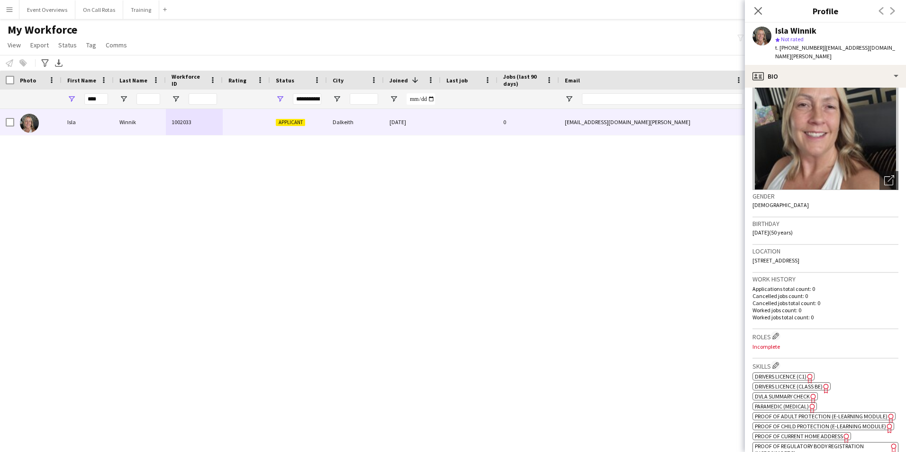
scroll to position [95, 0]
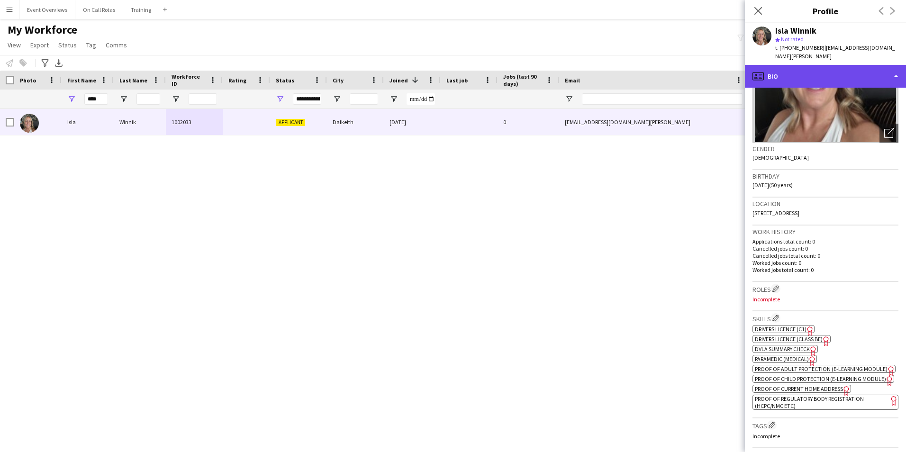
click at [846, 65] on div "profile Bio" at bounding box center [825, 76] width 161 height 23
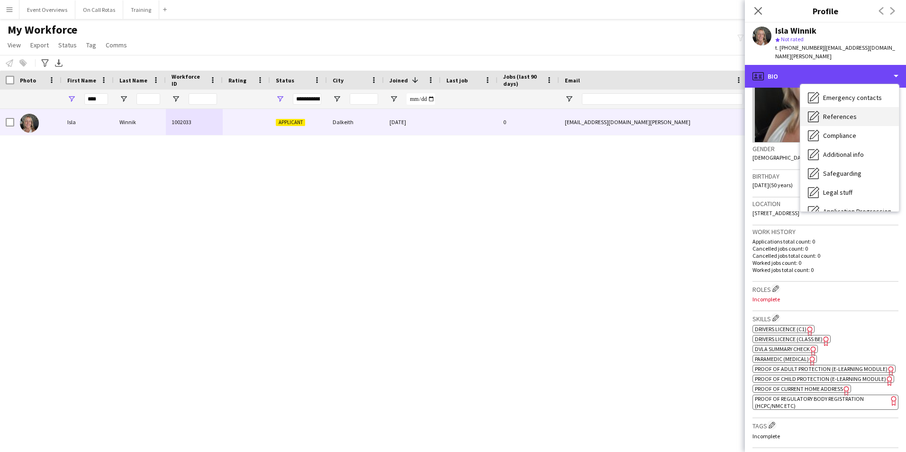
scroll to position [47, 0]
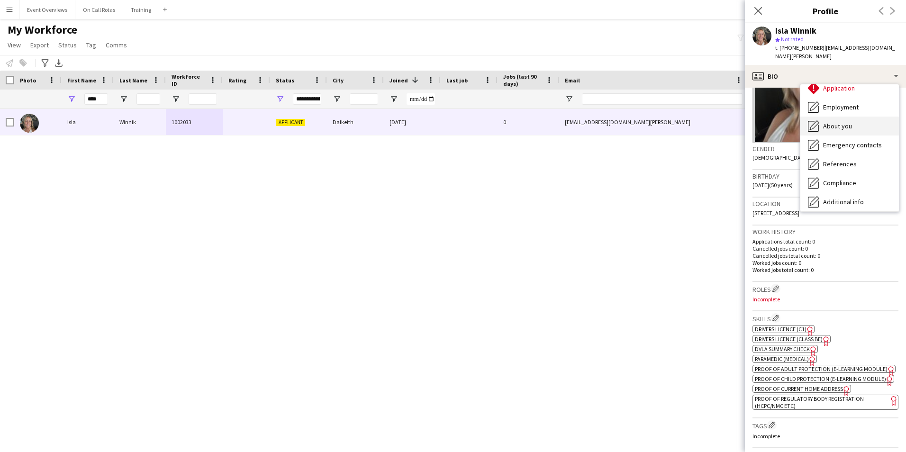
click at [845, 122] on span "About you" at bounding box center [837, 126] width 29 height 9
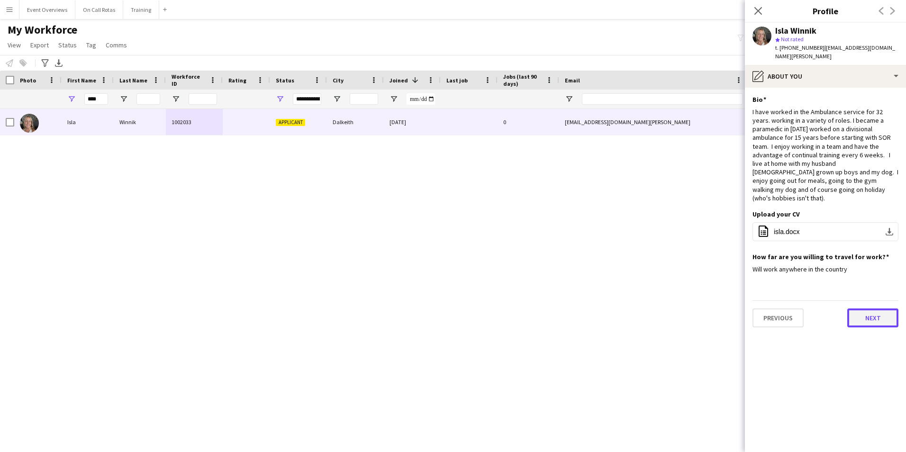
click at [864, 308] on button "Next" at bounding box center [872, 317] width 51 height 19
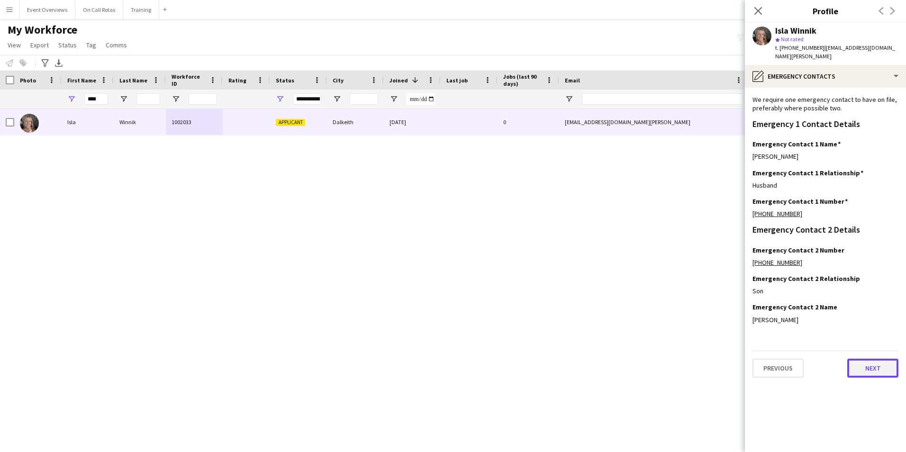
click at [866, 365] on button "Next" at bounding box center [872, 368] width 51 height 19
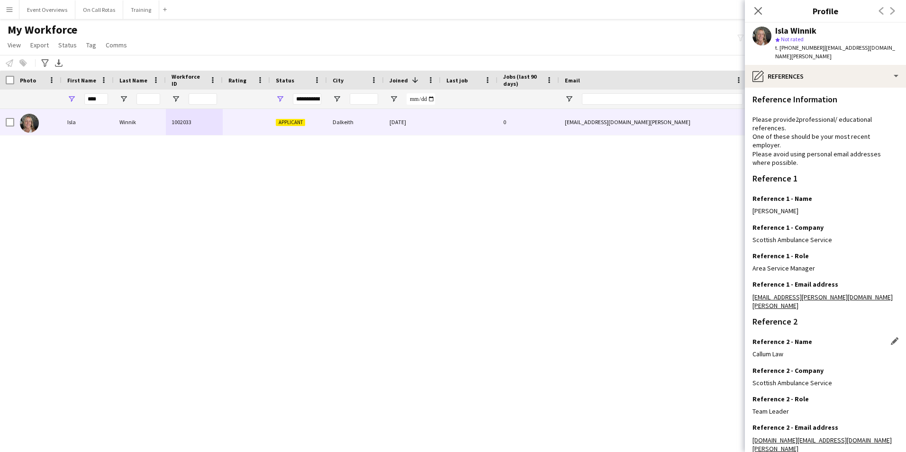
scroll to position [113, 0]
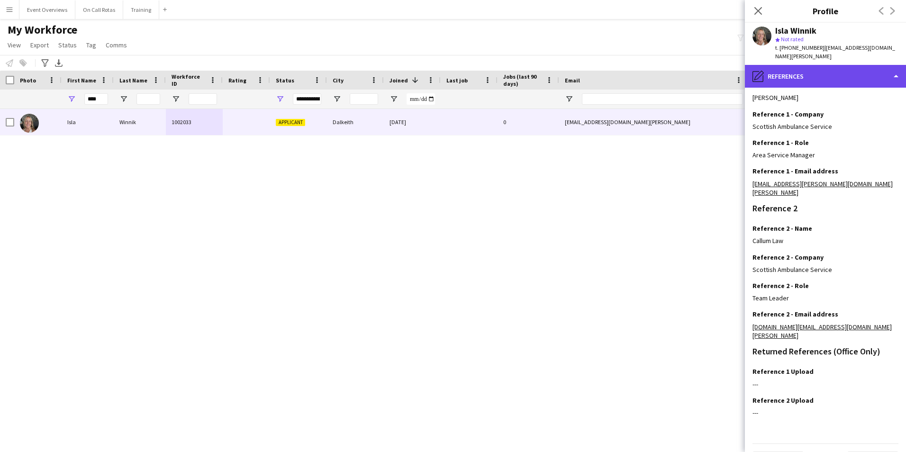
click at [819, 71] on div "pencil4 References" at bounding box center [825, 76] width 161 height 23
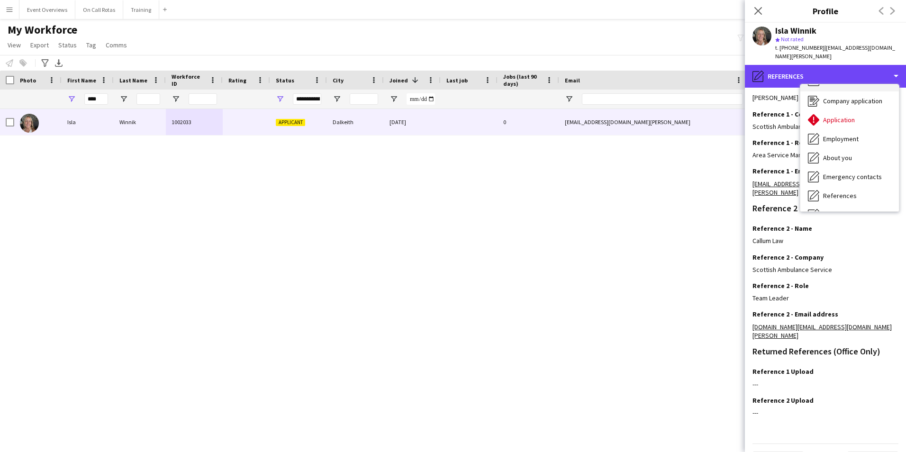
scroll to position [0, 0]
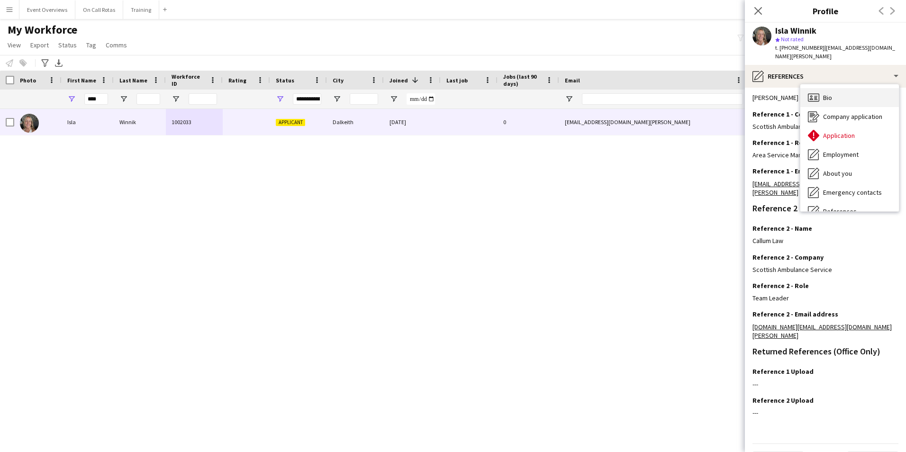
click at [843, 88] on div "Bio Bio" at bounding box center [849, 97] width 99 height 19
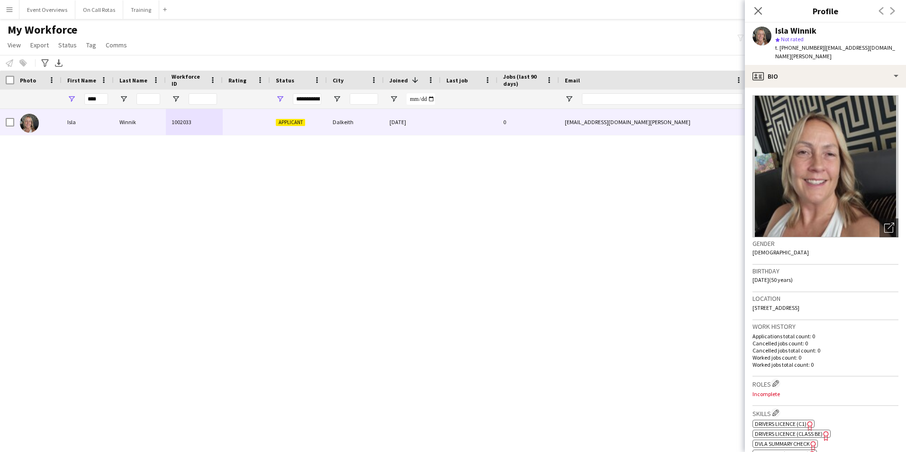
click at [882, 166] on img at bounding box center [825, 166] width 146 height 142
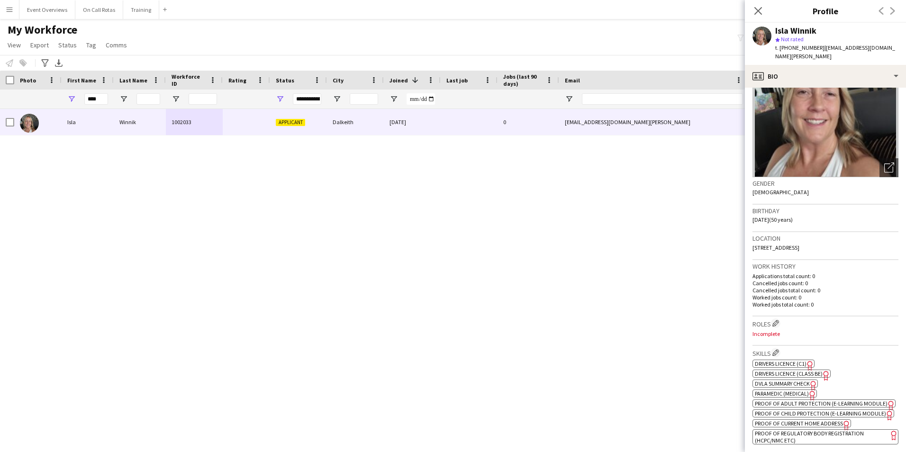
scroll to position [95, 0]
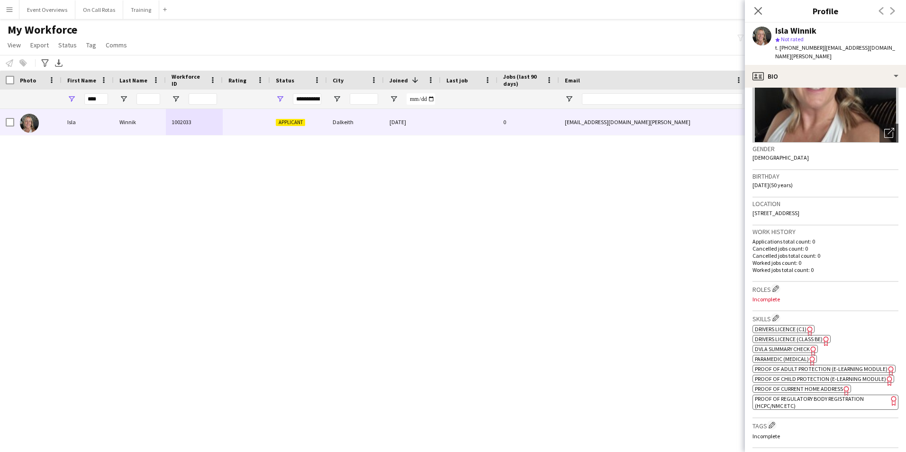
click at [786, 326] on span "Drivers Licence (C1)" at bounding box center [781, 329] width 52 height 7
click at [782, 355] on span "Paramedic (Medical)" at bounding box center [782, 358] width 54 height 7
click at [760, 8] on icon "Close pop-in" at bounding box center [757, 10] width 9 height 9
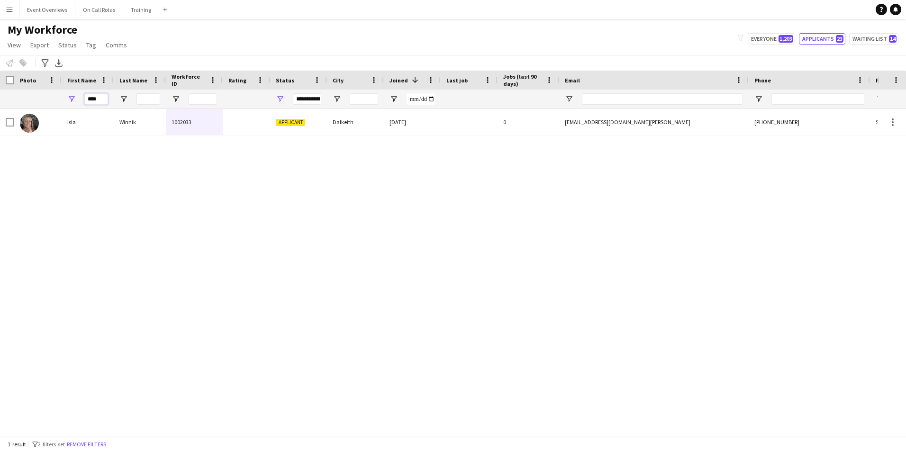
drag, startPoint x: 105, startPoint y: 100, endPoint x: 66, endPoint y: 106, distance: 38.9
click at [66, 106] on div "****" at bounding box center [88, 99] width 52 height 19
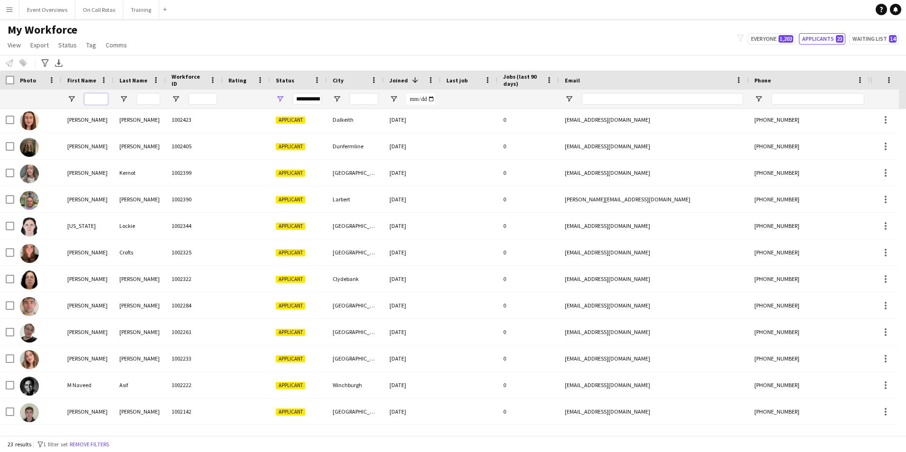
scroll to position [0, 0]
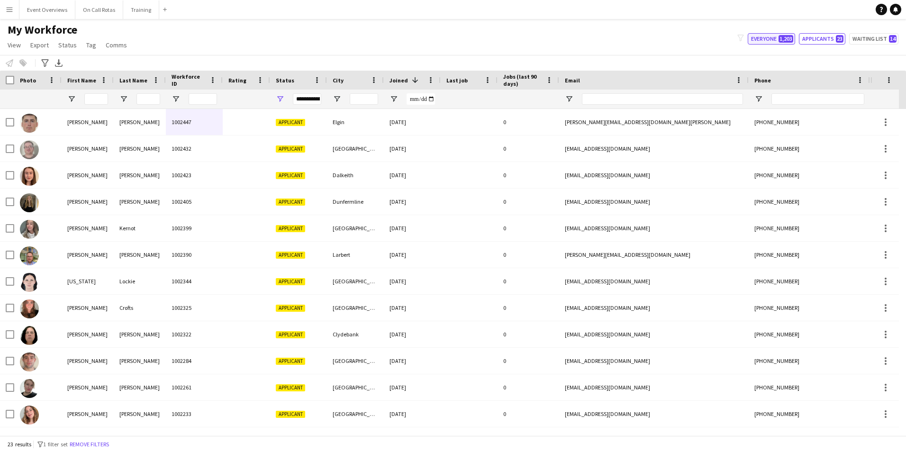
click at [782, 41] on span "1,203" at bounding box center [786, 39] width 15 height 8
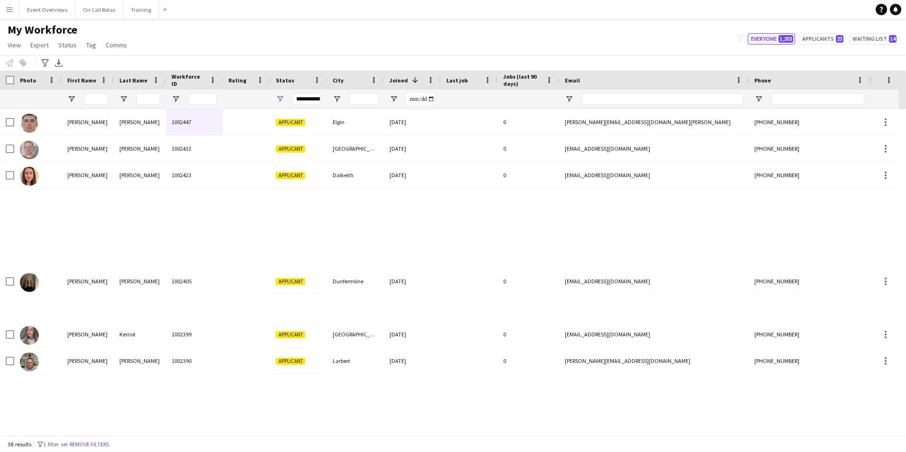
type input "**********"
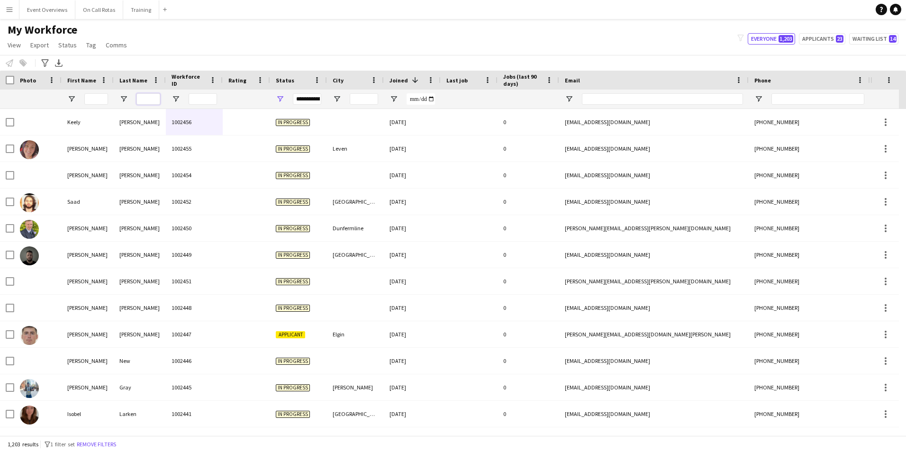
click at [144, 98] on input "Last Name Filter Input" at bounding box center [148, 98] width 24 height 11
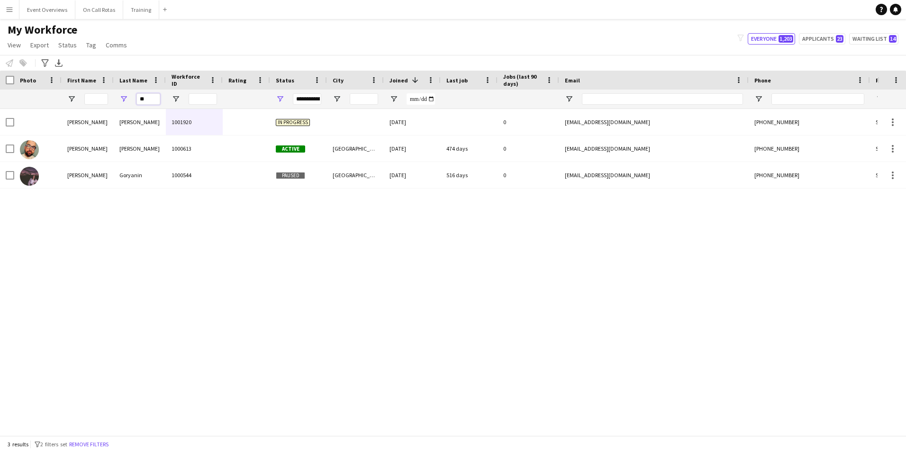
type input "*"
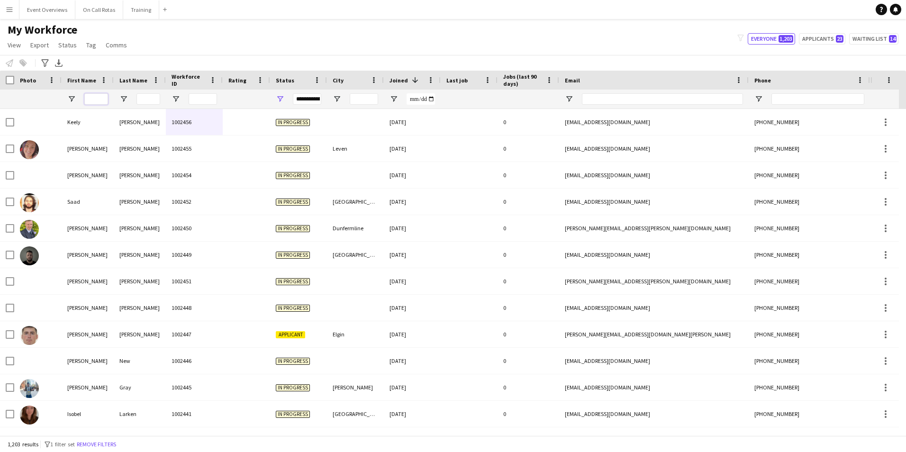
click at [94, 97] on input "First Name Filter Input" at bounding box center [96, 98] width 24 height 11
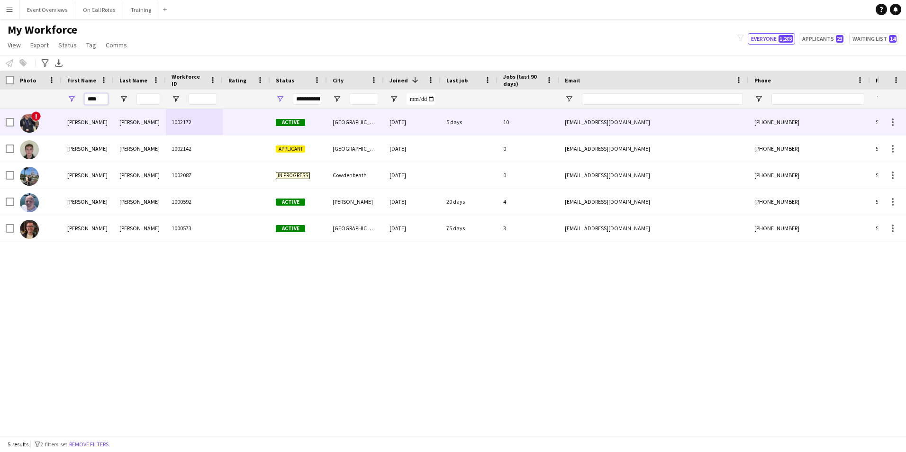
type input "****"
click at [123, 124] on div "Murray" at bounding box center [140, 122] width 52 height 26
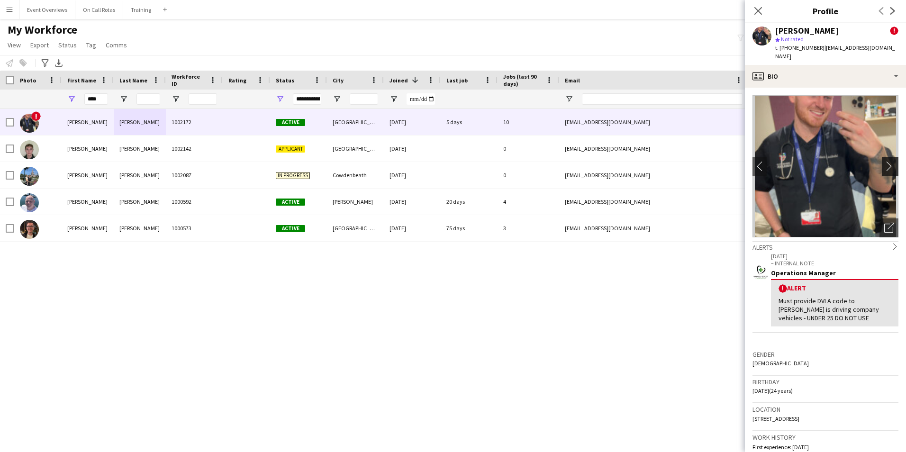
click at [884, 161] on app-icon "chevron-right" at bounding box center [891, 166] width 15 height 10
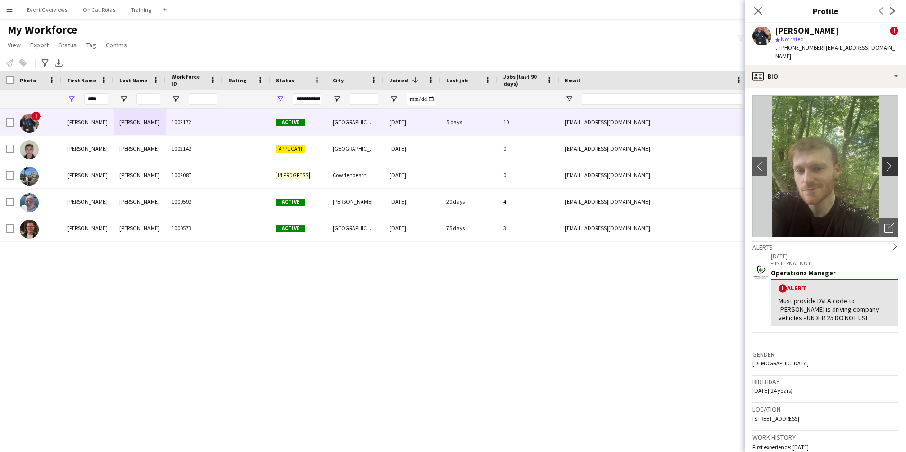
click at [884, 161] on app-icon "chevron-right" at bounding box center [891, 166] width 15 height 10
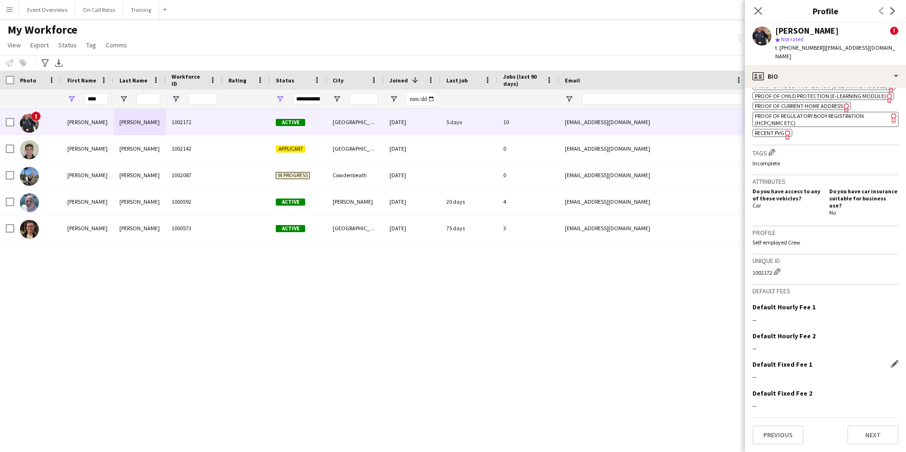
scroll to position [547, 0]
click at [860, 437] on button "Next" at bounding box center [872, 435] width 51 height 19
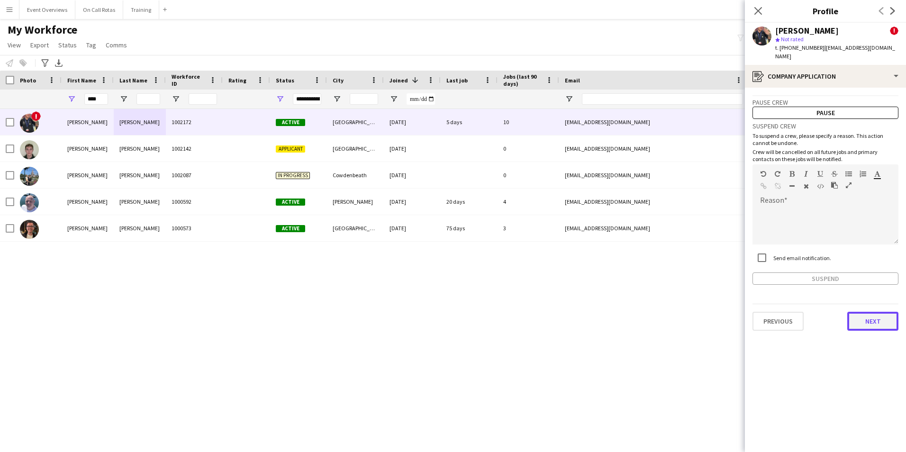
click at [863, 318] on button "Next" at bounding box center [872, 321] width 51 height 19
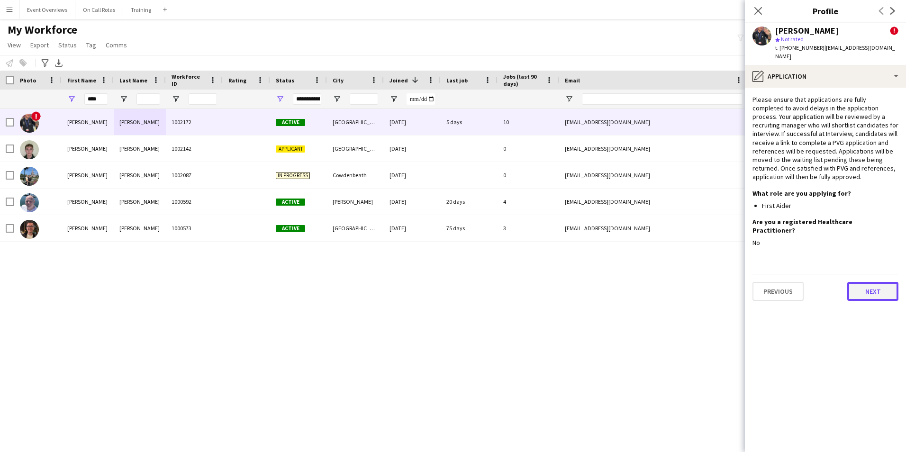
click at [866, 282] on button "Next" at bounding box center [872, 291] width 51 height 19
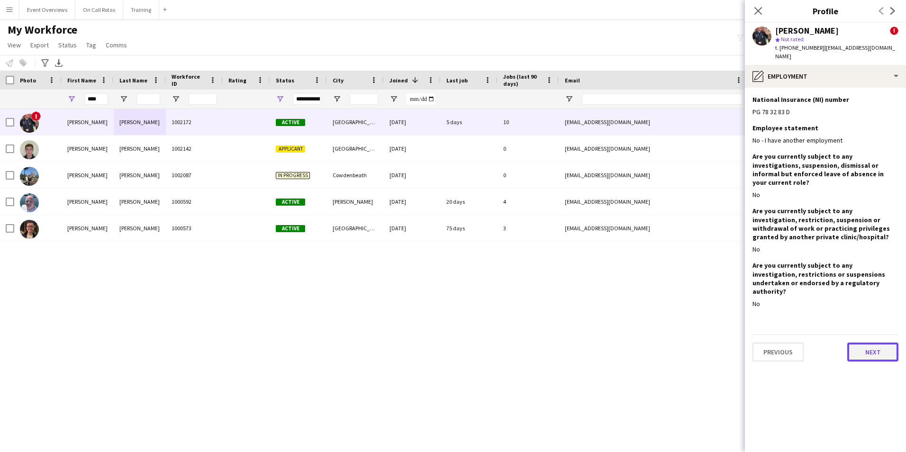
click at [873, 343] on button "Next" at bounding box center [872, 352] width 51 height 19
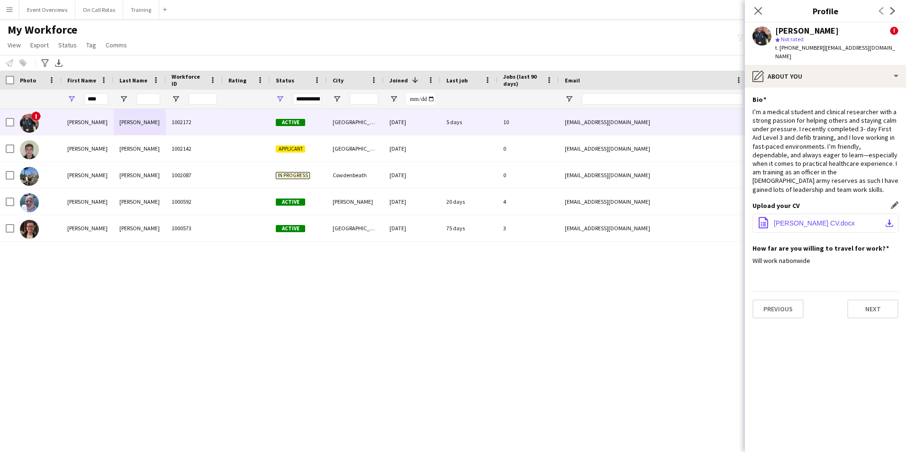
click at [816, 219] on span "Ryan_Murray CV.docx" at bounding box center [814, 223] width 81 height 8
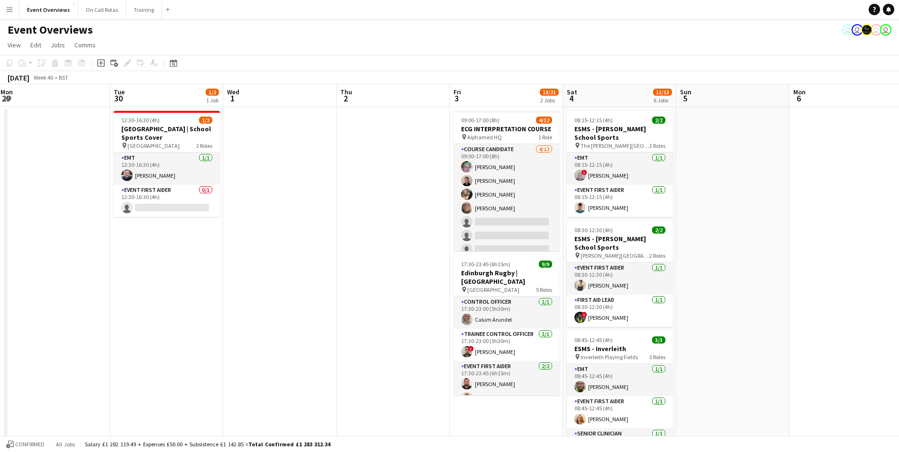
scroll to position [0, 347]
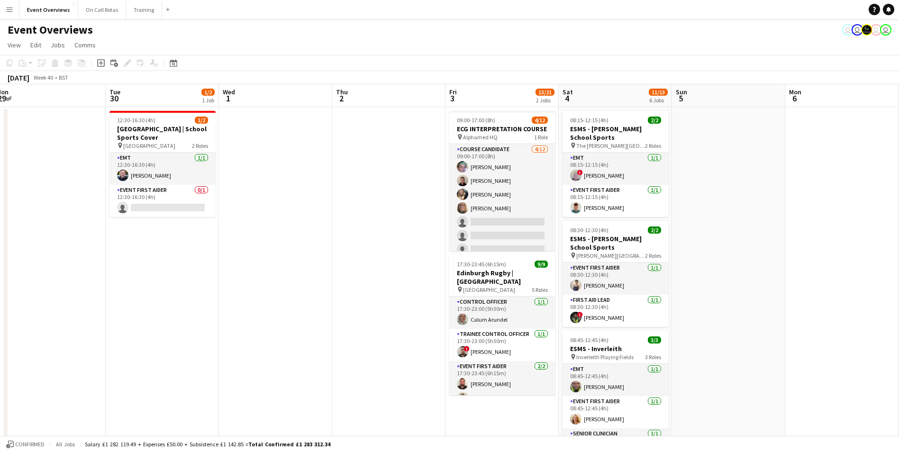
drag, startPoint x: 468, startPoint y: 204, endPoint x: 324, endPoint y: 209, distance: 144.6
click at [324, 209] on app-calendar-viewport "Fri 26 Sat 27 7/7 3 Jobs Sun 28 2/2 1 Job Mon 29 Tue 30 1/2 1 Job Wed 1 Thu 2 F…" at bounding box center [449, 448] width 899 height 729
click at [171, 63] on icon "Date picker" at bounding box center [174, 63] width 8 height 8
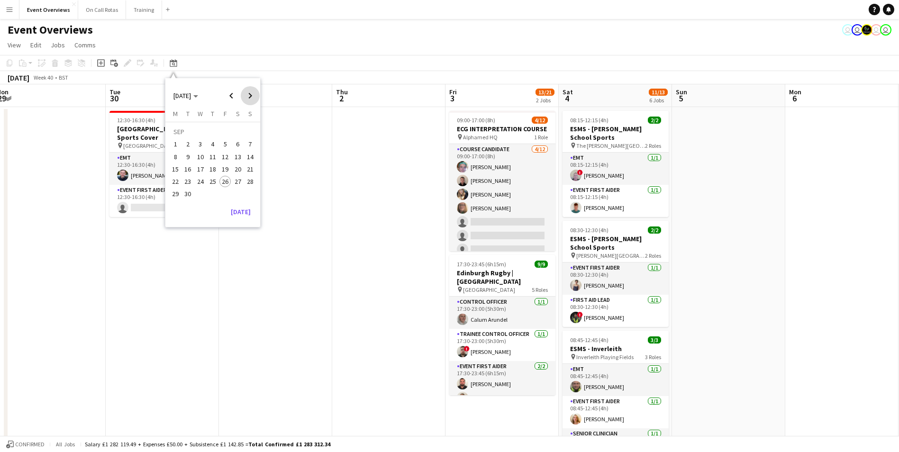
click at [243, 100] on span "Next month" at bounding box center [250, 95] width 19 height 19
click at [251, 95] on span "Next month" at bounding box center [250, 95] width 19 height 19
click at [247, 145] on span "7" at bounding box center [249, 144] width 11 height 11
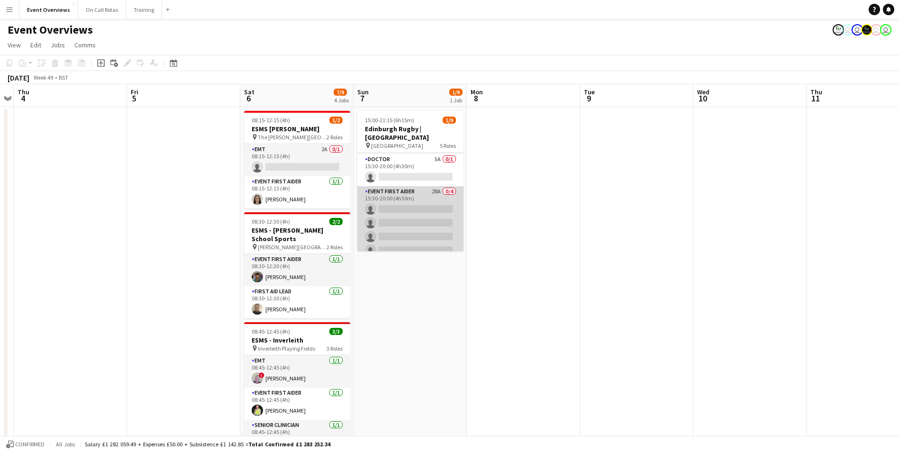
scroll to position [0, 0]
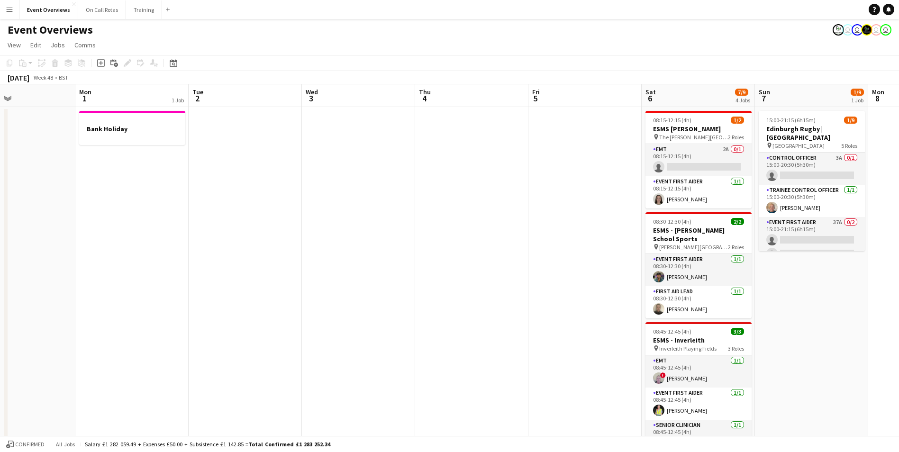
drag, startPoint x: 119, startPoint y: 188, endPoint x: 520, endPoint y: 161, distance: 402.2
click at [520, 161] on app-calendar-viewport "Fri 28 Sat 29 8/18 5 Jobs Sun 30 Mon 1 1 Job Tue 2 Wed 3 Thu 4 Fri 5 Sat 6 7/9 …" at bounding box center [449, 448] width 899 height 729
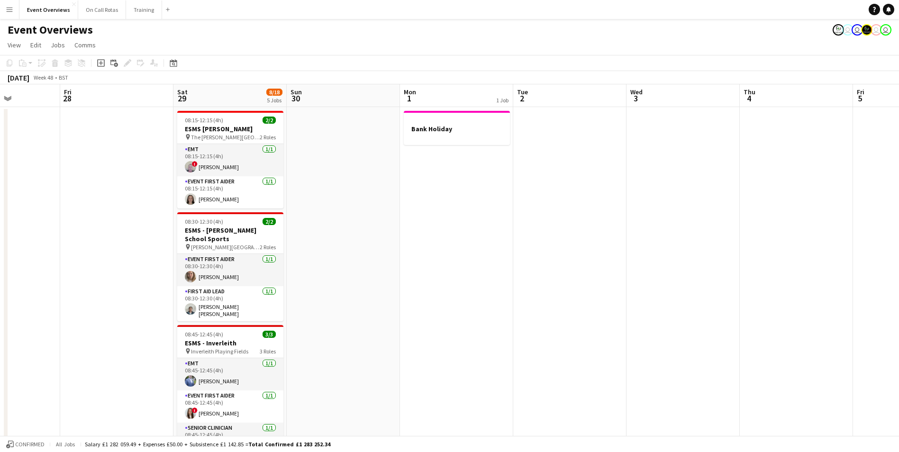
scroll to position [0, 291]
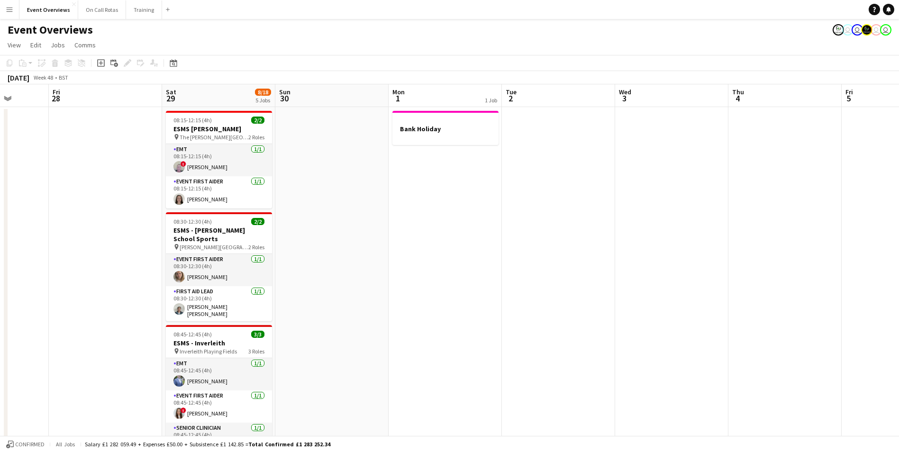
drag, startPoint x: 321, startPoint y: 182, endPoint x: 634, endPoint y: 170, distance: 313.4
click at [634, 170] on app-calendar-viewport "Tue 25 Wed 26 Thu 27 Fri 28 Sat 29 8/18 5 Jobs Sun 30 Mon 1 1 Job Tue 2 Wed 3 T…" at bounding box center [449, 448] width 899 height 729
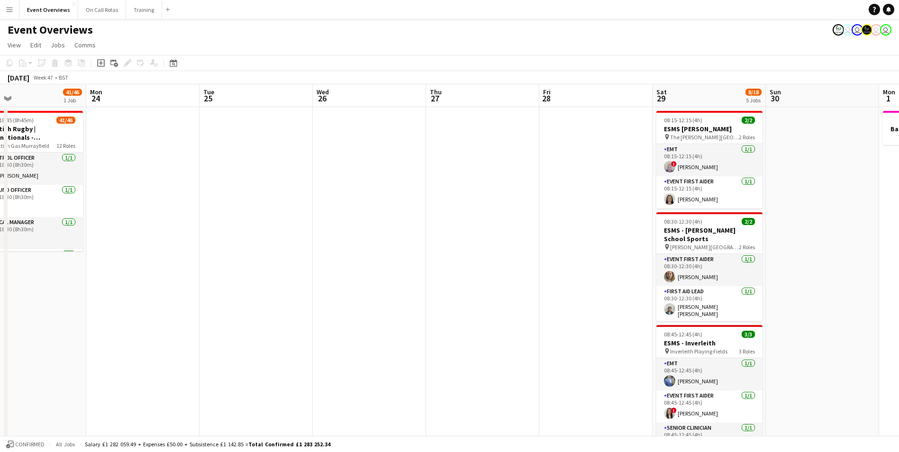
drag, startPoint x: 99, startPoint y: 180, endPoint x: 589, endPoint y: 170, distance: 490.5
click at [589, 170] on app-calendar-viewport "Fri 21 Sat 22 9/9 4 Jobs Sun 23 41/46 1 Job Mon 24 Tue 25 Wed 26 Thu 27 Fri 28 …" at bounding box center [449, 448] width 899 height 729
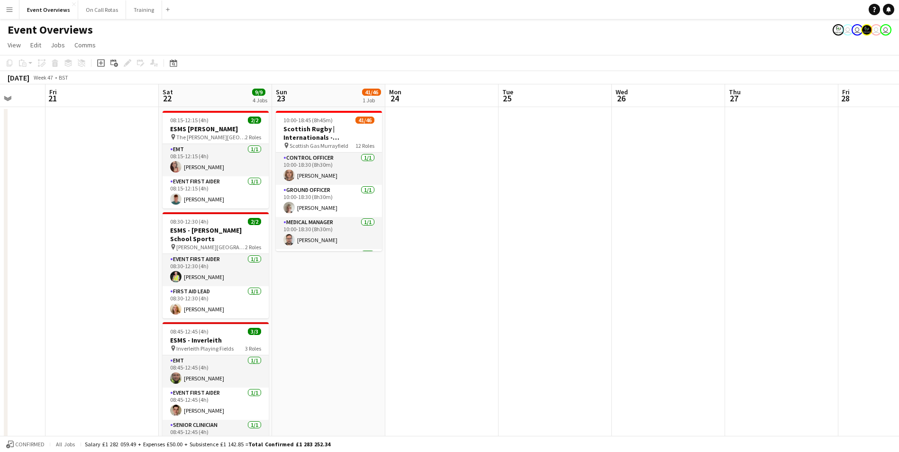
scroll to position [0, 266]
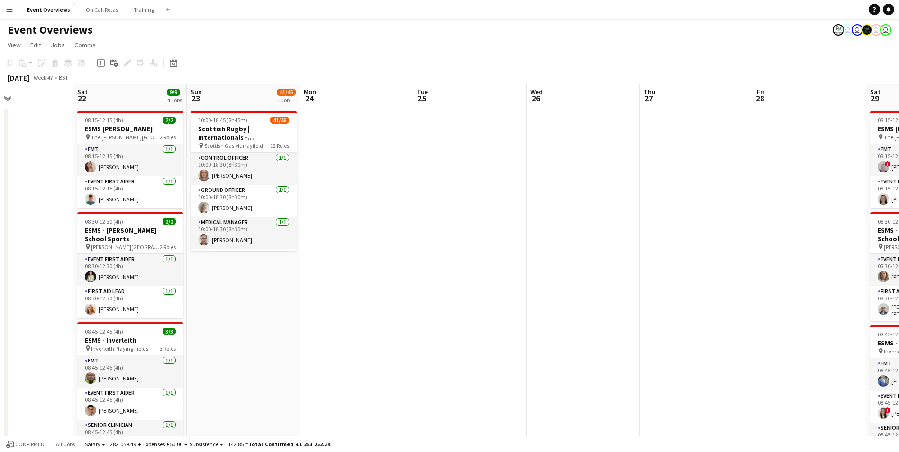
drag, startPoint x: 267, startPoint y: 171, endPoint x: 481, endPoint y: 149, distance: 214.8
click at [481, 149] on app-calendar-viewport "Wed 19 Thu 20 Fri 21 Sat 22 9/9 4 Jobs Sun 23 41/46 1 Job Mon 24 Tue 25 Wed 26 …" at bounding box center [449, 448] width 899 height 729
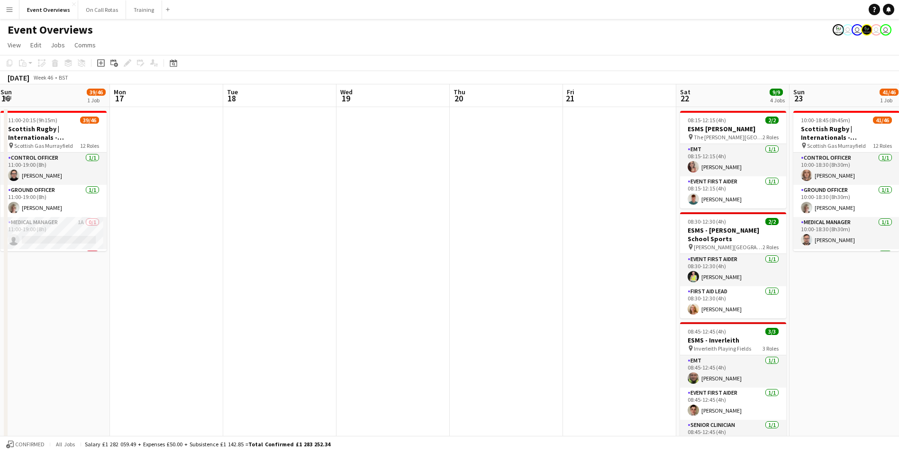
drag, startPoint x: 23, startPoint y: 152, endPoint x: 626, endPoint y: 143, distance: 603.7
click at [626, 143] on app-calendar-viewport "Fri 14 Sat 15 8/11 5 Jobs Sun 16 39/46 1 Job Mon 17 Tue 18 Wed 19 Thu 20 Fri 21…" at bounding box center [449, 448] width 899 height 729
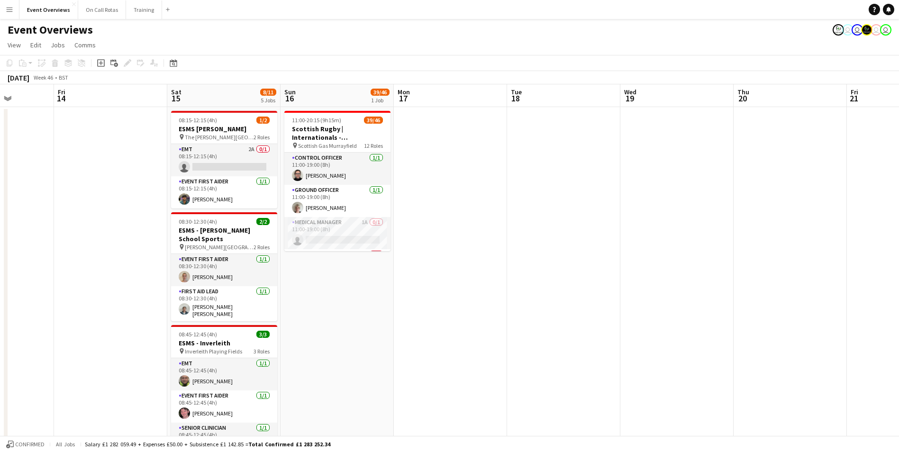
scroll to position [0, 202]
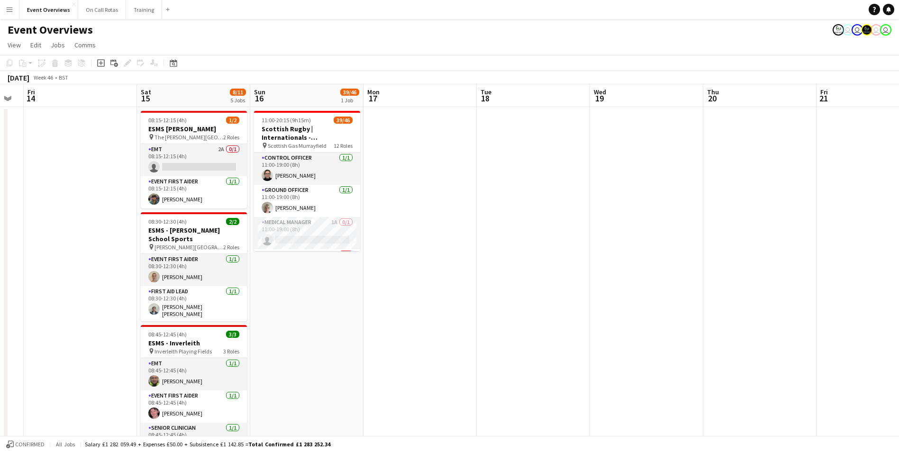
drag, startPoint x: 234, startPoint y: 143, endPoint x: 493, endPoint y: 111, distance: 261.2
click at [487, 112] on app-calendar-viewport "Wed 12 Thu 13 Fri 14 Sat 15 8/11 5 Jobs Sun 16 39/46 1 Job Mon 17 Tue 18 Wed 19…" at bounding box center [449, 448] width 899 height 729
click at [174, 61] on icon at bounding box center [173, 63] width 7 height 8
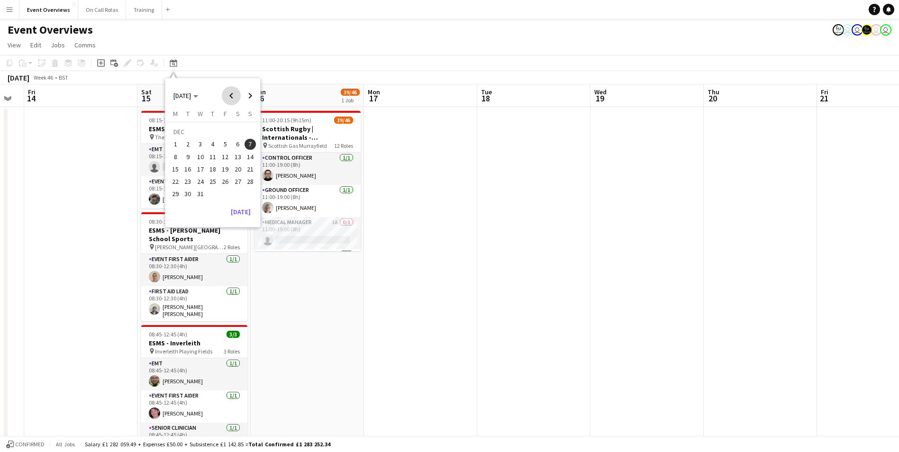
click at [232, 91] on span "Previous month" at bounding box center [231, 95] width 19 height 19
click at [227, 98] on span "Previous month" at bounding box center [231, 95] width 19 height 19
click at [235, 178] on span "27" at bounding box center [237, 181] width 11 height 11
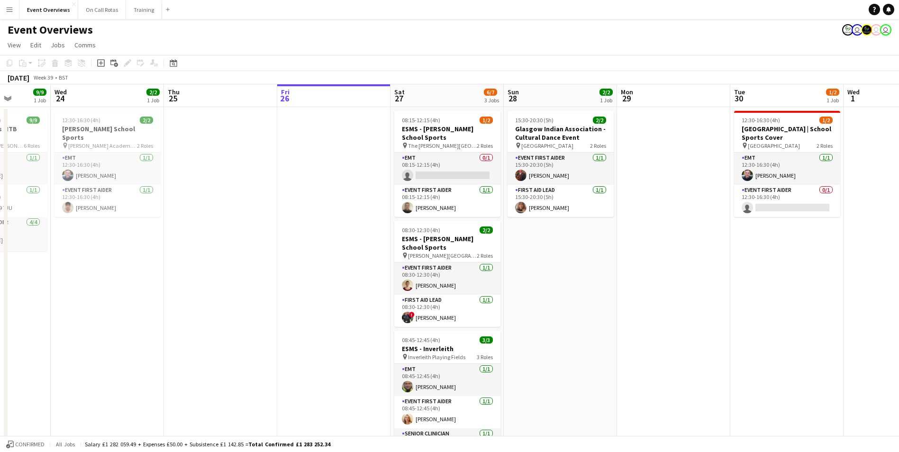
scroll to position [0, 303]
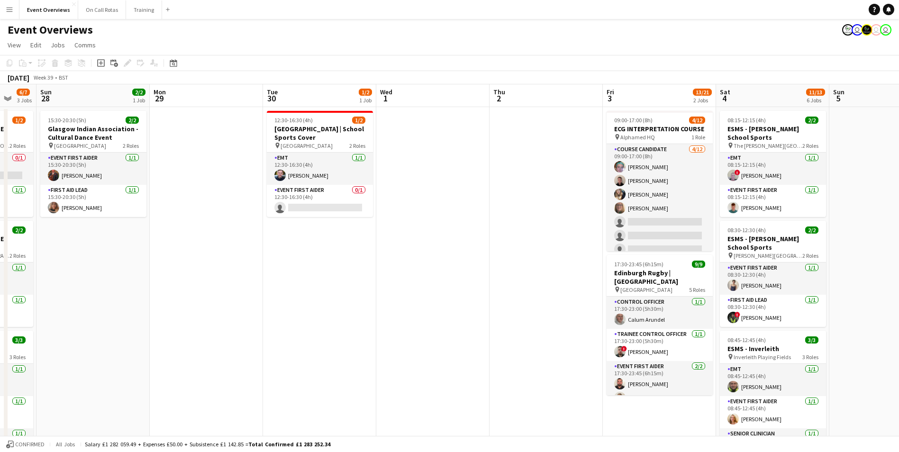
drag, startPoint x: 719, startPoint y: 269, endPoint x: 289, endPoint y: 289, distance: 430.7
click at [289, 289] on app-calendar-viewport "Thu 25 Fri 26 Sat 27 6/7 3 Jobs Sun 28 2/2 1 Job Mon 29 Tue 30 1/2 1 Job Wed 1 …" at bounding box center [449, 448] width 899 height 729
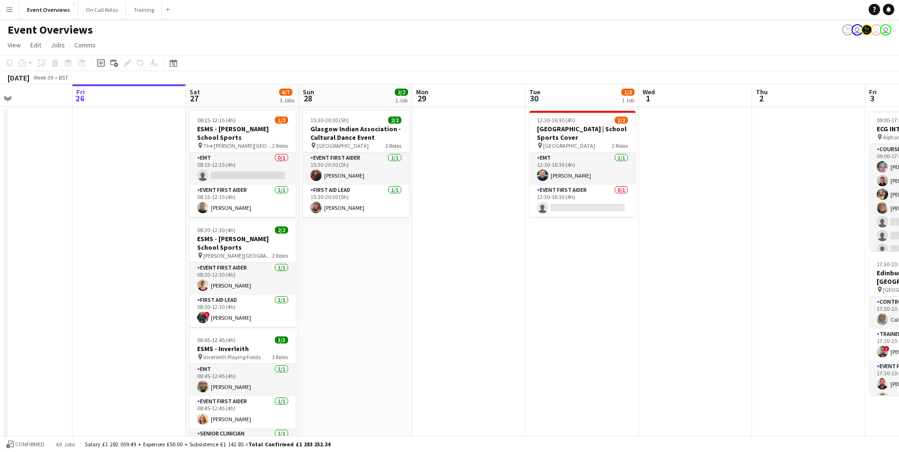
scroll to position [0, 263]
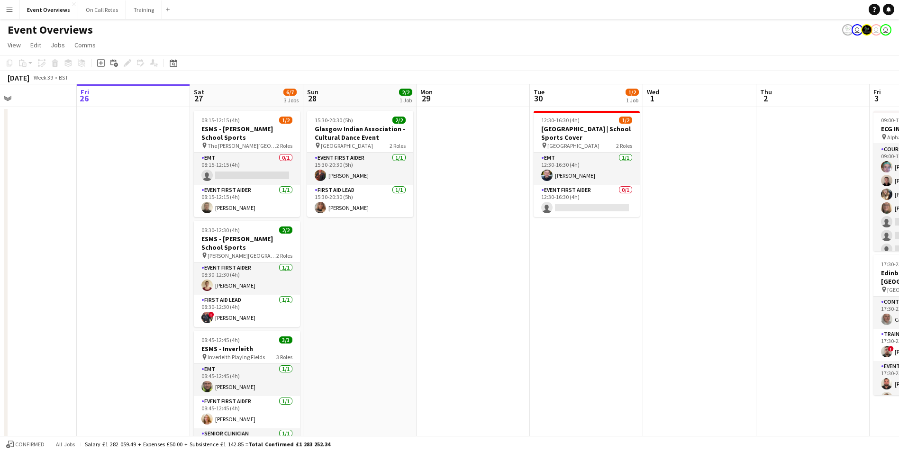
drag, startPoint x: 289, startPoint y: 289, endPoint x: 555, endPoint y: 289, distance: 266.8
click at [555, 289] on app-calendar-viewport "Tue 23 9/9 1 Job Wed 24 2/2 1 Job Thu 25 Fri 26 Sat 27 6/7 3 Jobs Sun 28 2/2 1 …" at bounding box center [449, 448] width 899 height 729
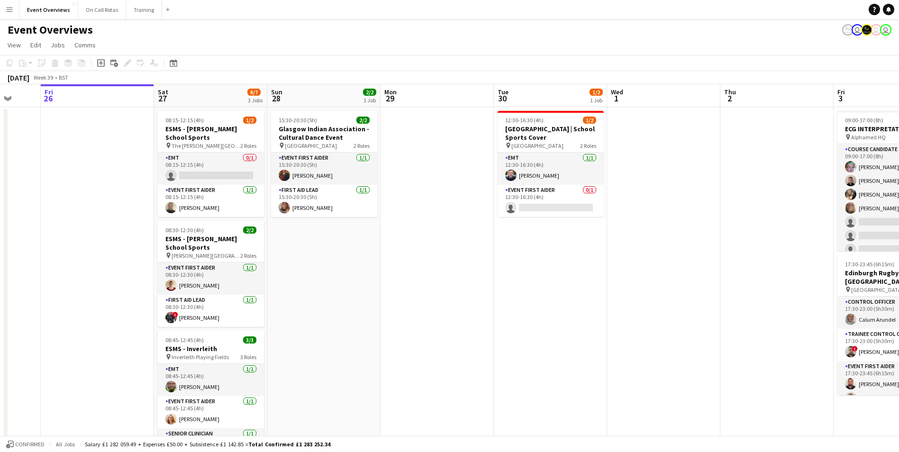
scroll to position [0, 301]
drag, startPoint x: 555, startPoint y: 289, endPoint x: 517, endPoint y: 290, distance: 37.9
click at [517, 290] on app-calendar-viewport "Tue 23 9/9 1 Job Wed 24 2/2 1 Job Thu 25 Fri 26 Sat 27 6/7 3 Jobs Sun 28 2/2 1 …" at bounding box center [449, 448] width 899 height 729
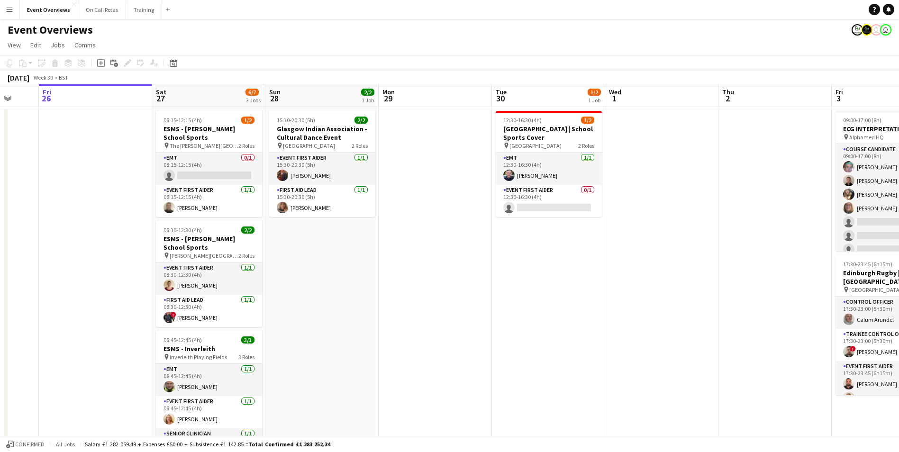
click at [167, 60] on div "Date picker SEP 2025 SEP 2025 Monday M Tuesday T Wednesday W Thursday T Friday …" at bounding box center [170, 62] width 21 height 11
click at [168, 59] on div "Date picker" at bounding box center [173, 62] width 11 height 11
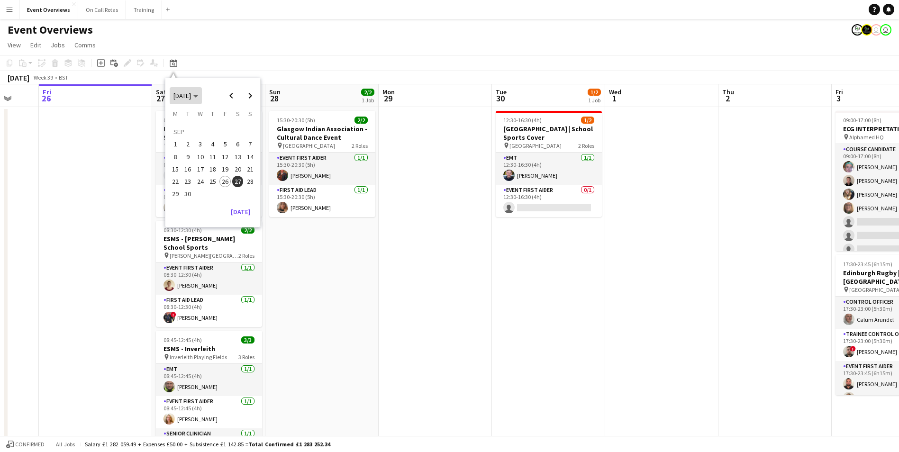
click at [191, 95] on span "[DATE]" at bounding box center [182, 95] width 18 height 9
click at [208, 142] on span "2025" at bounding box center [201, 144] width 19 height 11
click at [243, 157] on span "DEC" at bounding box center [244, 156] width 19 height 11
click at [243, 181] on button "27" at bounding box center [237, 181] width 12 height 12
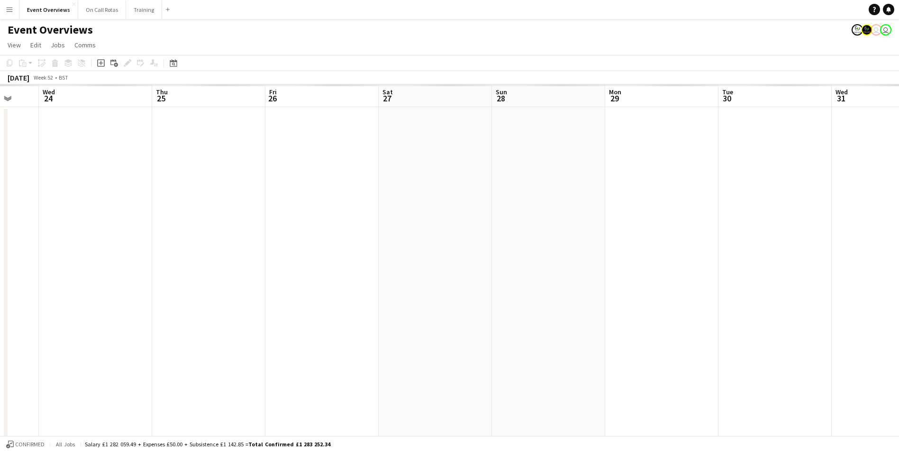
scroll to position [0, 326]
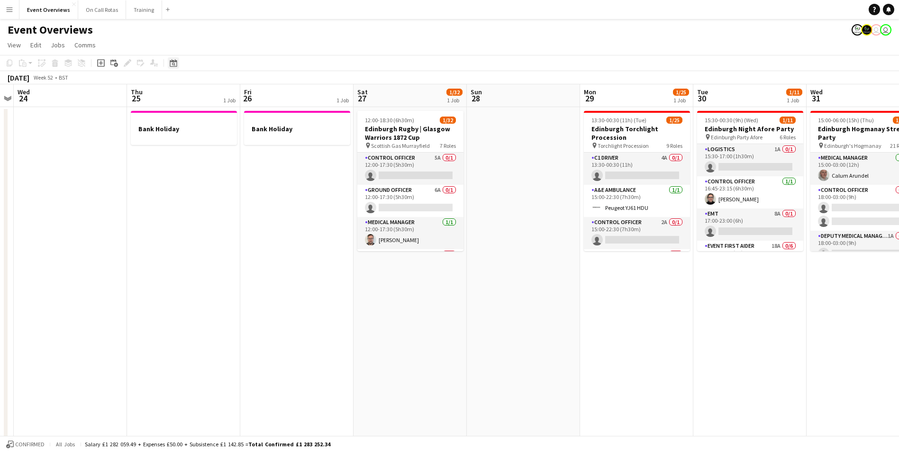
click at [177, 64] on div "Date picker" at bounding box center [173, 62] width 11 height 11
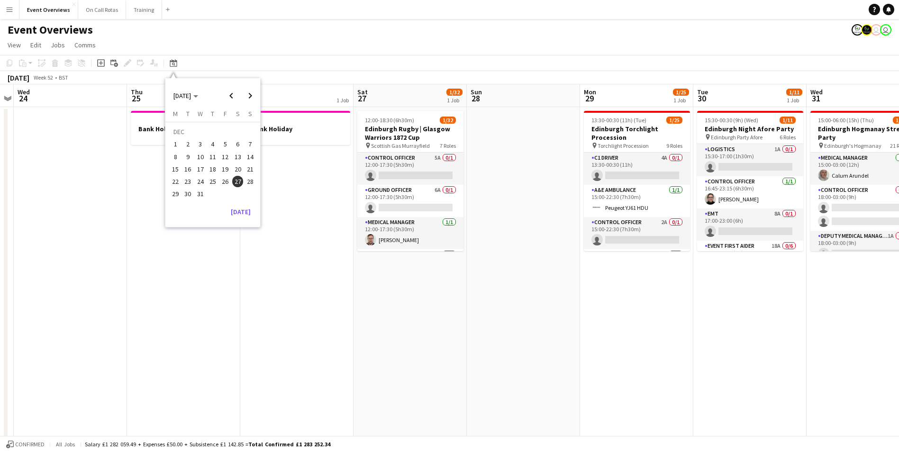
click at [245, 143] on span "7" at bounding box center [249, 144] width 11 height 11
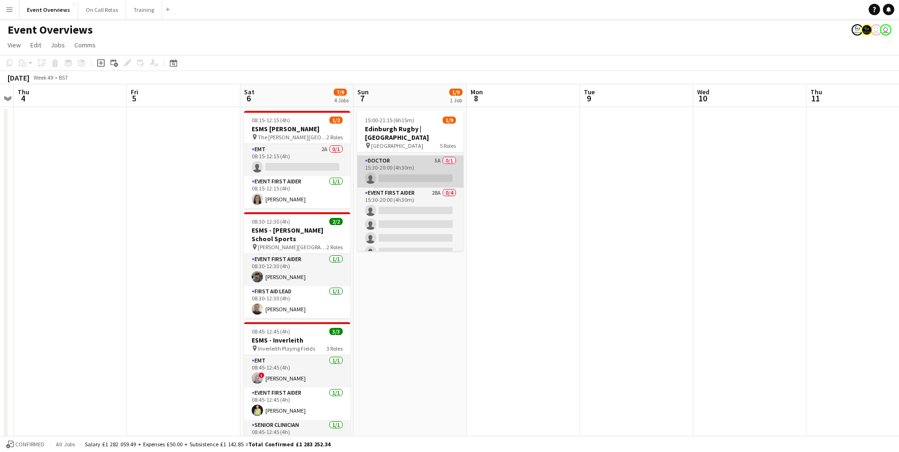
scroll to position [109, 0]
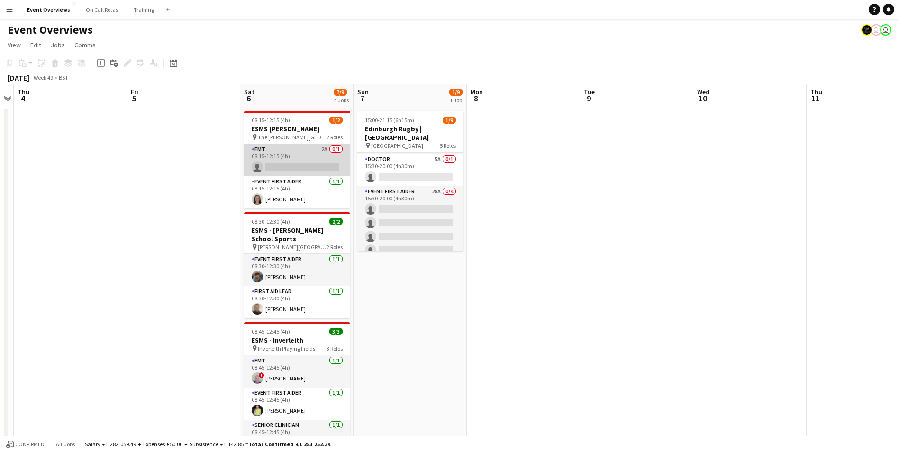
click at [313, 152] on app-card-role "EMT 2A 0/1 08:15-12:15 (4h) single-neutral-actions" at bounding box center [297, 160] width 106 height 32
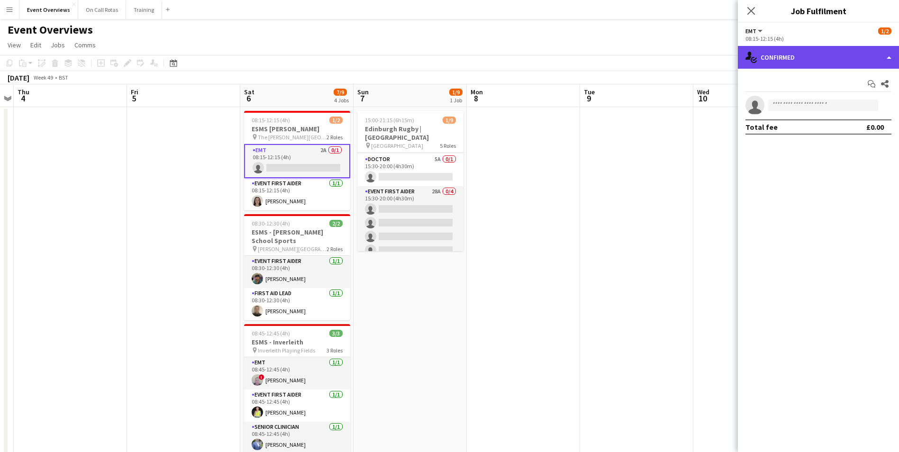
click at [778, 66] on div "single-neutral-actions-check-2 Confirmed" at bounding box center [818, 57] width 161 height 23
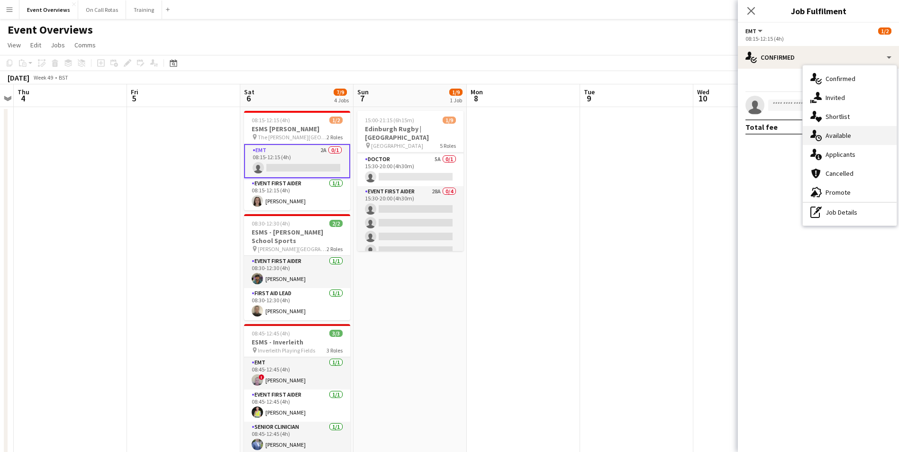
click at [842, 139] on span "Available" at bounding box center [838, 135] width 26 height 9
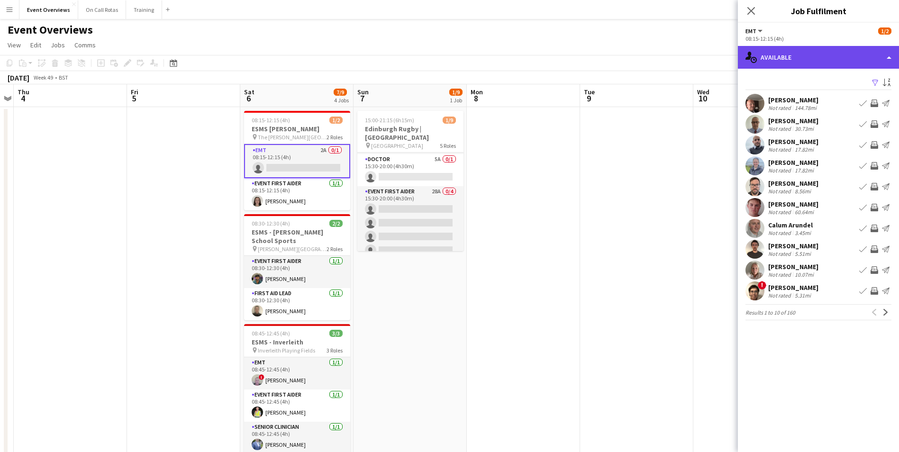
click at [812, 56] on div "single-neutral-actions-upload Available" at bounding box center [818, 57] width 161 height 23
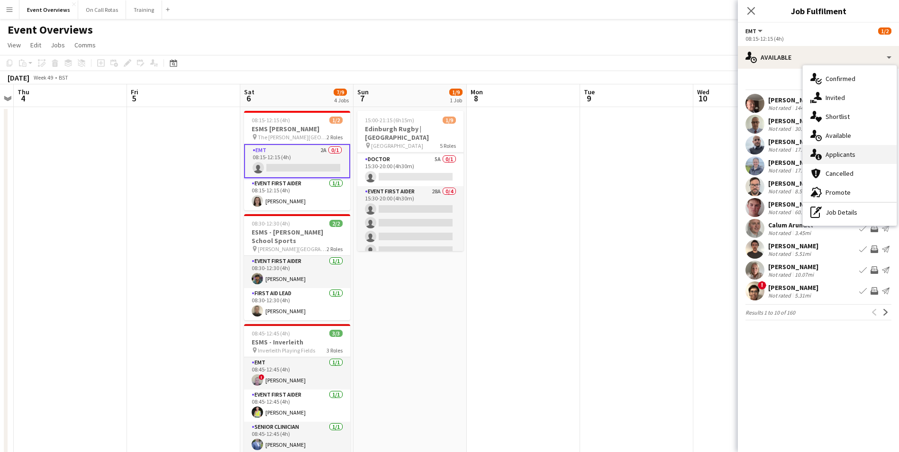
click at [841, 159] on span "Applicants" at bounding box center [840, 154] width 30 height 9
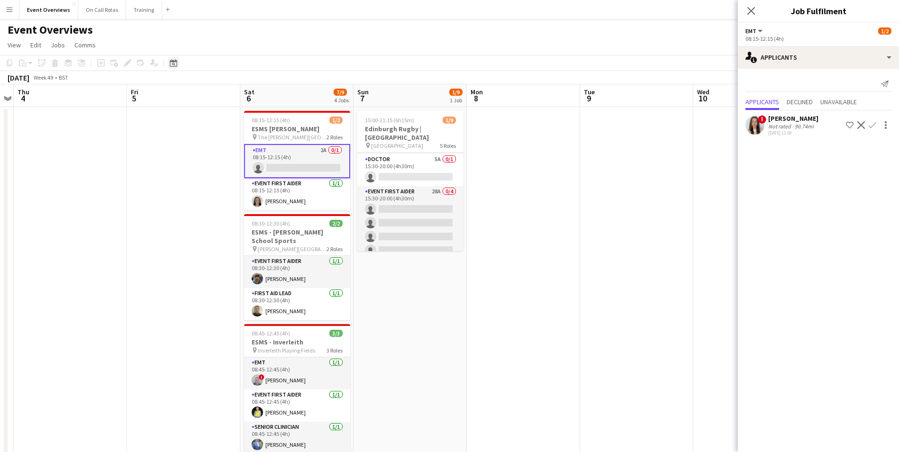
click at [173, 63] on icon "Date picker" at bounding box center [174, 63] width 8 height 8
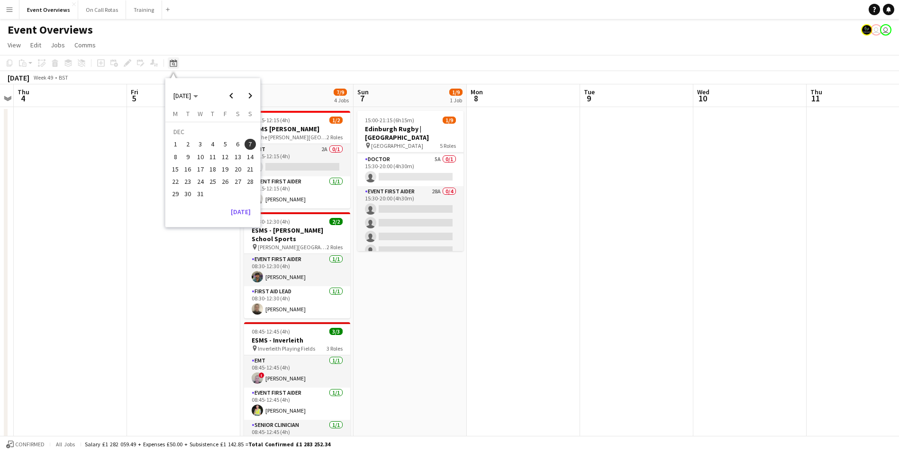
click at [173, 63] on icon "Date picker" at bounding box center [174, 63] width 8 height 8
click at [230, 95] on span "Previous month" at bounding box center [231, 95] width 19 height 19
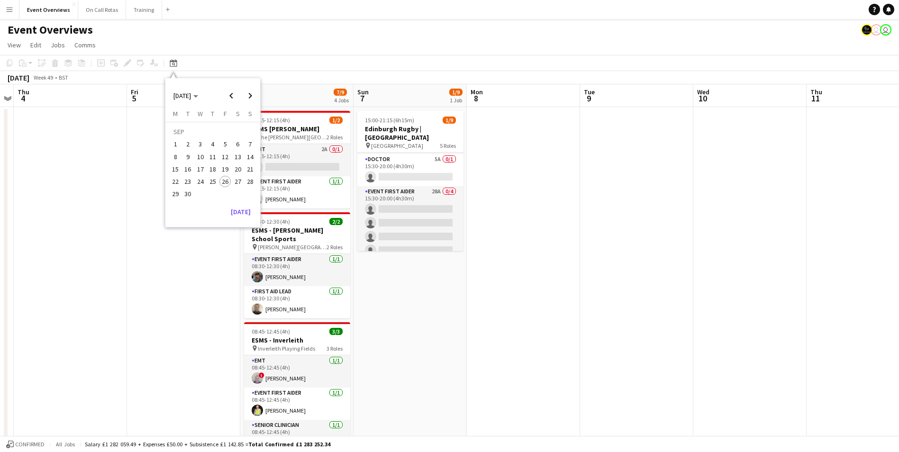
click at [238, 183] on span "27" at bounding box center [237, 181] width 11 height 11
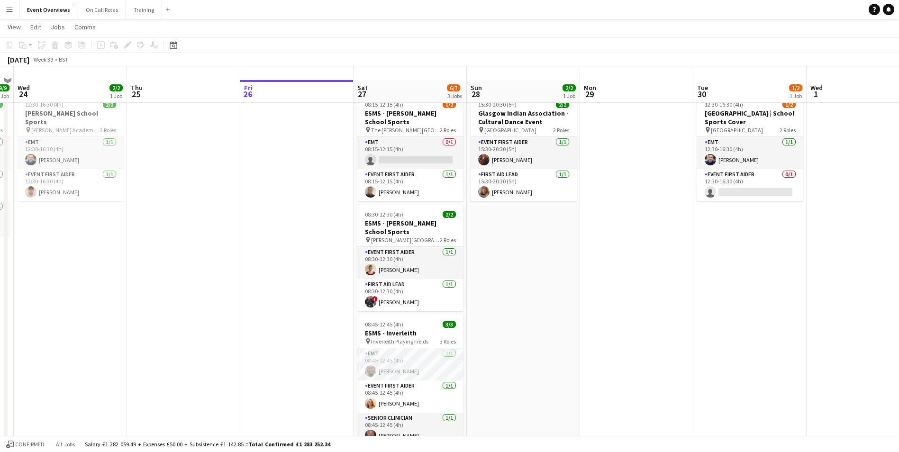
scroll to position [0, 0]
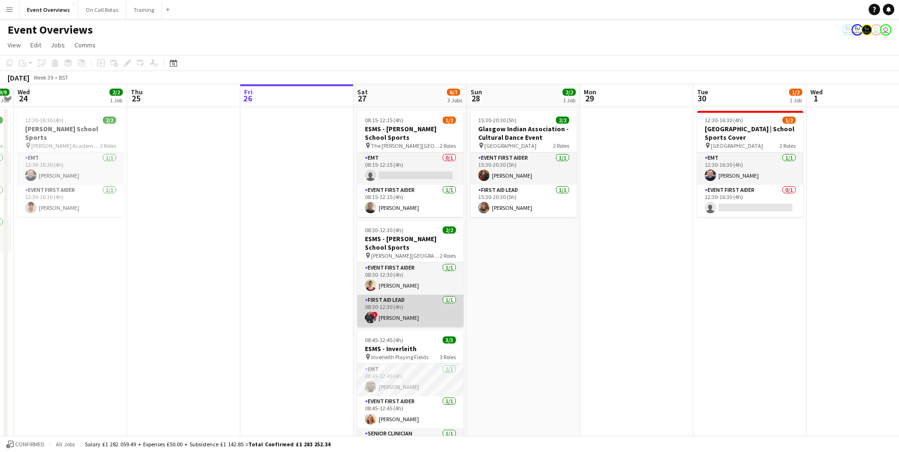
click at [380, 314] on app-card-role "First Aid Lead 1/1 08:30-12:30 (4h) ! Ryan Murray" at bounding box center [410, 311] width 106 height 32
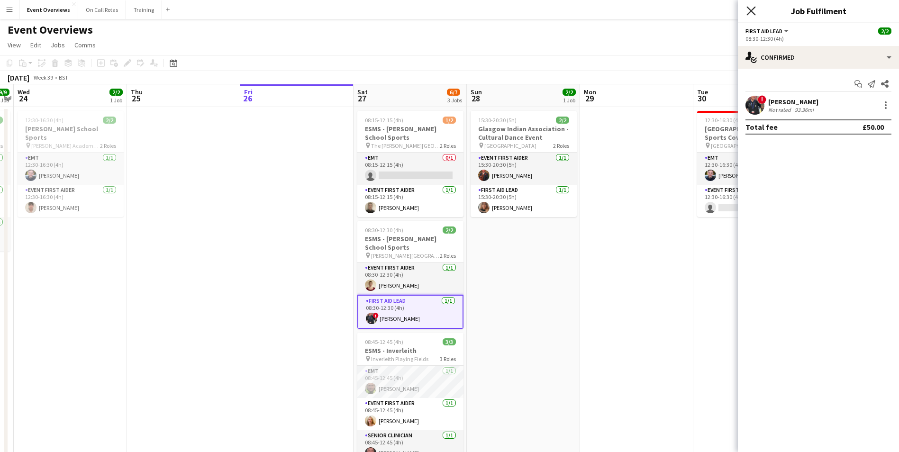
click at [750, 11] on icon "Close pop-in" at bounding box center [750, 10] width 9 height 9
